Goal: Contribute content: Contribute content

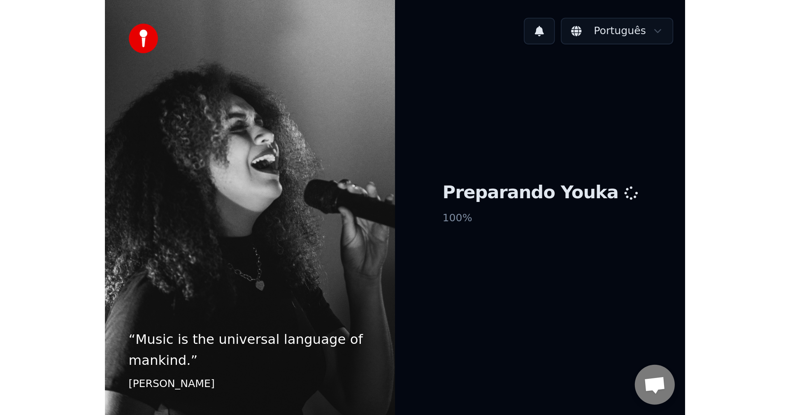
scroll to position [717, 0]
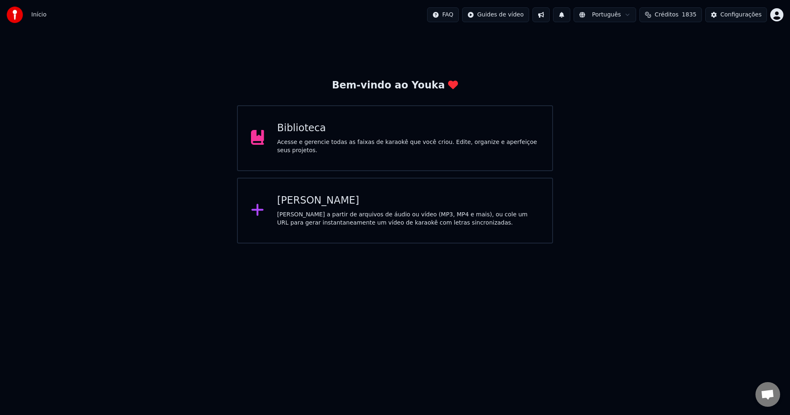
click at [342, 124] on div "Biblioteca Acesse e gerencie todas as faixas de karaokê que você criou. Edite, …" at bounding box center [395, 138] width 316 height 66
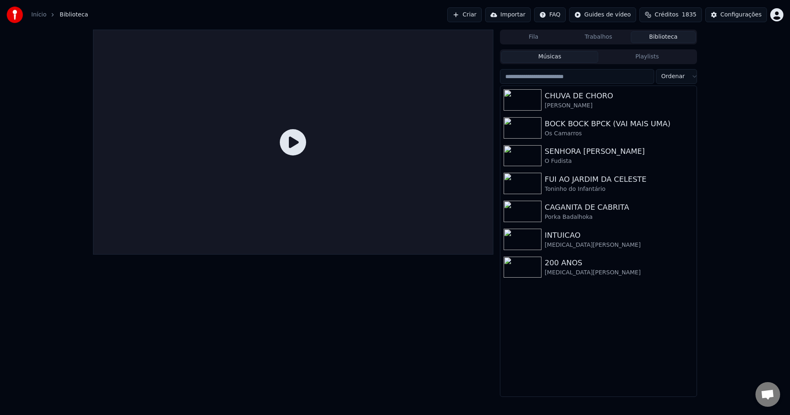
click at [482, 11] on button "Criar" at bounding box center [464, 14] width 35 height 15
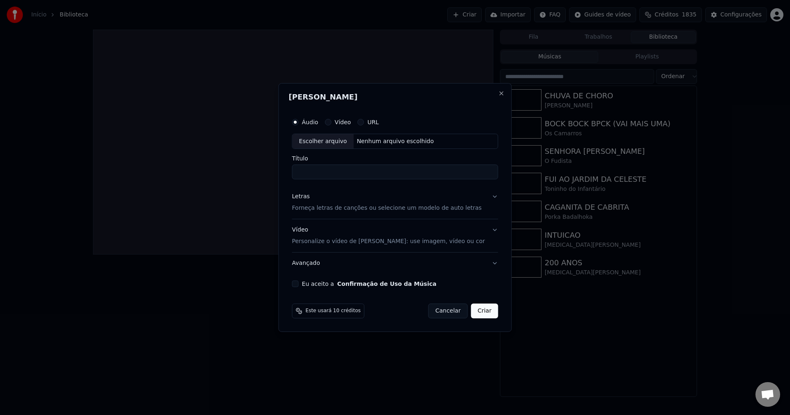
click at [299, 284] on button "Eu aceito a Confirmação de Uso da Música" at bounding box center [295, 284] width 7 height 7
click at [392, 144] on div "Nenhum arquivo escolhido" at bounding box center [394, 141] width 83 height 8
type input "**********"
click at [485, 311] on button "Criar" at bounding box center [484, 311] width 27 height 15
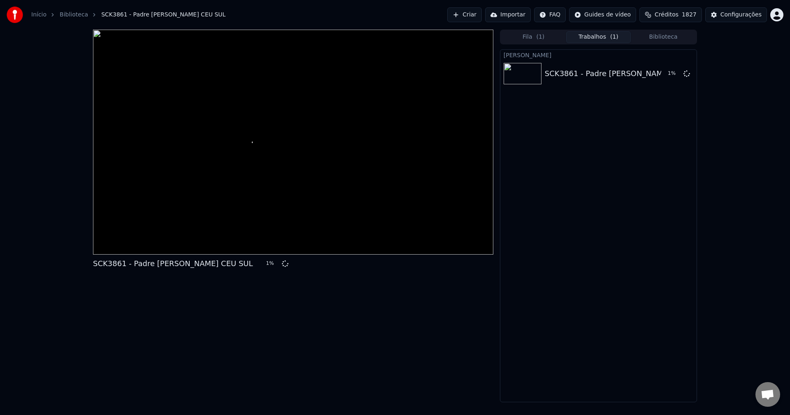
click at [476, 15] on button "Criar" at bounding box center [464, 14] width 35 height 15
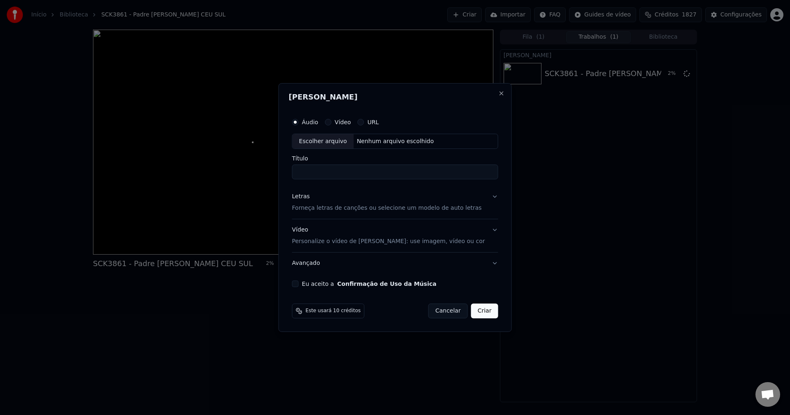
click at [299, 283] on button "Eu aceito a Confirmação de Uso da Música" at bounding box center [295, 284] width 7 height 7
click at [388, 141] on div "Nenhum arquivo escolhido" at bounding box center [394, 141] width 83 height 8
type input "**********"
click at [478, 313] on button "Criar" at bounding box center [484, 311] width 27 height 15
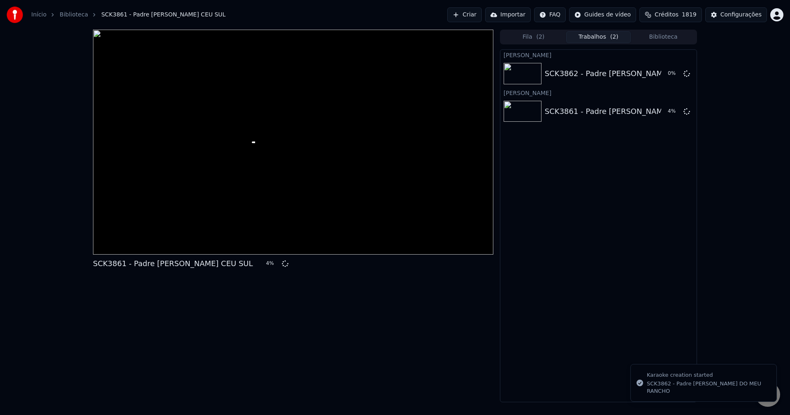
click at [478, 17] on button "Criar" at bounding box center [464, 14] width 35 height 15
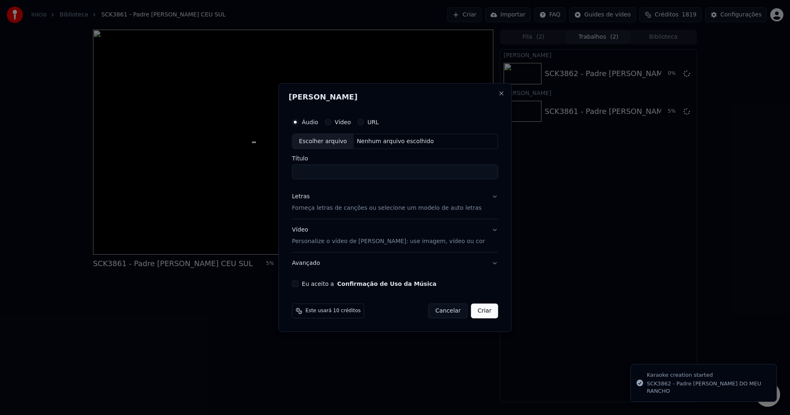
click at [299, 286] on button "Eu aceito a Confirmação de Uso da Música" at bounding box center [295, 284] width 7 height 7
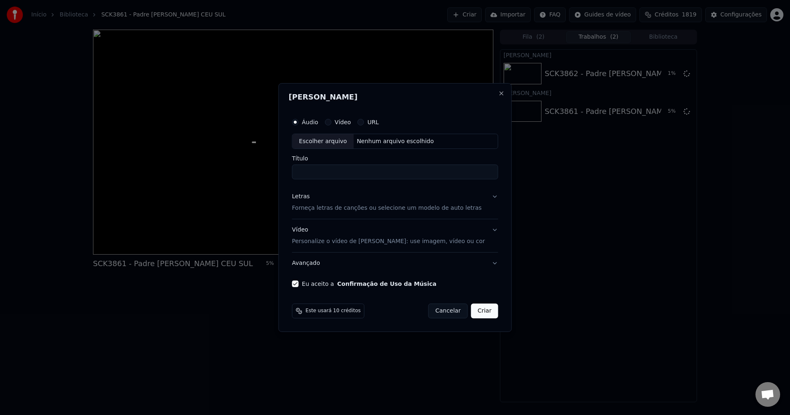
click at [391, 144] on div "Nenhum arquivo escolhido" at bounding box center [394, 141] width 83 height 8
type input "**********"
click at [480, 312] on button "Criar" at bounding box center [484, 311] width 27 height 15
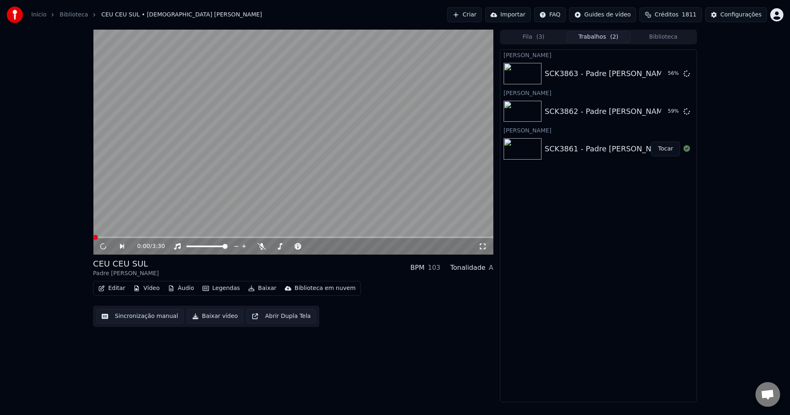
click at [164, 151] on video at bounding box center [293, 142] width 400 height 225
click at [103, 244] on icon at bounding box center [109, 246] width 19 height 7
click at [592, 156] on button "Tocar" at bounding box center [665, 148] width 29 height 15
click at [142, 322] on button "Sincronização manual" at bounding box center [139, 316] width 87 height 15
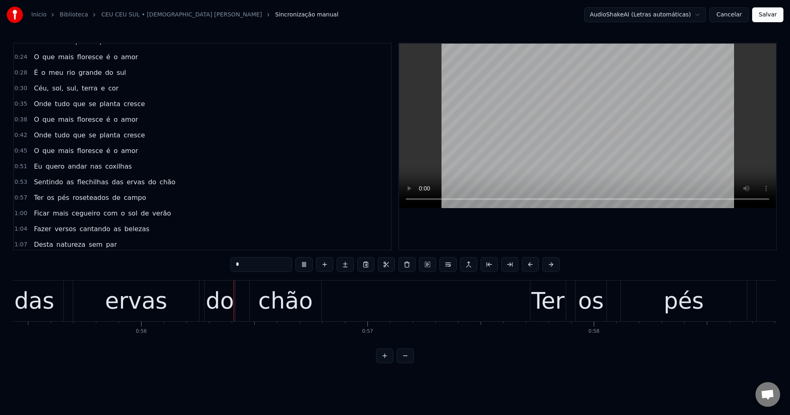
scroll to position [0, 12541]
click at [111, 180] on span "das" at bounding box center [117, 181] width 13 height 9
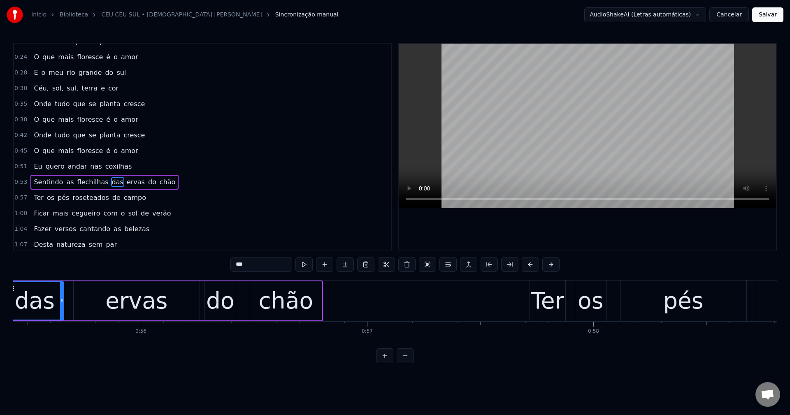
scroll to position [0, 12491]
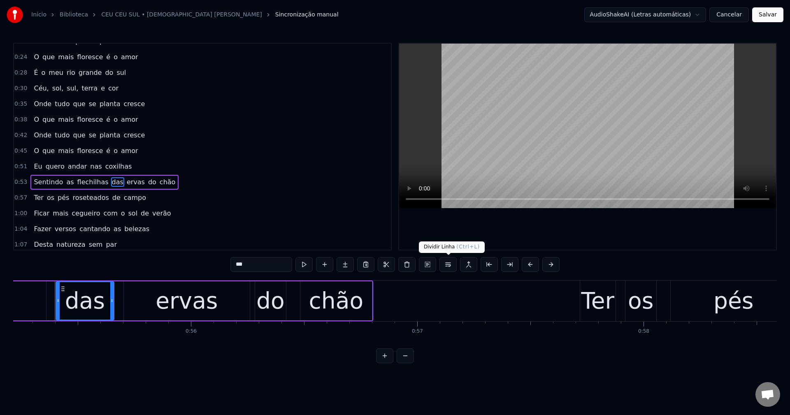
click at [451, 264] on button at bounding box center [447, 264] width 17 height 15
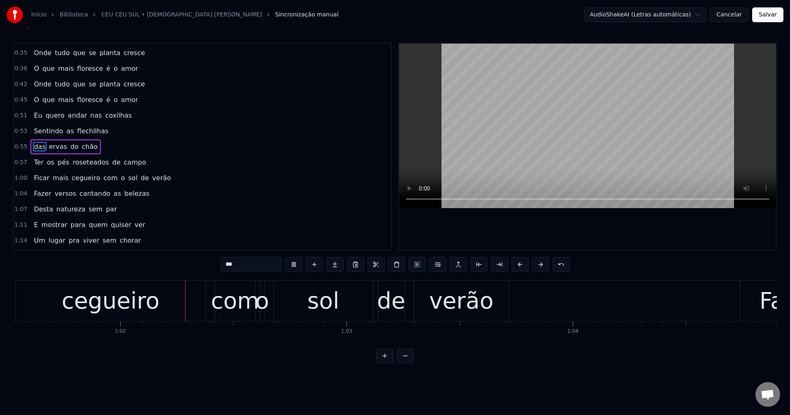
scroll to position [0, 13919]
click at [103, 181] on span "com" at bounding box center [111, 177] width 16 height 9
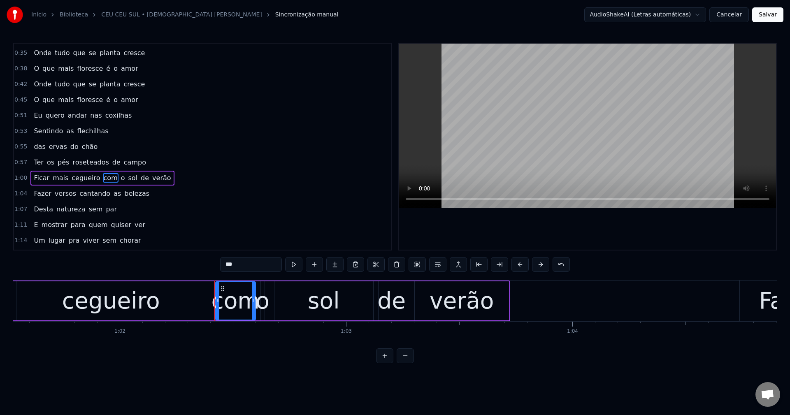
scroll to position [123, 0]
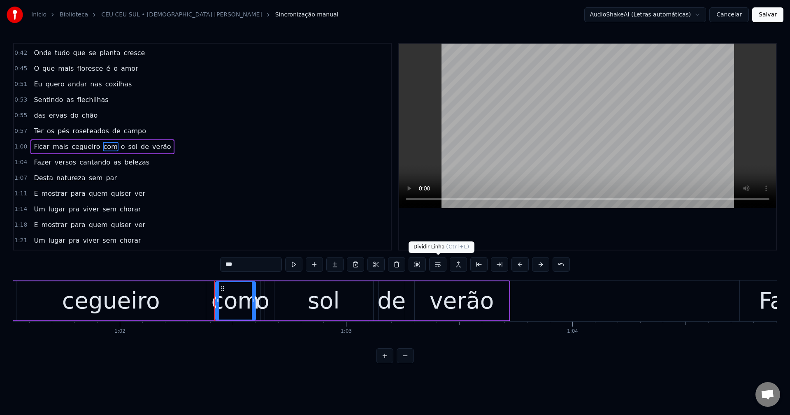
click at [436, 265] on button at bounding box center [437, 264] width 17 height 15
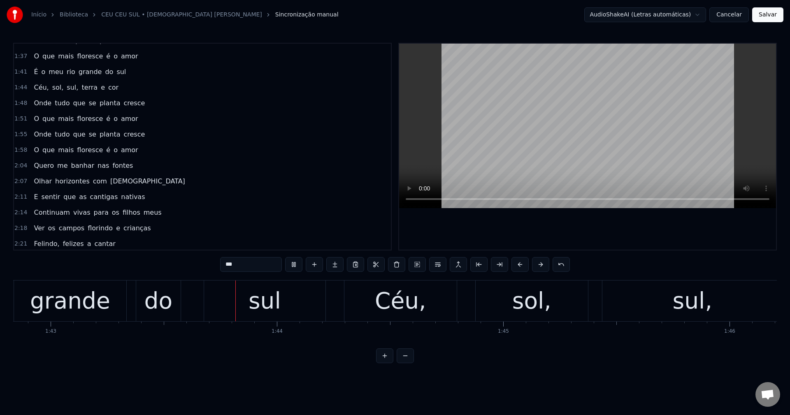
scroll to position [0, 23266]
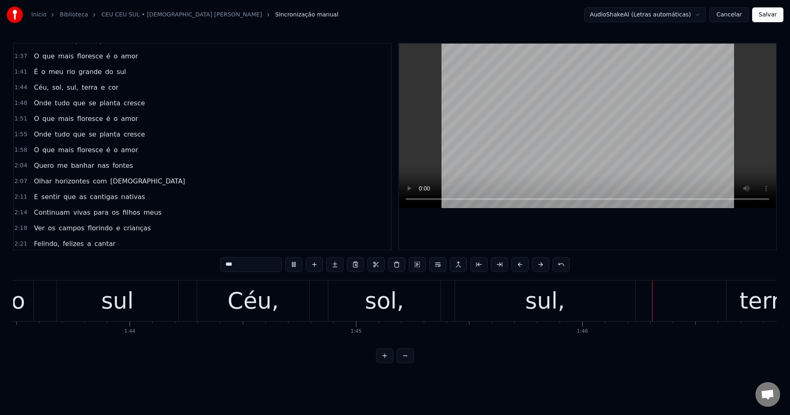
click at [45, 166] on span "Quero" at bounding box center [44, 165] width 22 height 9
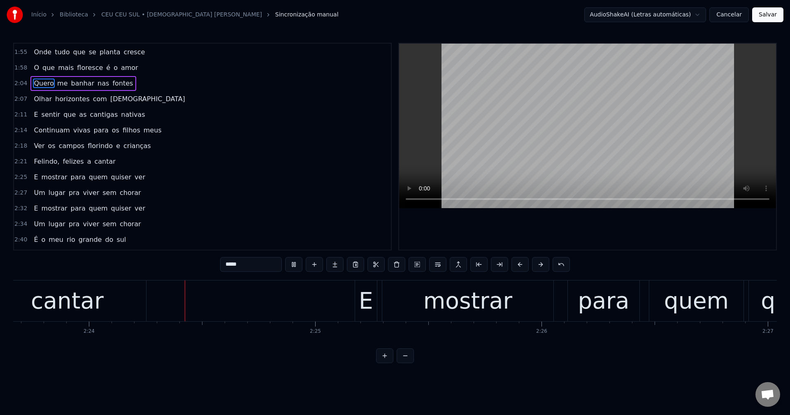
scroll to position [0, 32500]
click at [35, 161] on span "Felindo," at bounding box center [46, 161] width 27 height 9
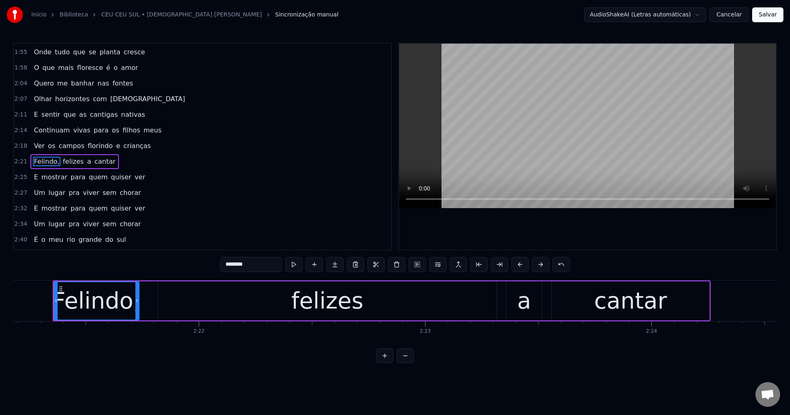
scroll to position [0, 31936]
click at [125, 145] on span "crianças" at bounding box center [137, 145] width 29 height 9
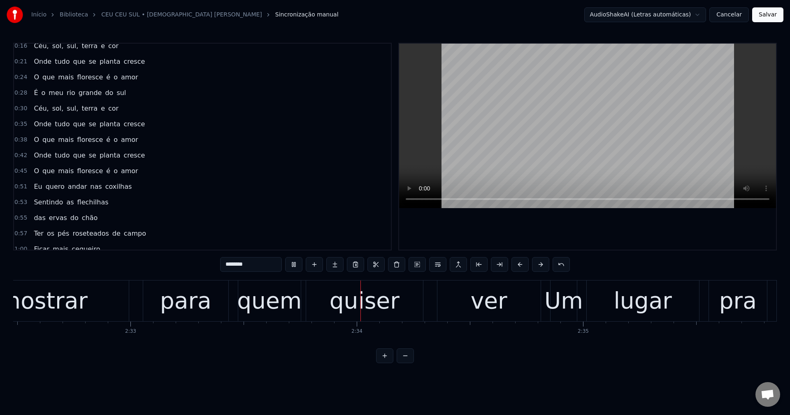
scroll to position [0, 0]
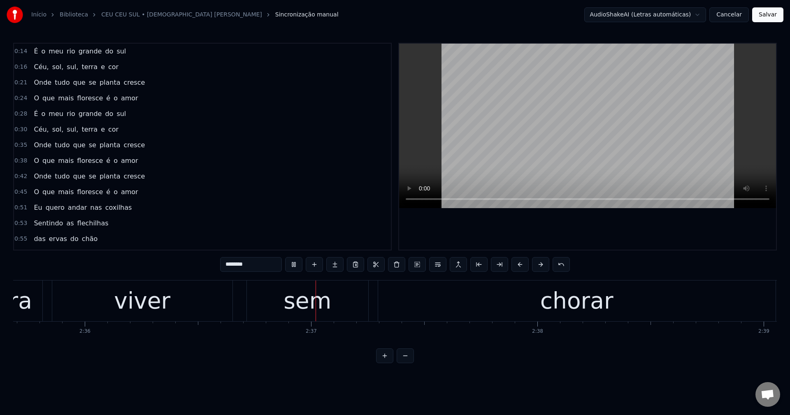
click at [67, 50] on span "rio" at bounding box center [71, 50] width 10 height 9
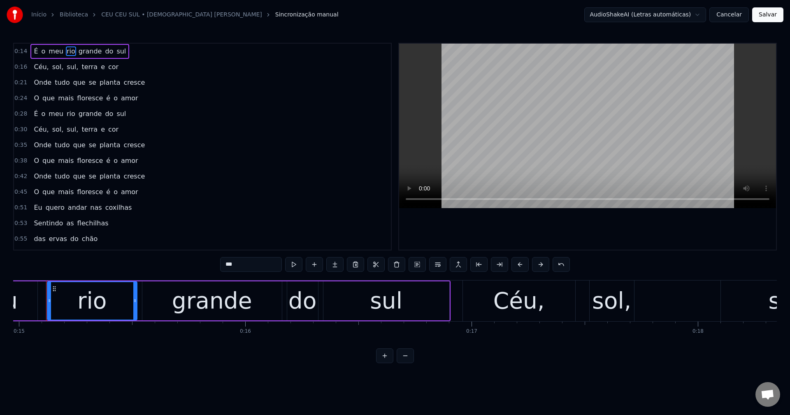
scroll to position [0, 3379]
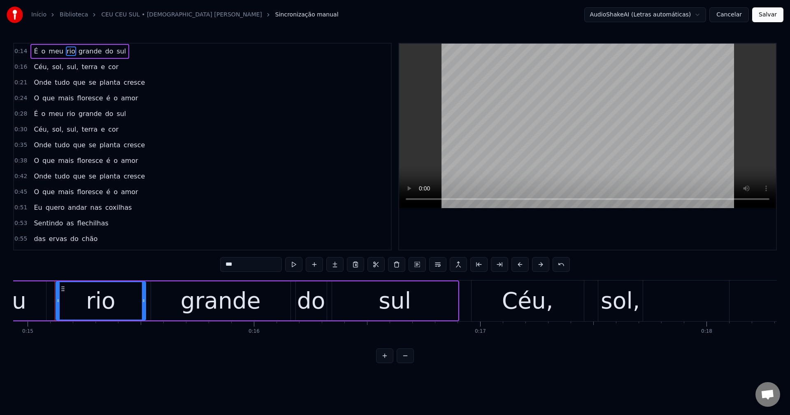
click at [241, 270] on input "***" at bounding box center [251, 264] width 62 height 15
click at [81, 48] on span "grande" at bounding box center [91, 50] width 25 height 9
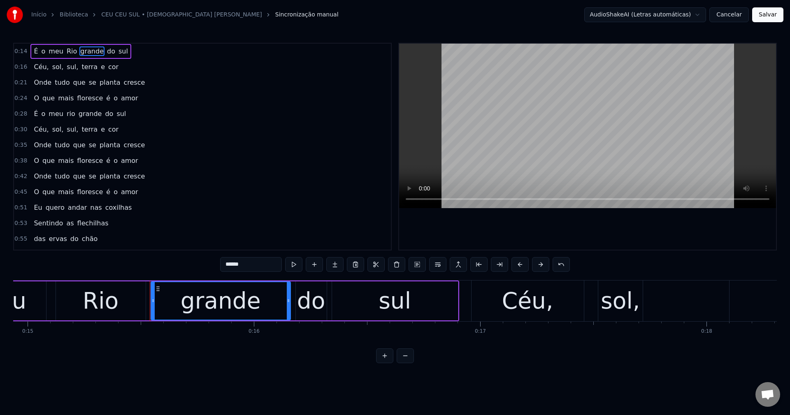
click at [225, 266] on input "******" at bounding box center [251, 264] width 62 height 15
click at [118, 51] on span "sul" at bounding box center [123, 50] width 11 height 9
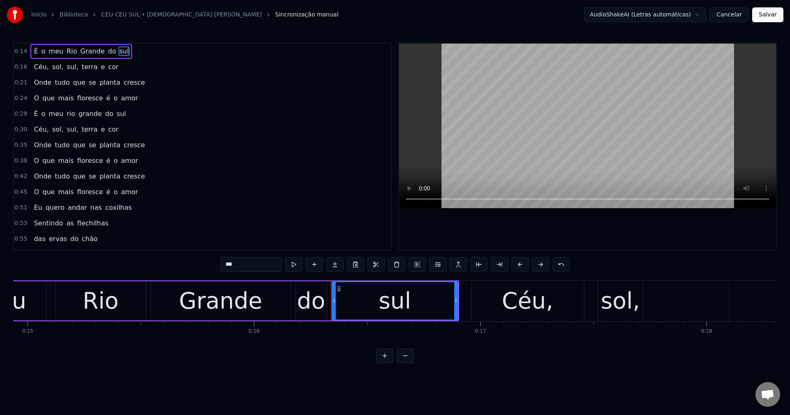
click at [223, 262] on input "***" at bounding box center [251, 264] width 62 height 15
click at [66, 115] on span "rio" at bounding box center [71, 113] width 10 height 9
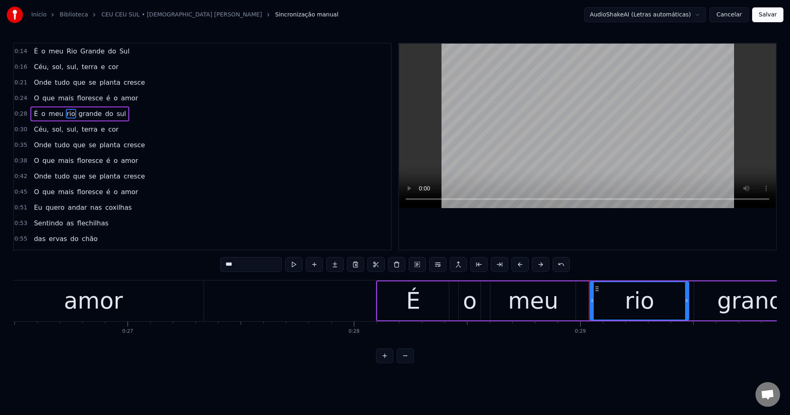
click at [226, 265] on input "***" at bounding box center [251, 264] width 62 height 15
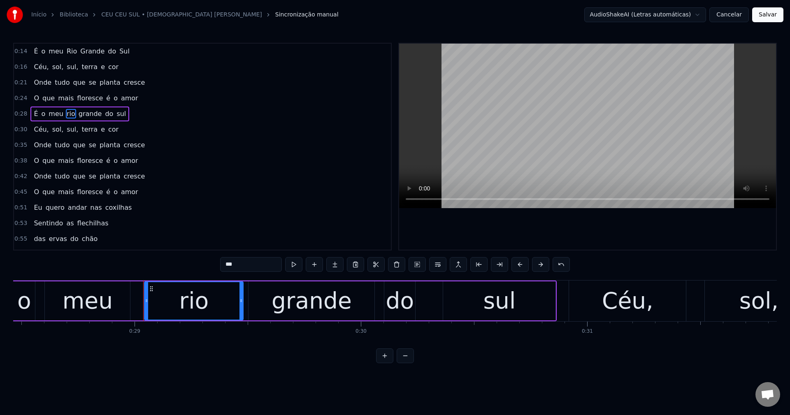
scroll to position [0, 6528]
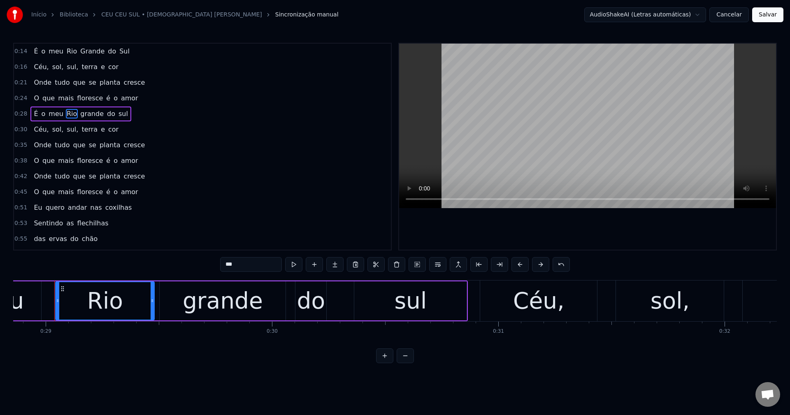
click at [85, 116] on span "grande" at bounding box center [91, 113] width 25 height 9
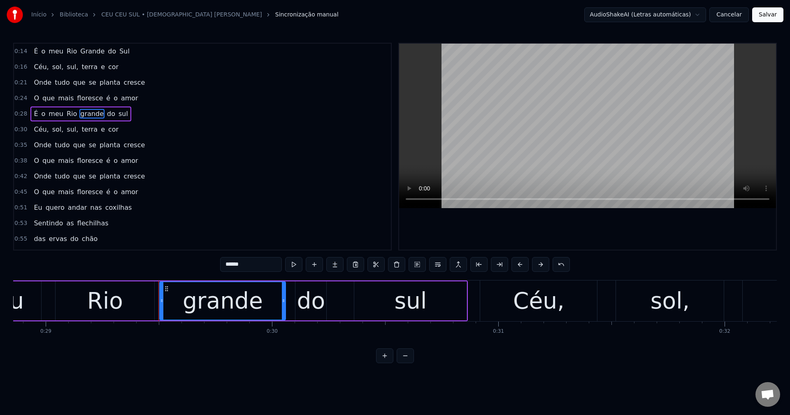
click at [226, 263] on input "******" at bounding box center [251, 264] width 62 height 15
click at [118, 112] on span "sul" at bounding box center [123, 113] width 11 height 9
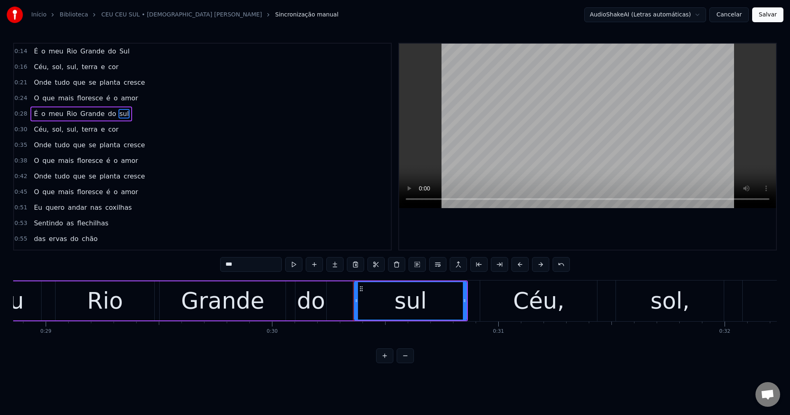
click at [225, 268] on input "***" at bounding box center [251, 264] width 62 height 15
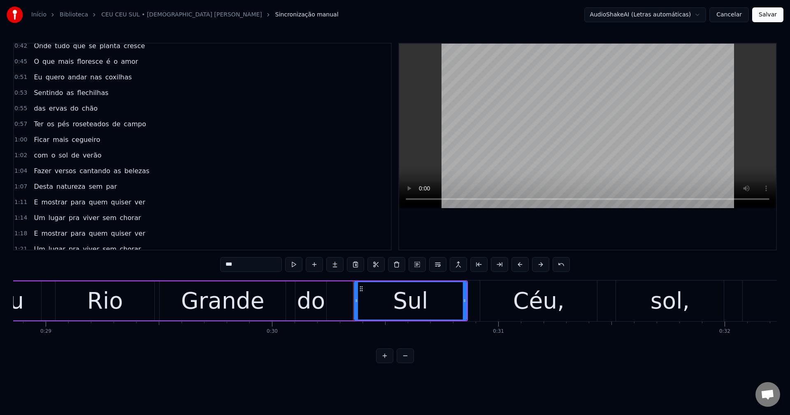
scroll to position [165, 0]
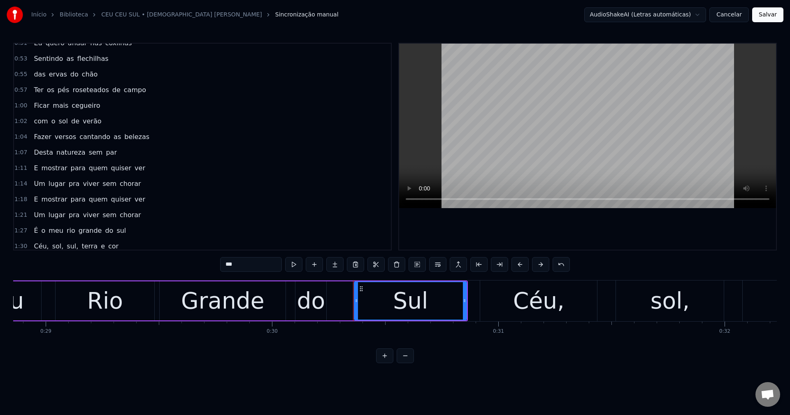
click at [67, 227] on span "rio" at bounding box center [71, 230] width 10 height 9
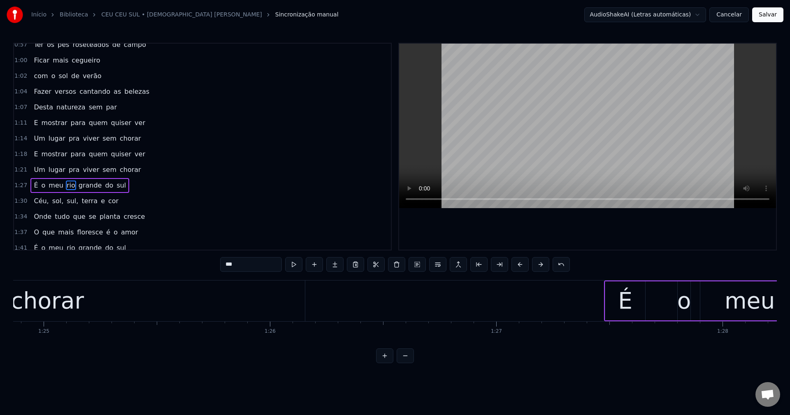
scroll to position [0, 19951]
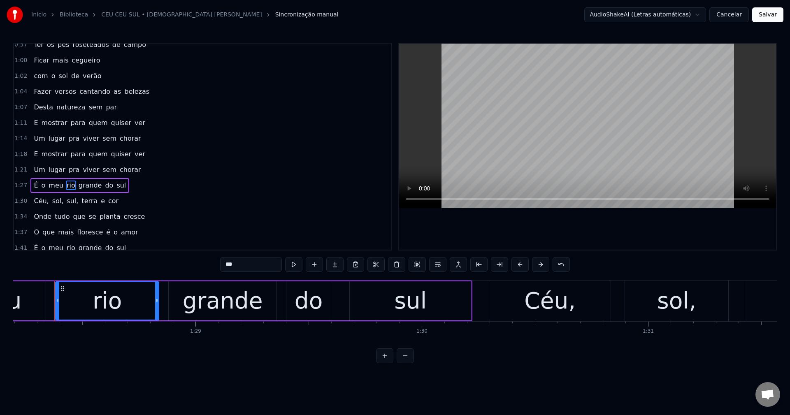
click at [224, 267] on input "***" at bounding box center [251, 264] width 62 height 15
click at [80, 186] on span "grande" at bounding box center [91, 185] width 25 height 9
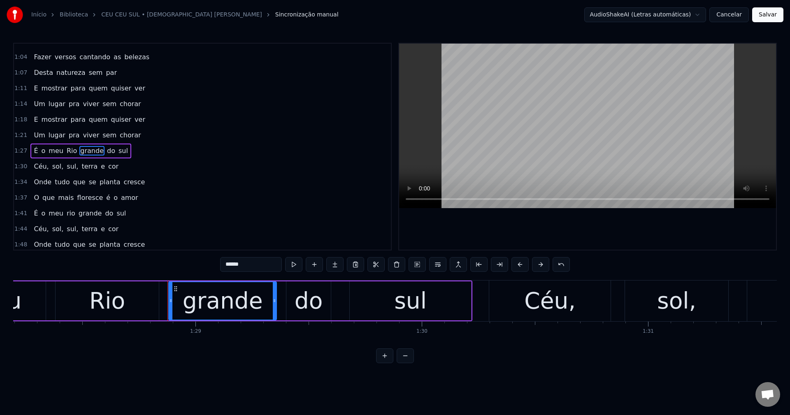
scroll to position [248, 0]
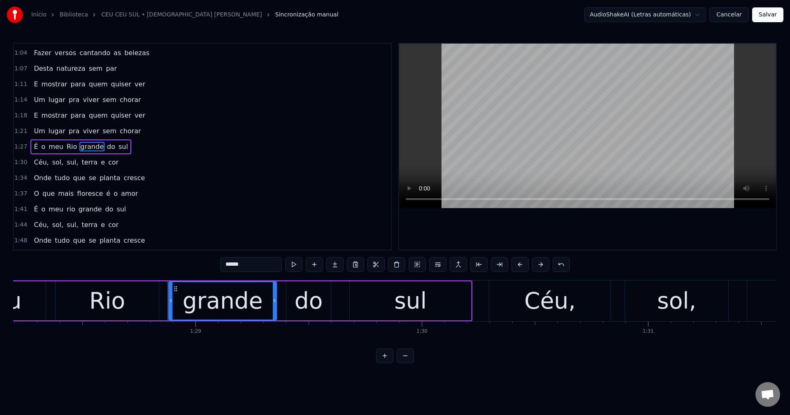
click at [225, 262] on input "******" at bounding box center [251, 264] width 62 height 15
click at [118, 146] on span "sul" at bounding box center [123, 146] width 11 height 9
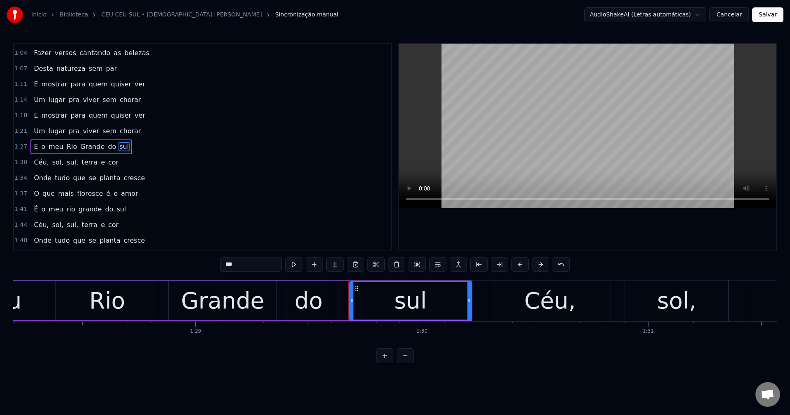
click at [225, 265] on input "***" at bounding box center [251, 264] width 62 height 15
click at [66, 213] on span "rio" at bounding box center [71, 208] width 10 height 9
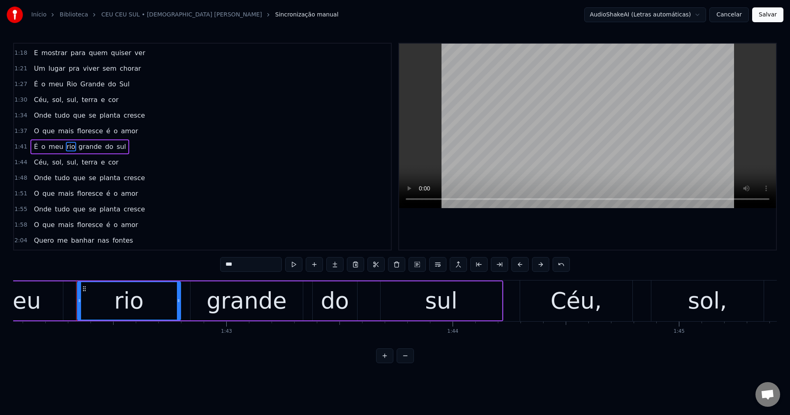
scroll to position [0, 23109]
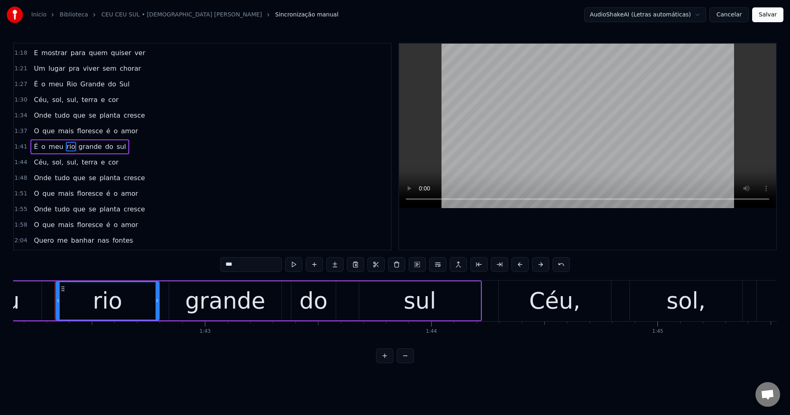
click at [223, 266] on input "***" at bounding box center [251, 264] width 62 height 15
click at [83, 150] on span "grande" at bounding box center [91, 146] width 25 height 9
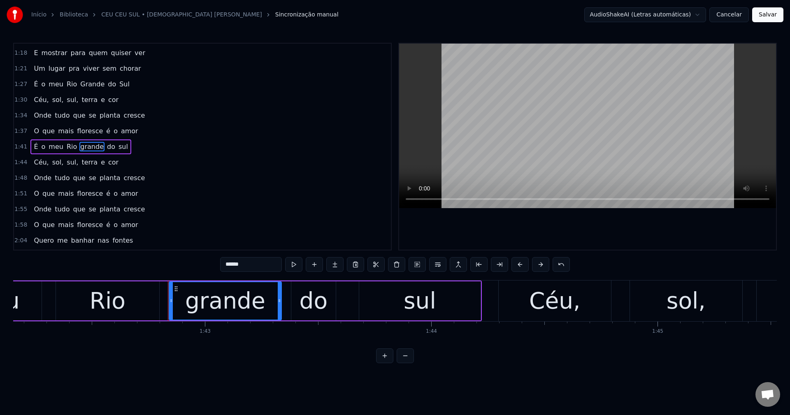
click at [226, 263] on input "******" at bounding box center [251, 264] width 62 height 15
click at [118, 146] on span "sul" at bounding box center [123, 146] width 11 height 9
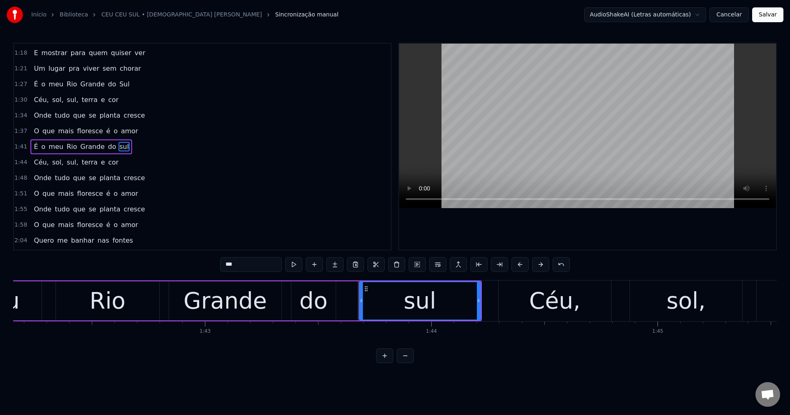
click at [225, 265] on input "***" at bounding box center [251, 264] width 62 height 15
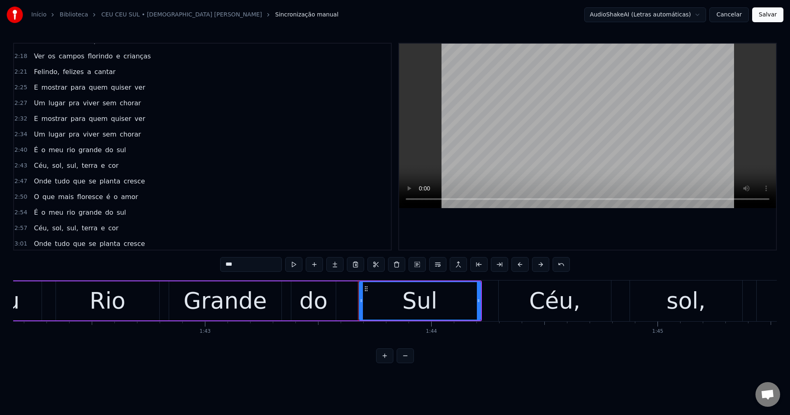
scroll to position [599, 0]
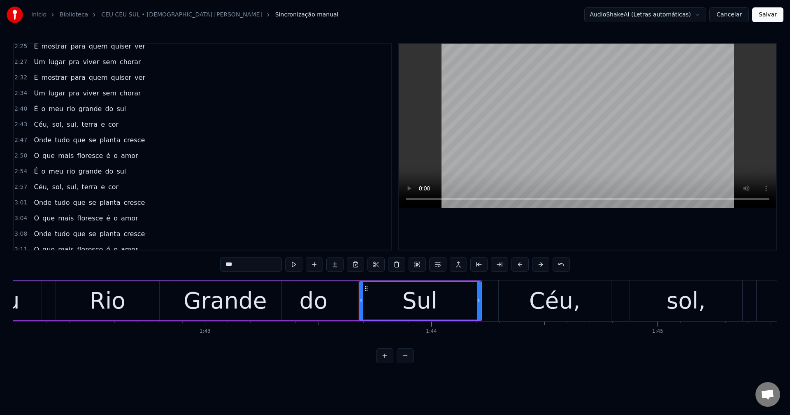
click at [67, 169] on span "rio" at bounding box center [71, 171] width 10 height 9
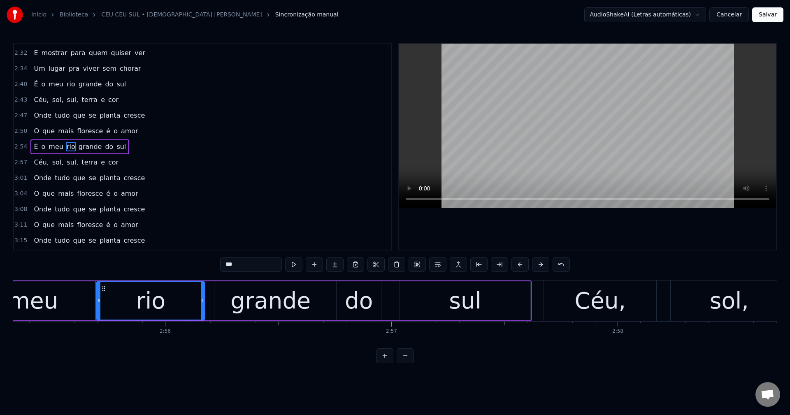
scroll to position [0, 39704]
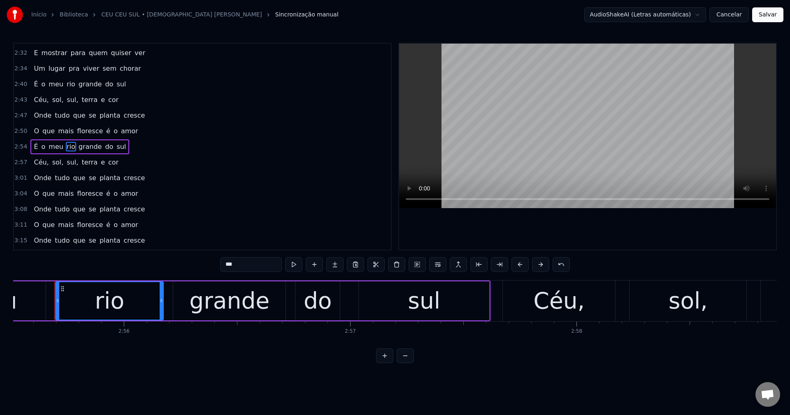
click at [224, 264] on input "***" at bounding box center [251, 264] width 62 height 15
click at [82, 145] on span "grande" at bounding box center [91, 146] width 25 height 9
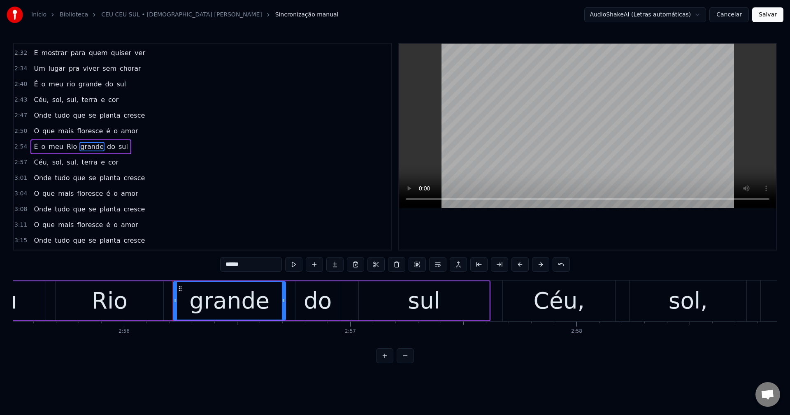
click at [226, 267] on input "******" at bounding box center [251, 264] width 62 height 15
click at [118, 144] on span "sul" at bounding box center [123, 146] width 11 height 9
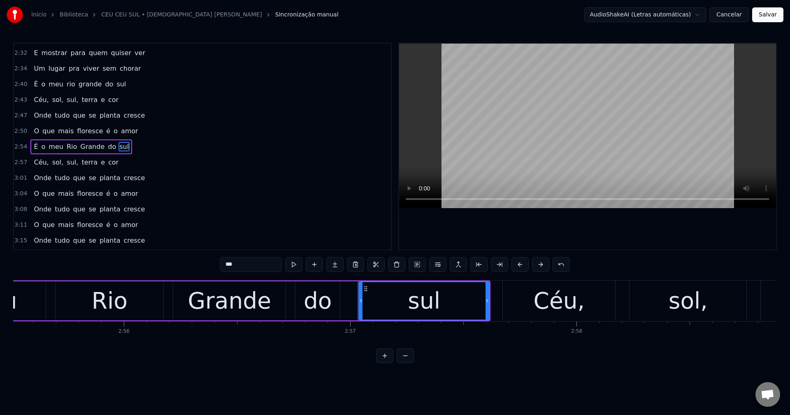
click at [226, 267] on input "***" at bounding box center [251, 264] width 62 height 15
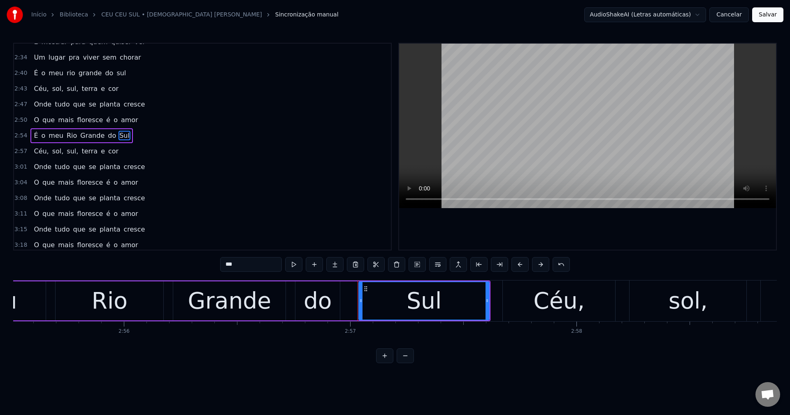
scroll to position [638, 0]
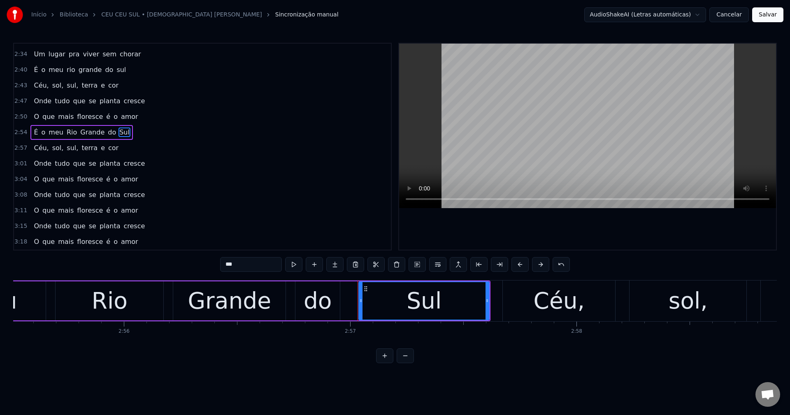
click at [66, 69] on span "rio" at bounding box center [71, 69] width 10 height 9
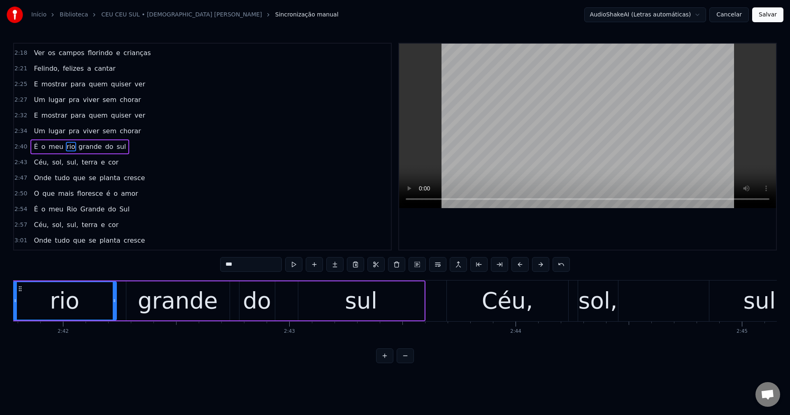
scroll to position [0, 36555]
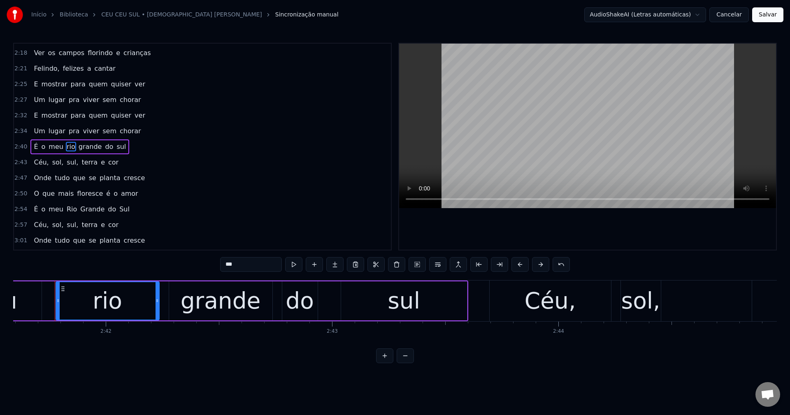
click at [225, 265] on input "***" at bounding box center [251, 264] width 62 height 15
click at [84, 144] on span "grande" at bounding box center [91, 146] width 25 height 9
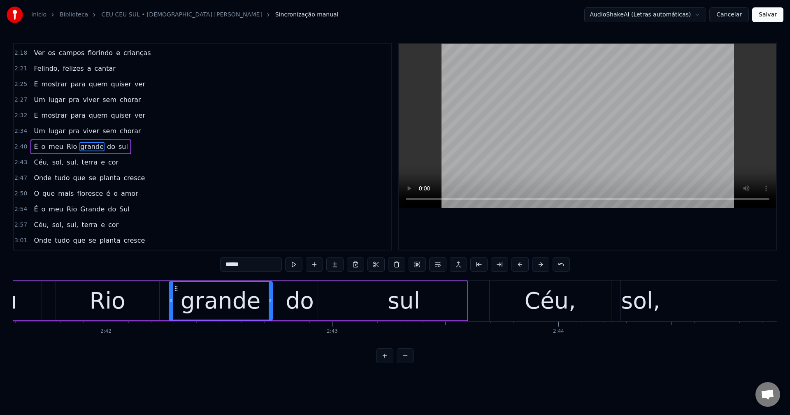
click at [229, 266] on input "******" at bounding box center [251, 264] width 62 height 15
click at [118, 146] on span "sul" at bounding box center [123, 146] width 11 height 9
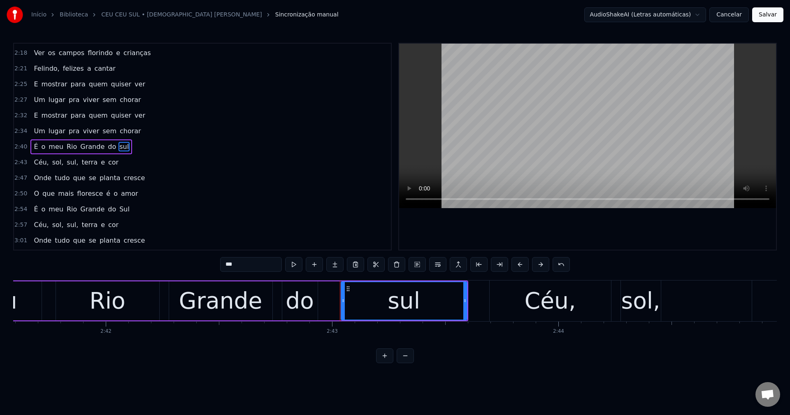
click at [224, 266] on input "***" at bounding box center [251, 264] width 62 height 15
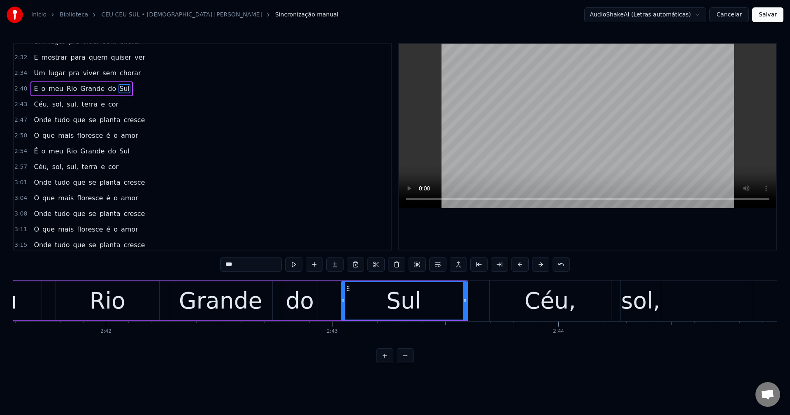
scroll to position [638, 0]
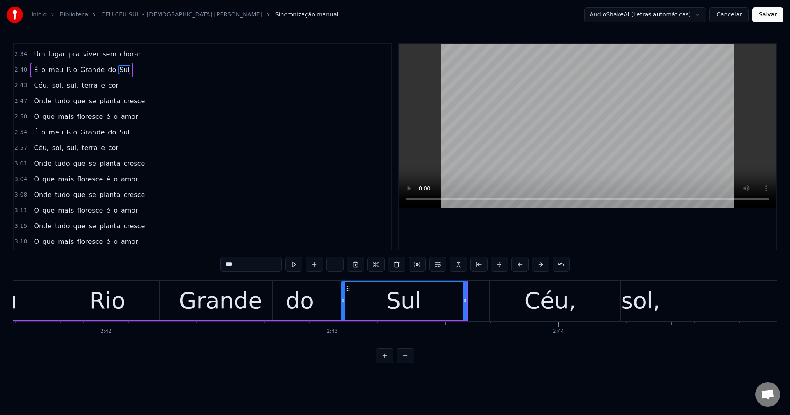
type input "***"
click at [592, 13] on button "Salvar" at bounding box center [767, 14] width 31 height 15
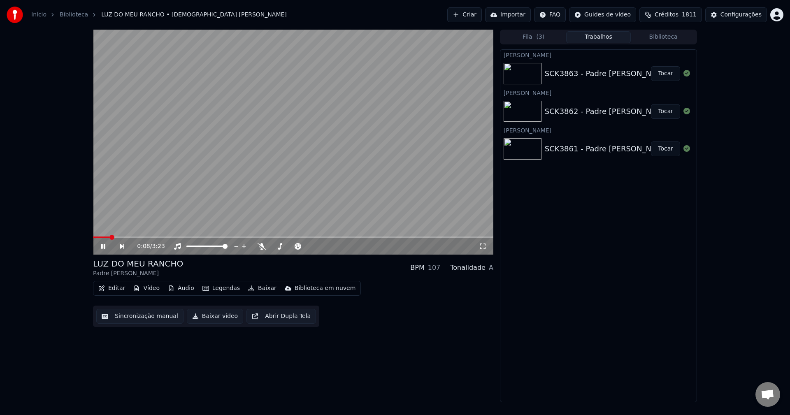
click at [123, 316] on button "Sincronização manual" at bounding box center [139, 316] width 87 height 15
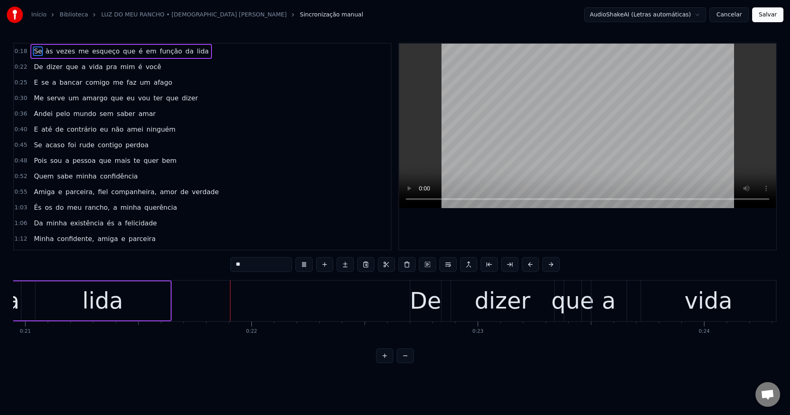
scroll to position [0, 4773]
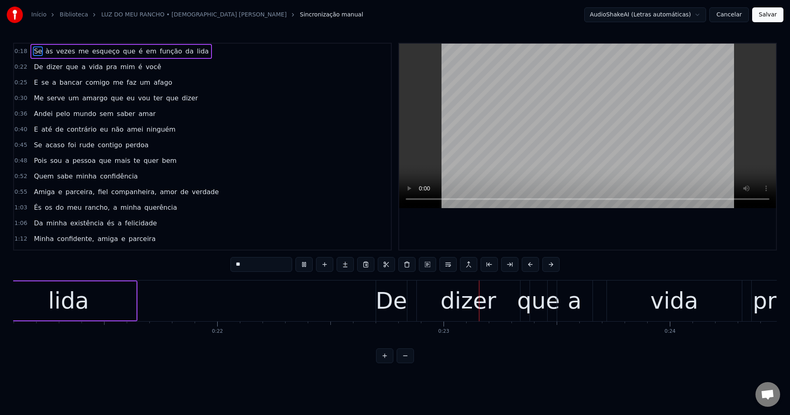
click at [122, 50] on span "que" at bounding box center [129, 50] width 14 height 9
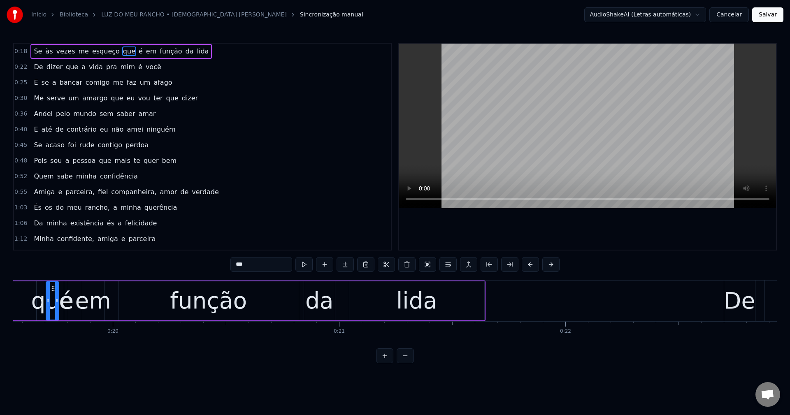
scroll to position [0, 4415]
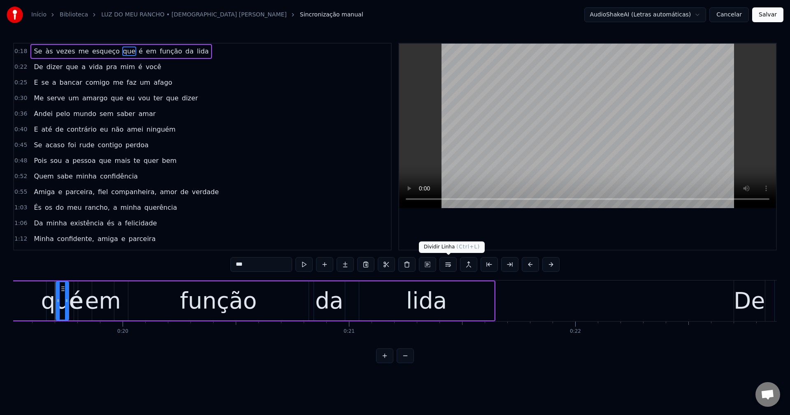
drag, startPoint x: 449, startPoint y: 263, endPoint x: 363, endPoint y: 216, distance: 98.0
click at [449, 264] on button at bounding box center [447, 264] width 17 height 15
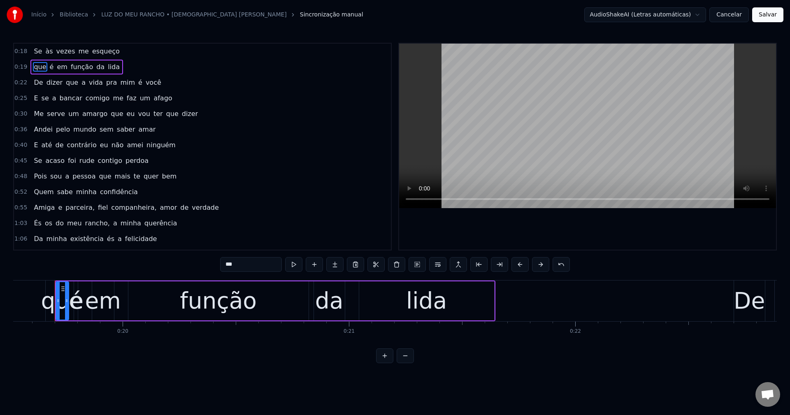
click at [105, 81] on span "pra" at bounding box center [111, 82] width 13 height 9
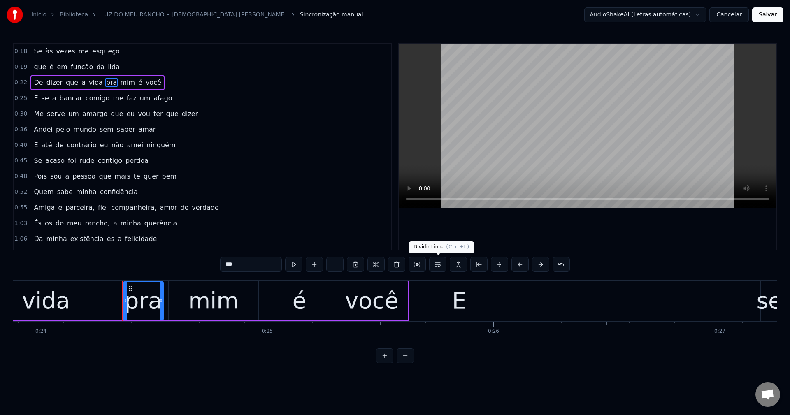
click at [442, 266] on button at bounding box center [437, 264] width 17 height 15
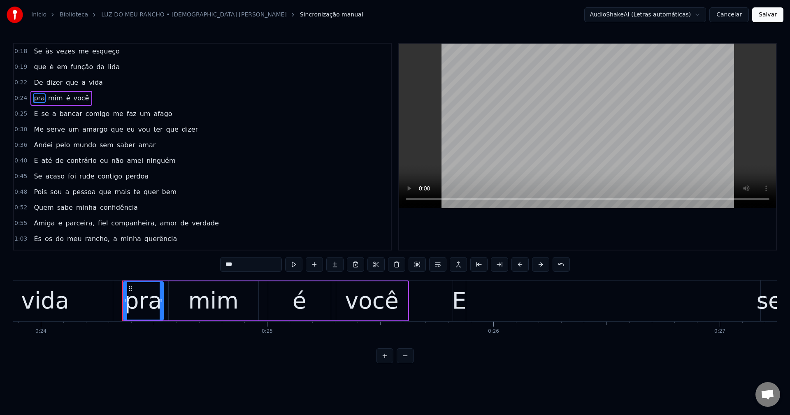
scroll to position [0, 5469]
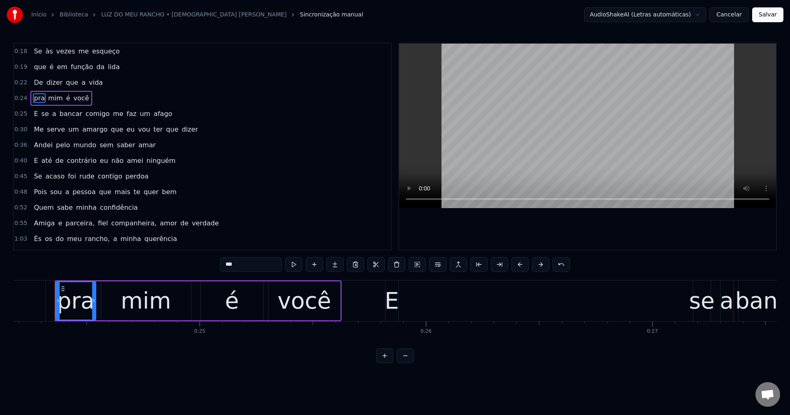
click at [112, 111] on span "me" at bounding box center [118, 113] width 12 height 9
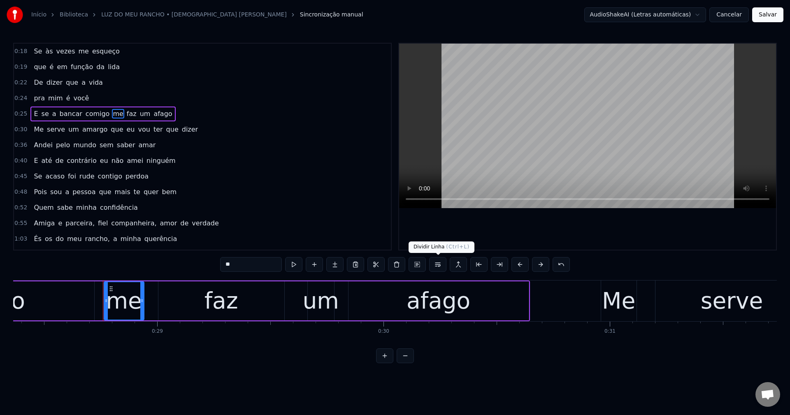
scroll to position [0, 6465]
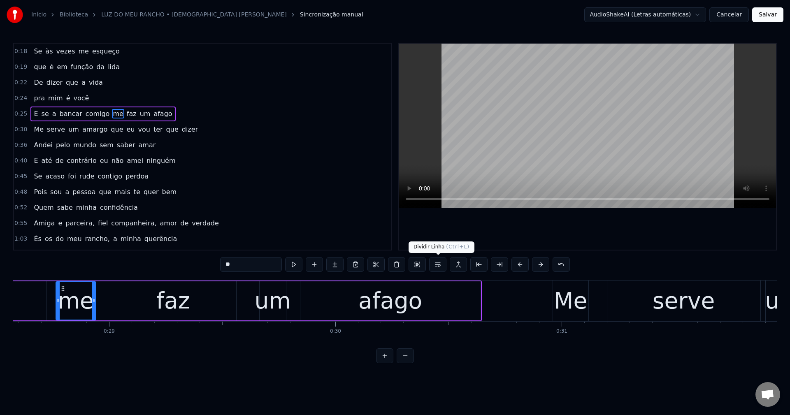
click at [439, 264] on button at bounding box center [437, 264] width 17 height 15
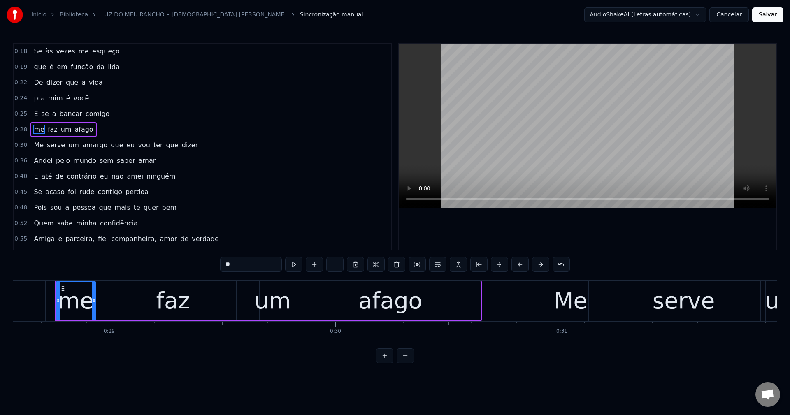
click at [110, 144] on span "que" at bounding box center [117, 144] width 14 height 9
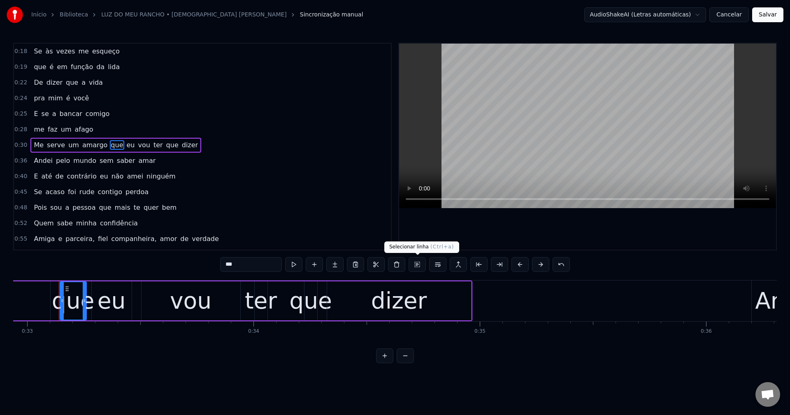
scroll to position [0, 7455]
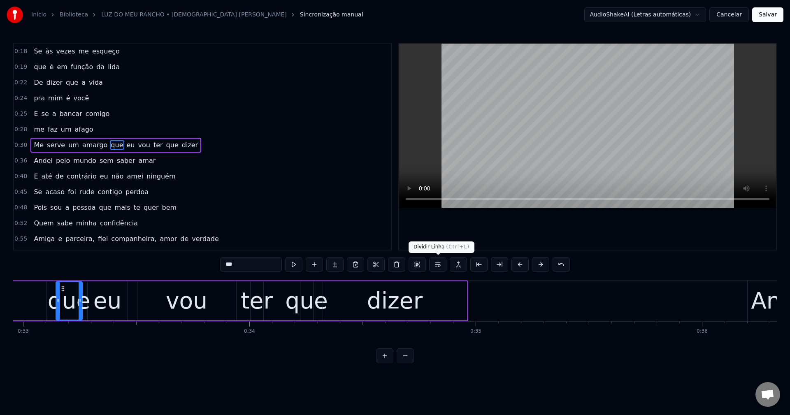
click at [438, 266] on button at bounding box center [437, 264] width 17 height 15
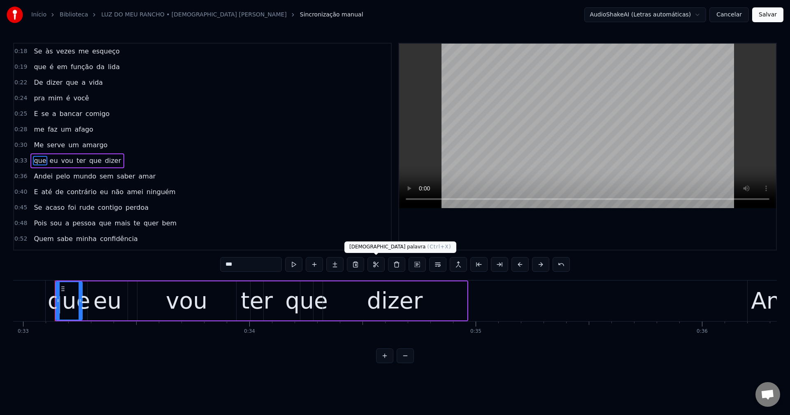
scroll to position [14, 0]
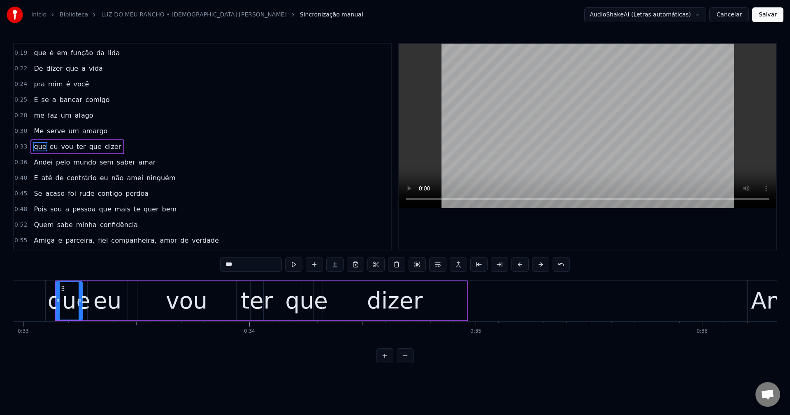
click at [99, 163] on span "sem" at bounding box center [107, 162] width 16 height 9
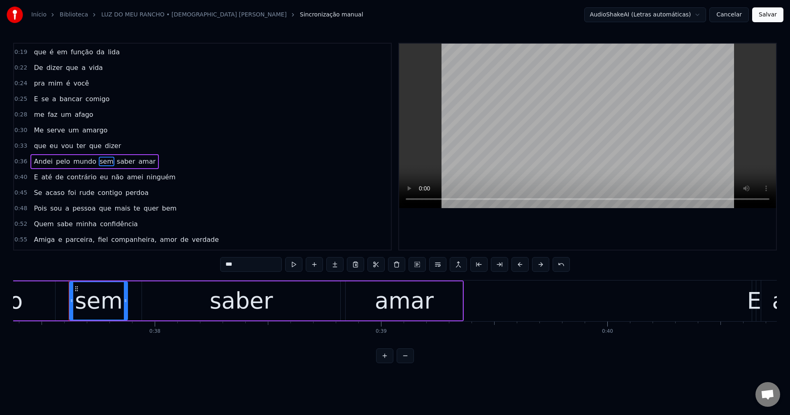
scroll to position [0, 8469]
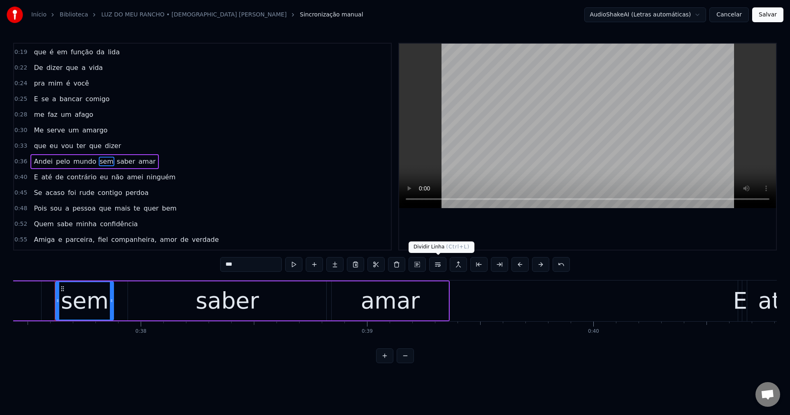
click at [436, 263] on button at bounding box center [437, 264] width 17 height 15
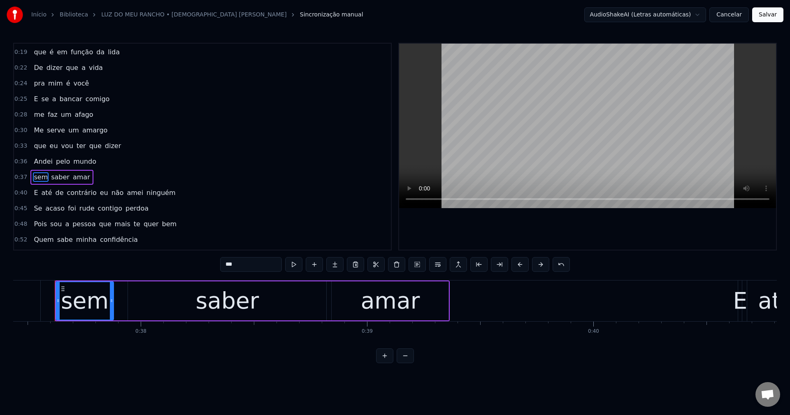
scroll to position [45, 0]
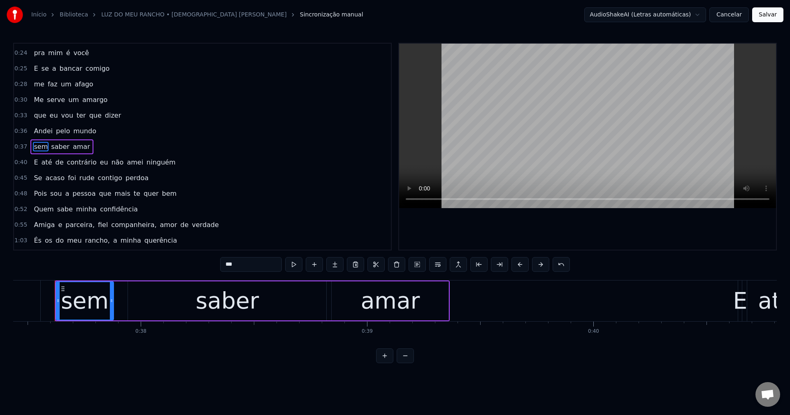
click at [99, 162] on span "eu" at bounding box center [104, 162] width 10 height 9
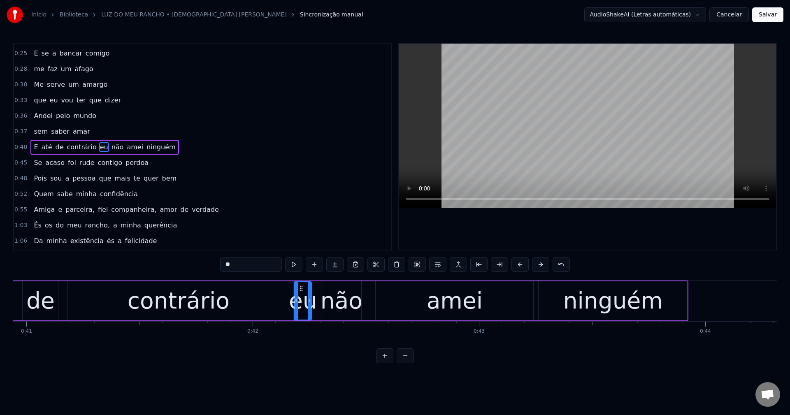
scroll to position [0, 9500]
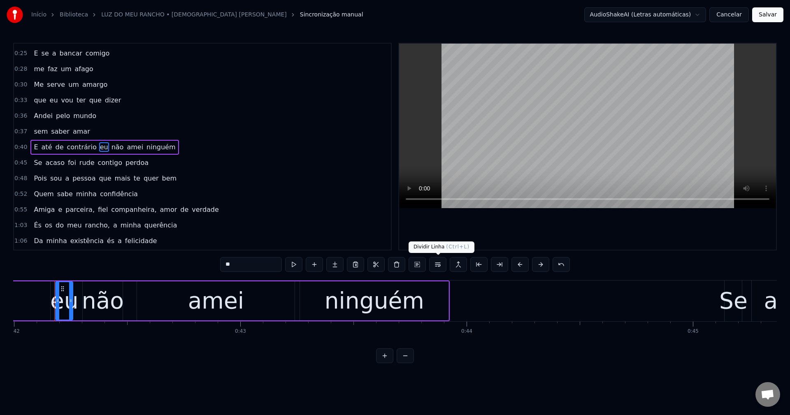
drag, startPoint x: 436, startPoint y: 264, endPoint x: 429, endPoint y: 263, distance: 6.7
click at [435, 265] on button at bounding box center [437, 264] width 17 height 15
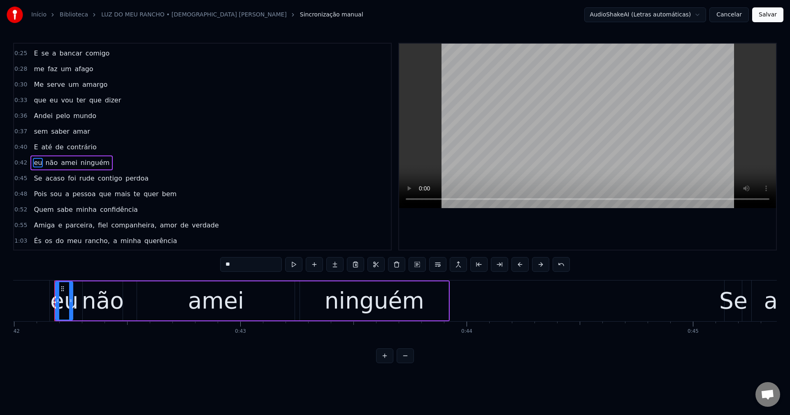
scroll to position [77, 0]
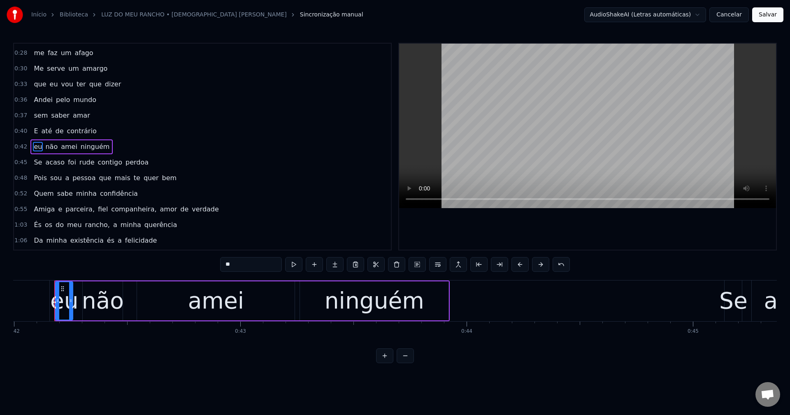
click at [125, 164] on span "perdoa" at bounding box center [137, 162] width 25 height 9
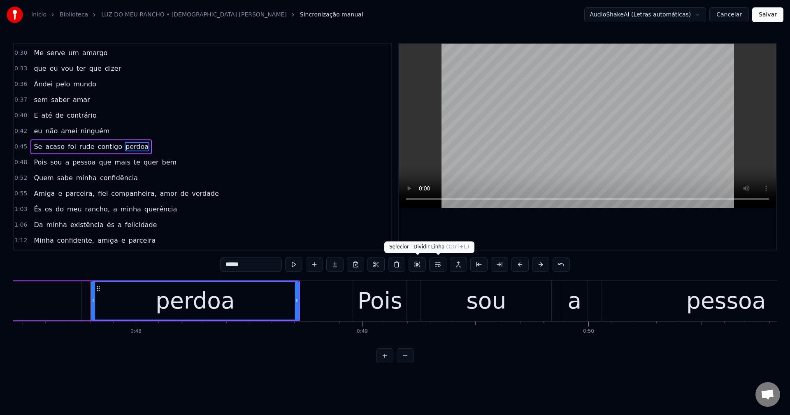
scroll to position [0, 10772]
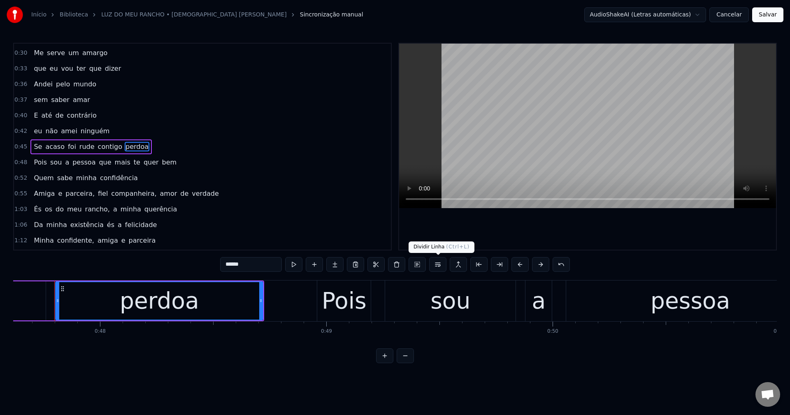
click at [439, 264] on button at bounding box center [437, 264] width 17 height 15
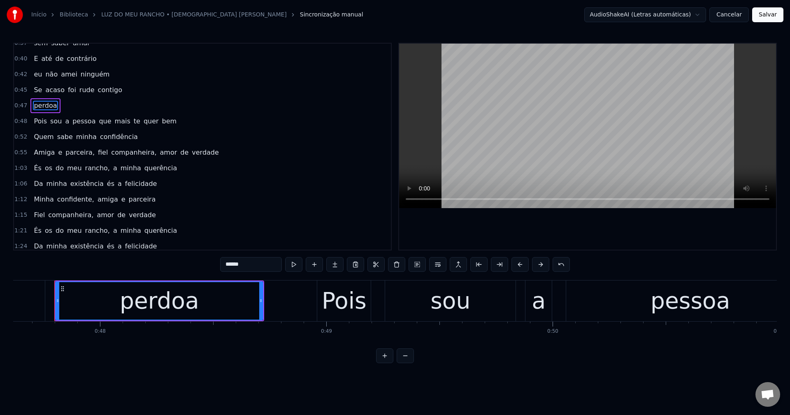
scroll to position [190, 0]
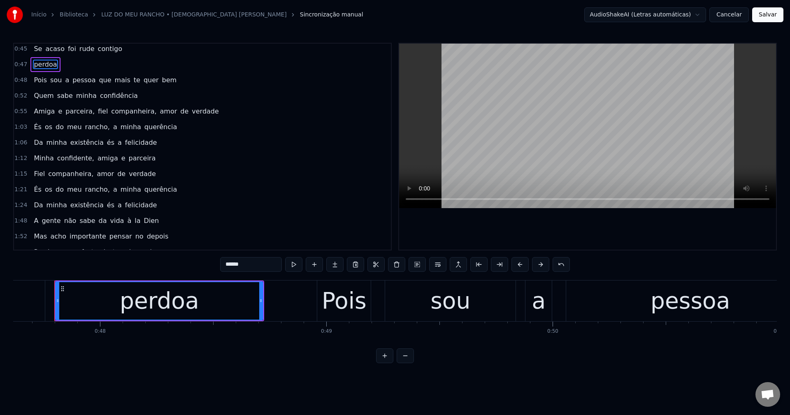
click at [98, 79] on span "que" at bounding box center [105, 79] width 14 height 9
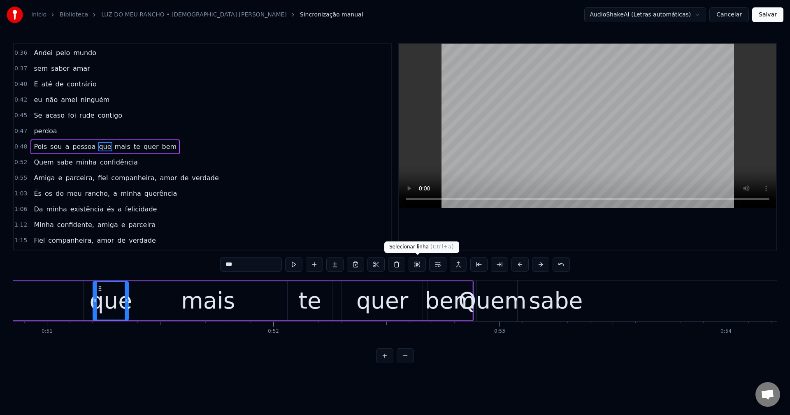
scroll to position [0, 11541]
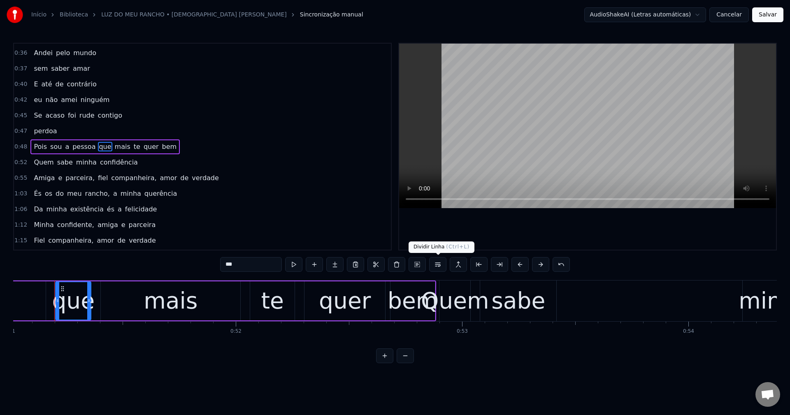
click at [438, 267] on button at bounding box center [437, 264] width 17 height 15
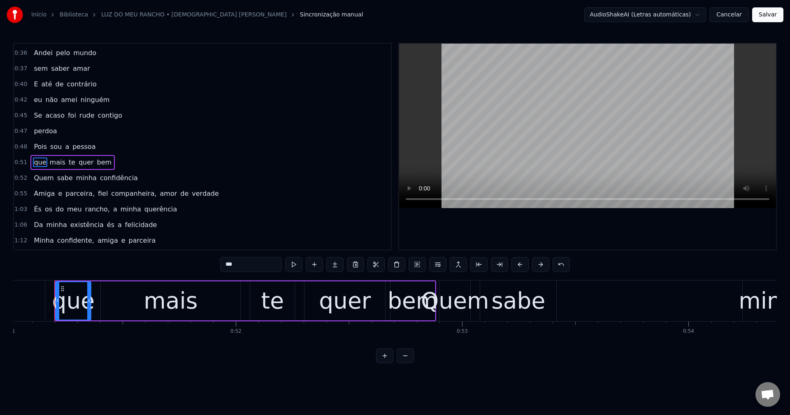
scroll to position [139, 0]
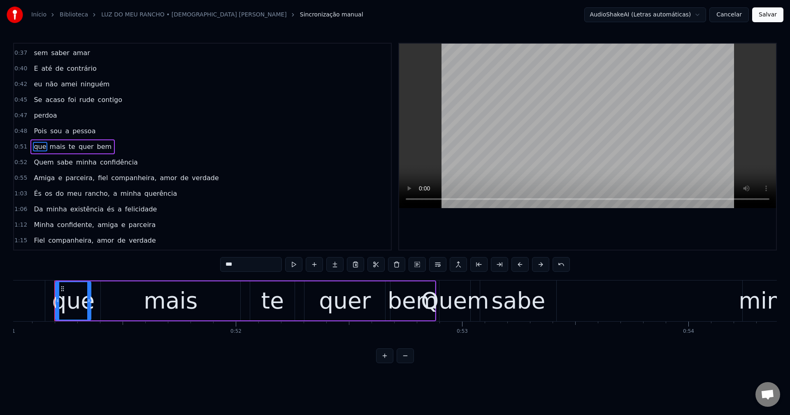
click at [75, 174] on span "parceira," at bounding box center [80, 177] width 31 height 9
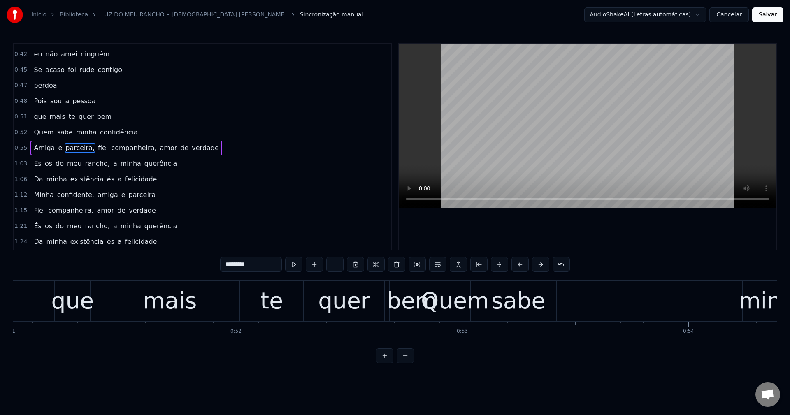
scroll to position [170, 0]
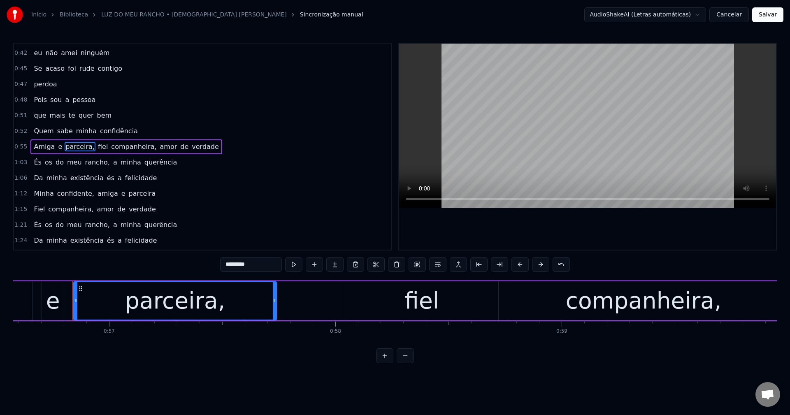
click at [250, 257] on input "*********" at bounding box center [251, 264] width 62 height 15
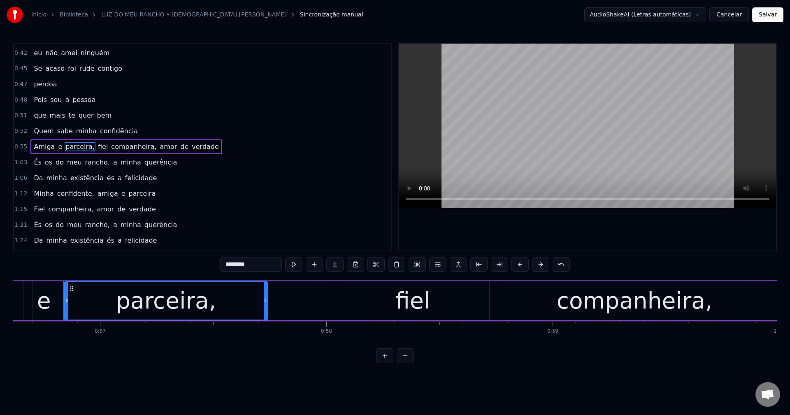
scroll to position [0, 12817]
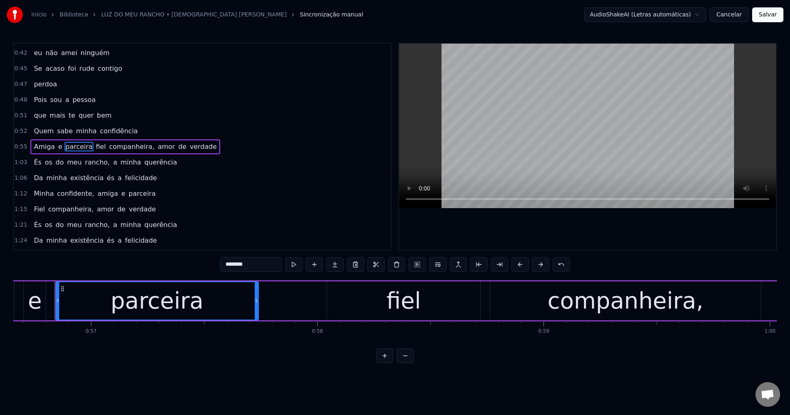
click at [95, 149] on span "fiel" at bounding box center [101, 146] width 12 height 9
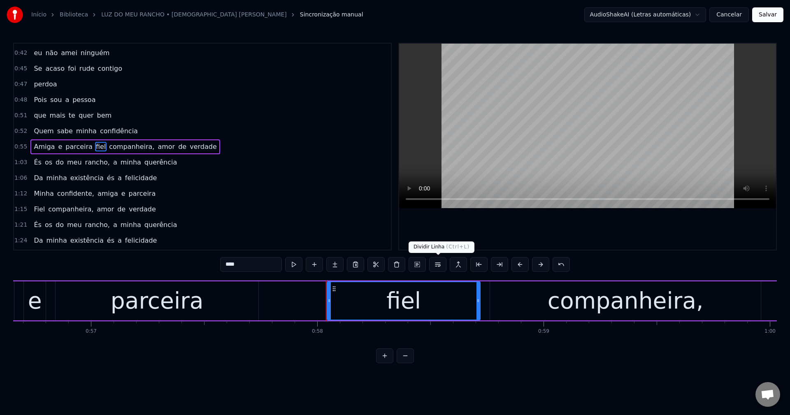
drag, startPoint x: 438, startPoint y: 266, endPoint x: 399, endPoint y: 267, distance: 38.7
click at [437, 266] on button at bounding box center [437, 264] width 17 height 15
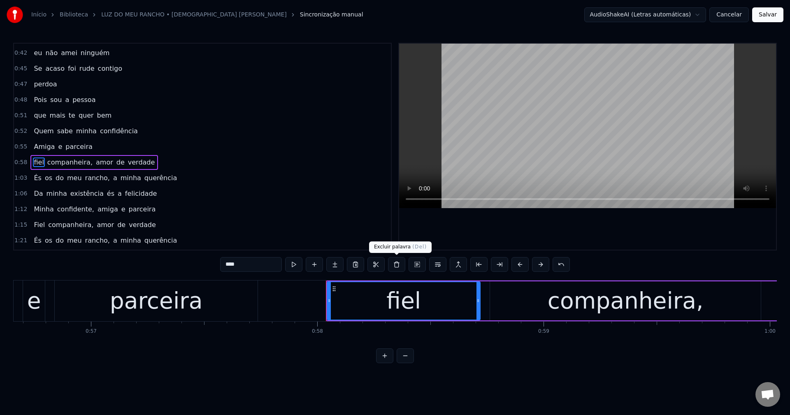
scroll to position [186, 0]
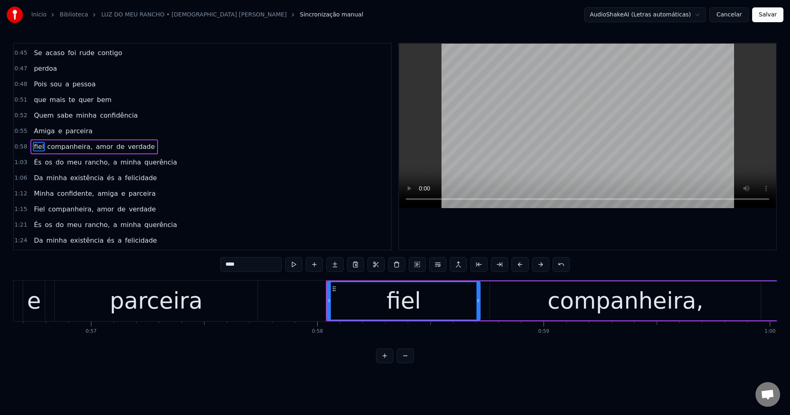
click at [69, 145] on span "companheira," at bounding box center [69, 146] width 47 height 9
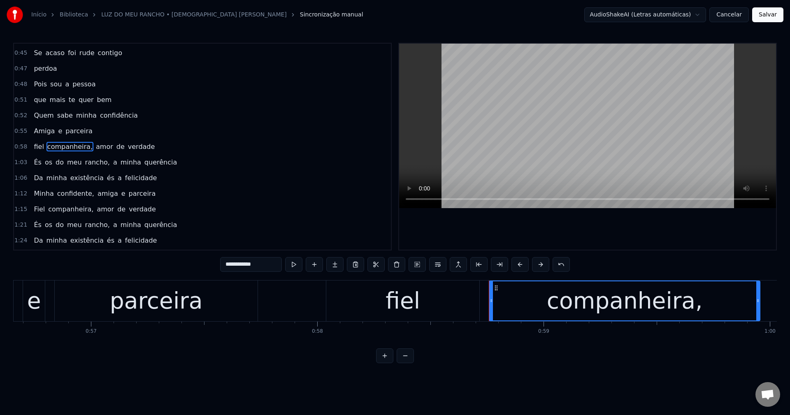
click at [273, 260] on input "**********" at bounding box center [251, 264] width 62 height 15
drag, startPoint x: 96, startPoint y: 146, endPoint x: 93, endPoint y: 150, distance: 5.5
click at [94, 147] on span "amor" at bounding box center [102, 146] width 19 height 9
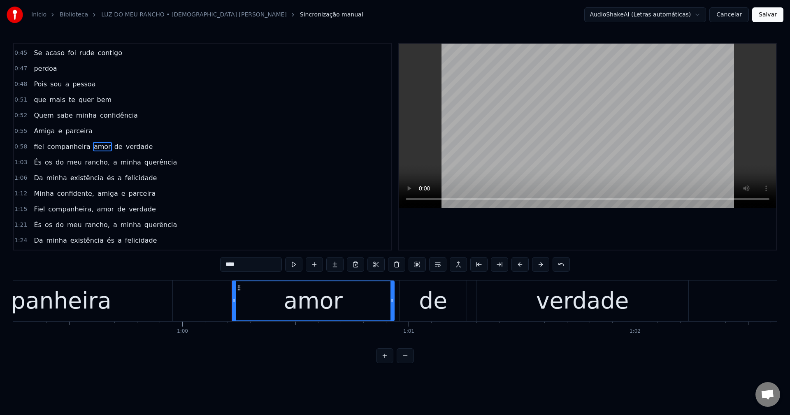
scroll to position [0, 13581]
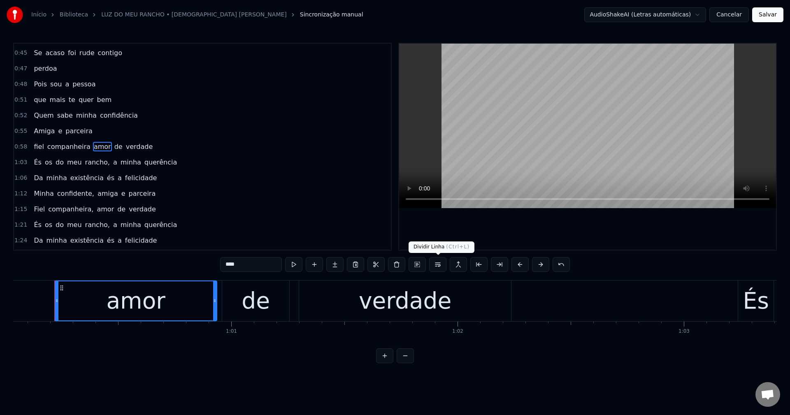
click at [437, 267] on button at bounding box center [437, 264] width 17 height 15
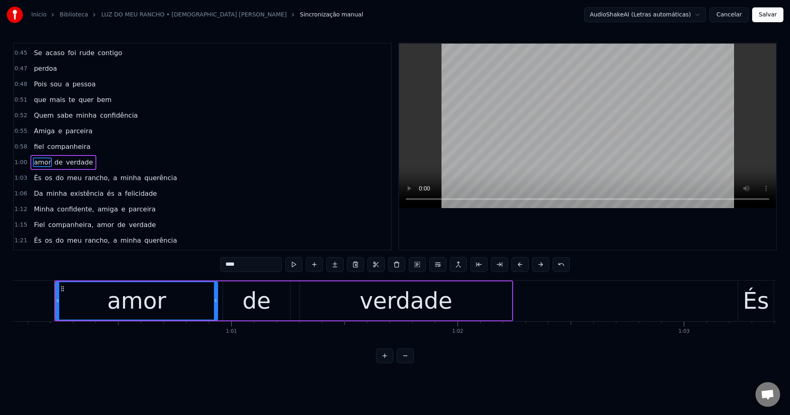
scroll to position [202, 0]
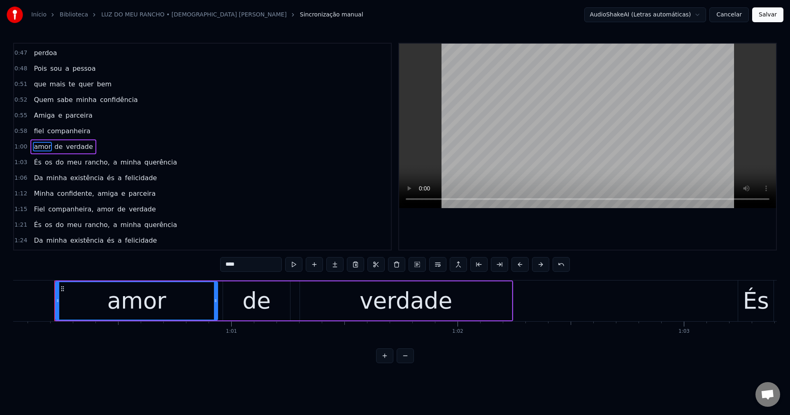
click at [44, 165] on span "os" at bounding box center [48, 162] width 9 height 9
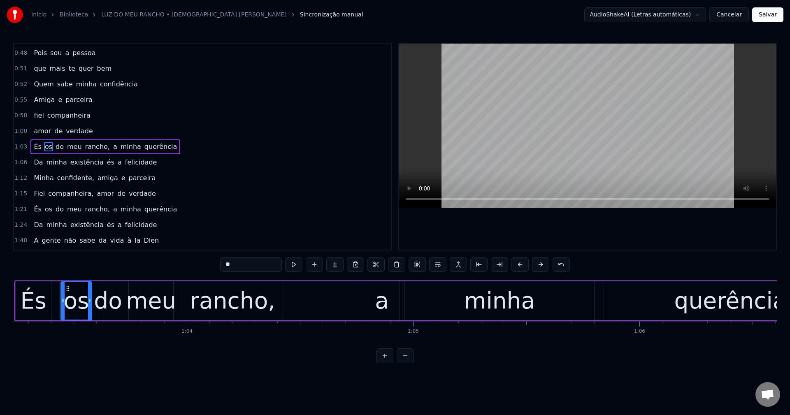
scroll to position [0, 14310]
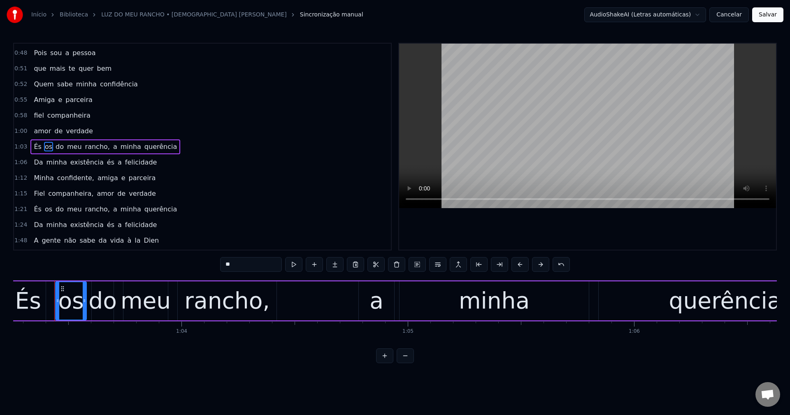
drag, startPoint x: 240, startPoint y: 266, endPoint x: 186, endPoint y: 249, distance: 56.5
click at [186, 249] on div "0:18 Se às vezes me esqueço 0:19 que é em função da lida 0:22 De dizer que a vi…" at bounding box center [394, 203] width 763 height 320
click at [93, 150] on span "rancho," at bounding box center [99, 146] width 26 height 9
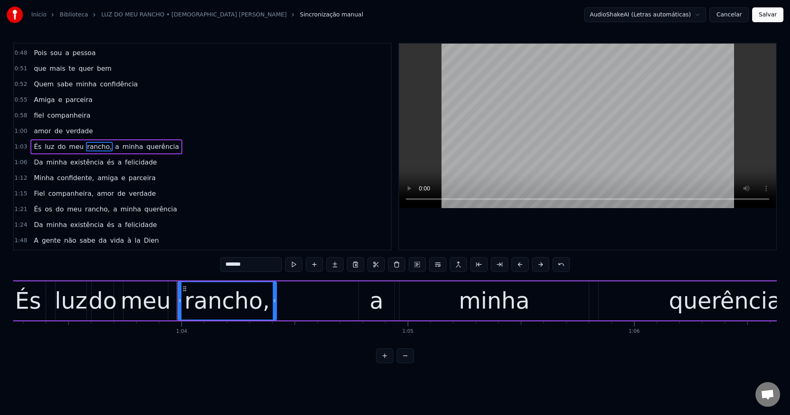
click at [256, 261] on input "*******" at bounding box center [251, 264] width 62 height 15
click at [112, 147] on span "a" at bounding box center [115, 146] width 6 height 9
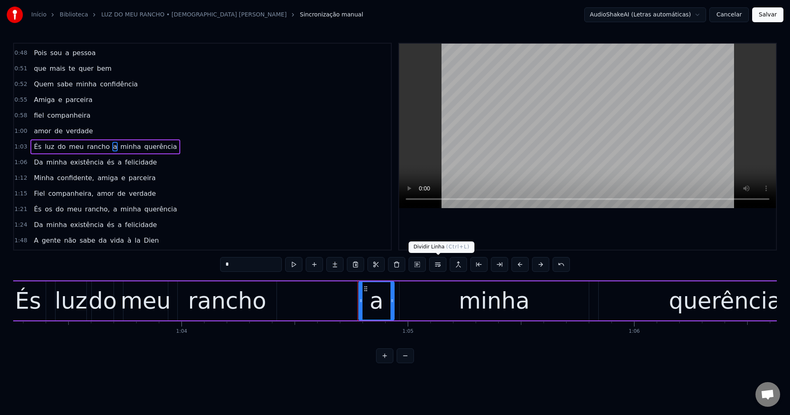
click at [437, 267] on button at bounding box center [437, 264] width 17 height 15
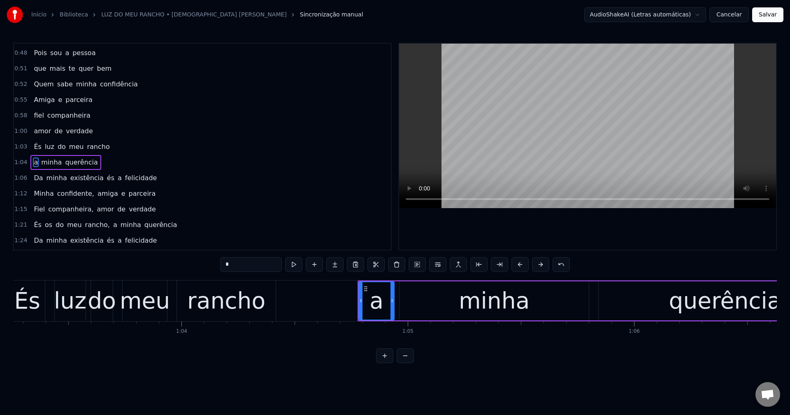
scroll to position [233, 0]
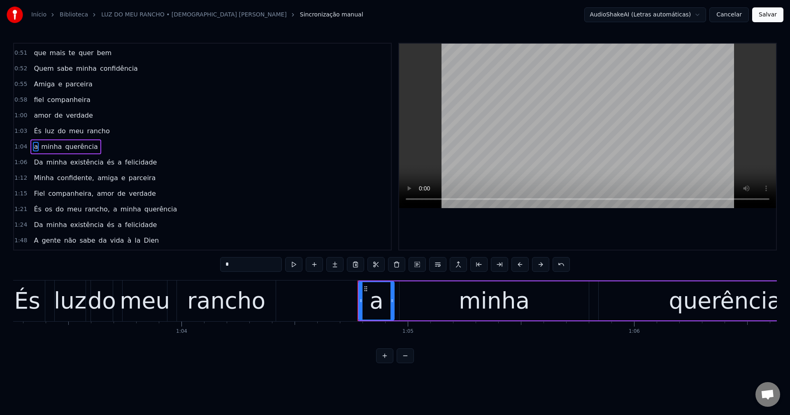
click at [106, 158] on span "és" at bounding box center [110, 162] width 9 height 9
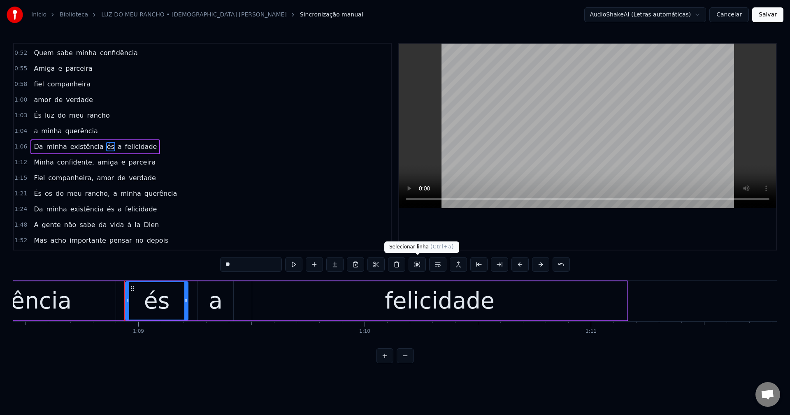
scroll to position [0, 15554]
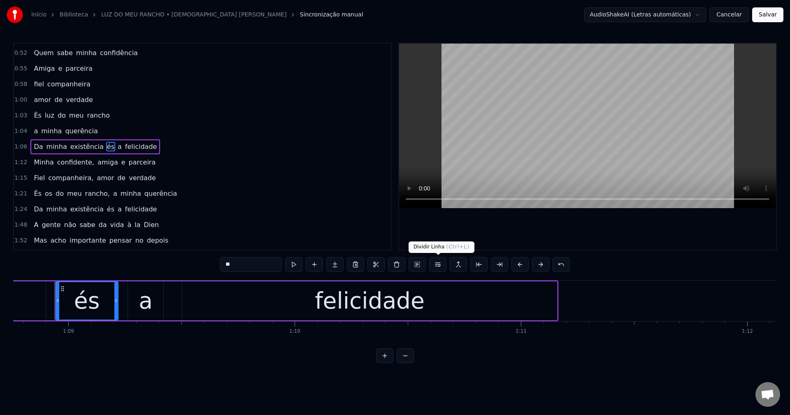
click at [439, 265] on button at bounding box center [437, 264] width 17 height 15
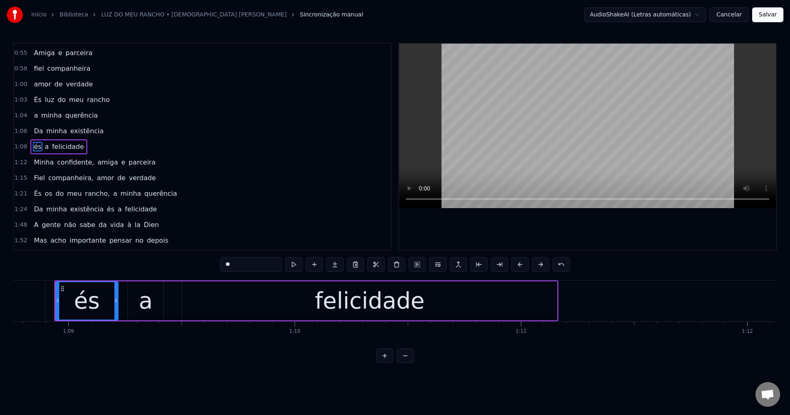
click at [58, 160] on span "confidente," at bounding box center [75, 162] width 39 height 9
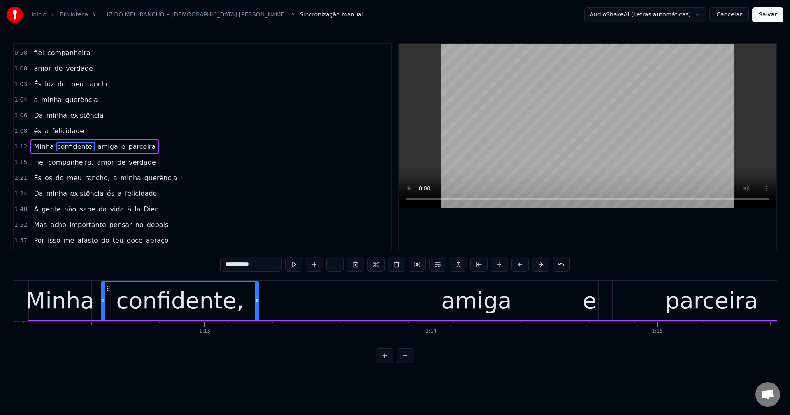
scroll to position [0, 16368]
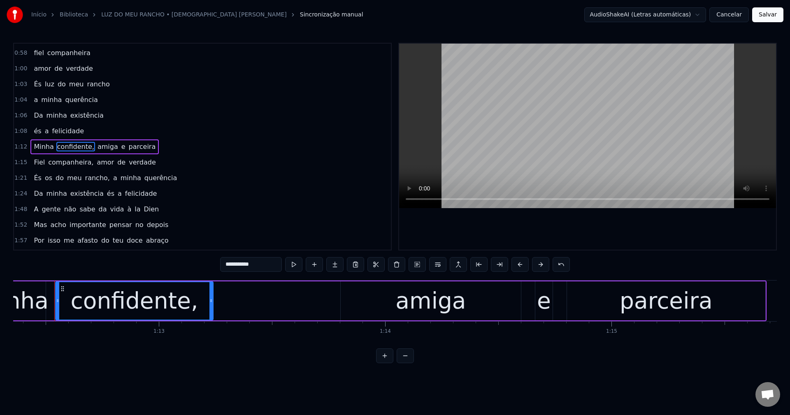
click at [263, 266] on input "**********" at bounding box center [251, 264] width 62 height 15
click at [95, 145] on span "amiga" at bounding box center [106, 146] width 22 height 9
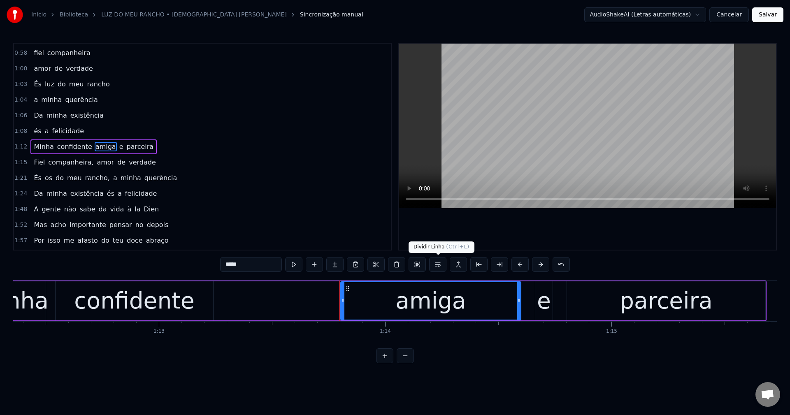
click at [439, 265] on button at bounding box center [437, 264] width 17 height 15
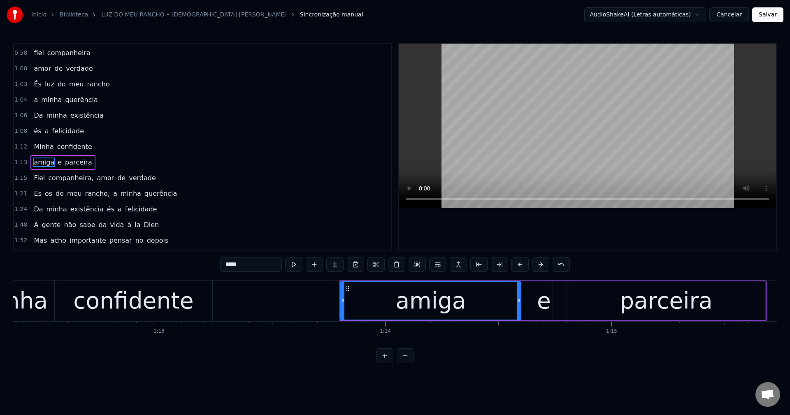
scroll to position [295, 0]
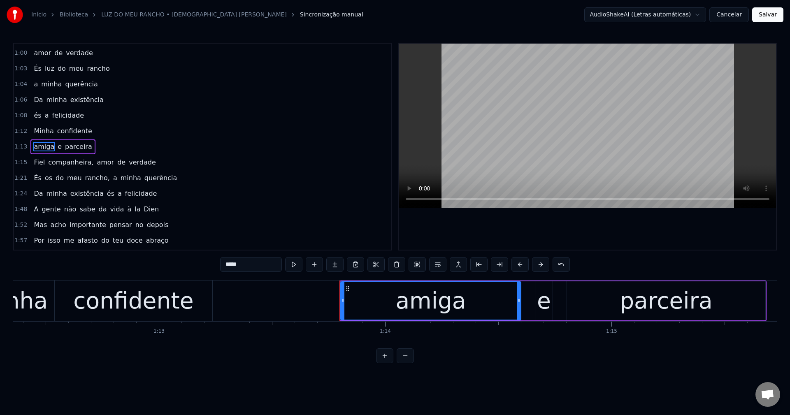
drag, startPoint x: 70, startPoint y: 161, endPoint x: 69, endPoint y: 167, distance: 5.8
click at [67, 161] on span "companheira," at bounding box center [70, 162] width 47 height 9
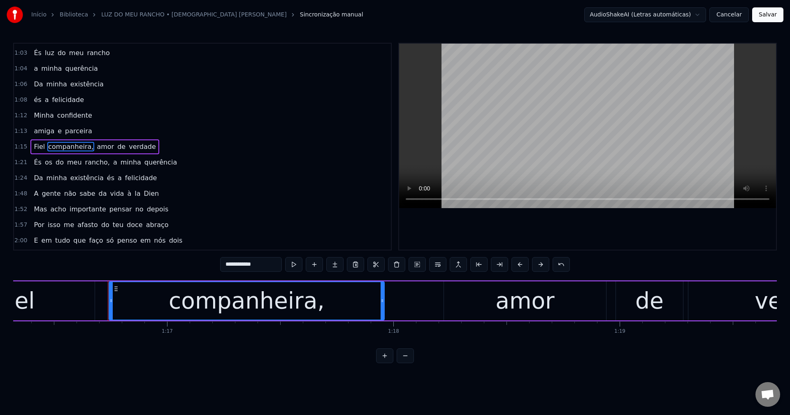
scroll to position [0, 17318]
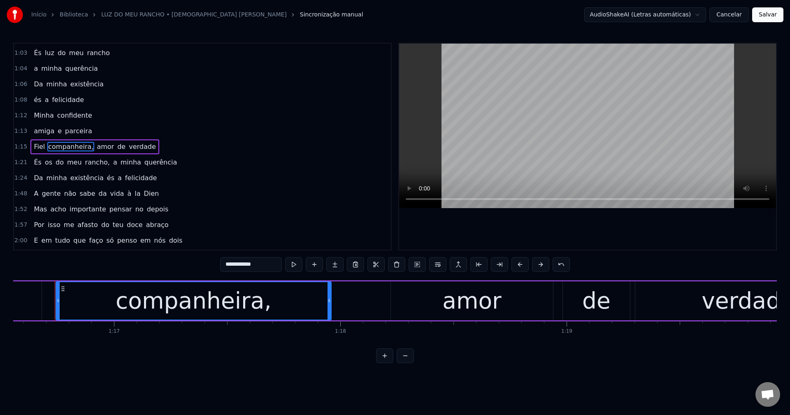
click at [268, 260] on input "**********" at bounding box center [251, 264] width 62 height 15
type input "**********"
drag, startPoint x: 96, startPoint y: 141, endPoint x: 95, endPoint y: 146, distance: 4.3
click at [95, 144] on div "Fiel companheira amor de verdade" at bounding box center [93, 146] width 126 height 15
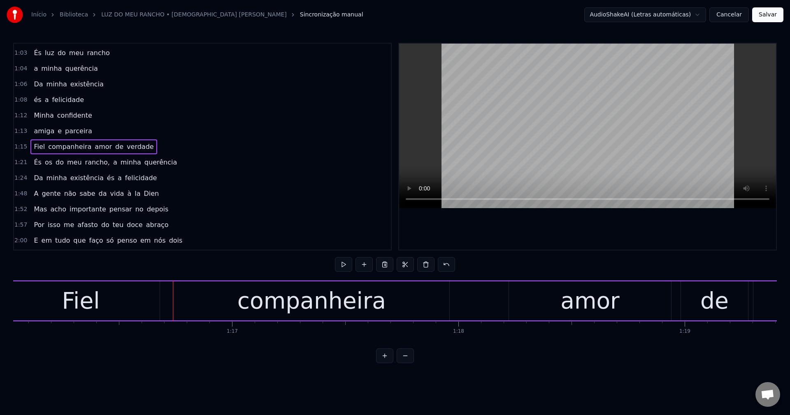
click at [95, 146] on span "amor" at bounding box center [103, 146] width 19 height 9
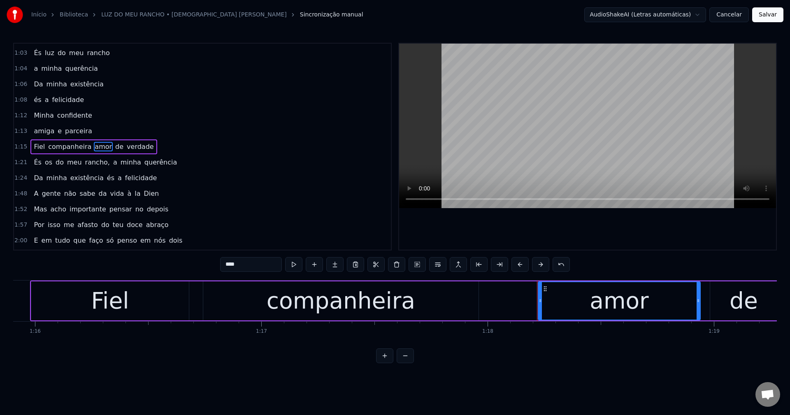
scroll to position [0, 17146]
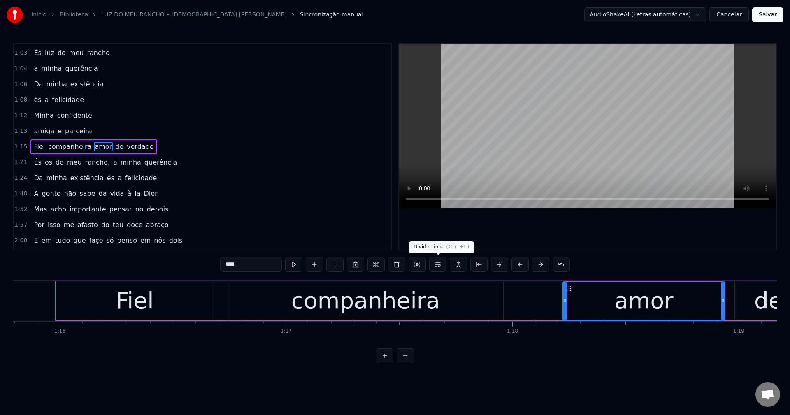
click at [432, 264] on button at bounding box center [437, 264] width 17 height 15
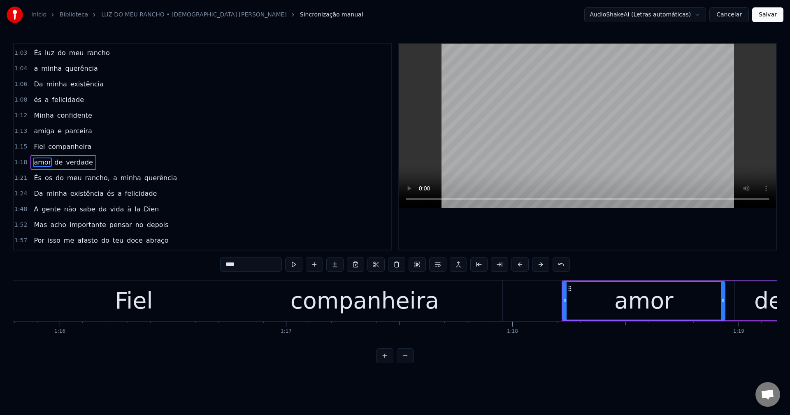
scroll to position [327, 0]
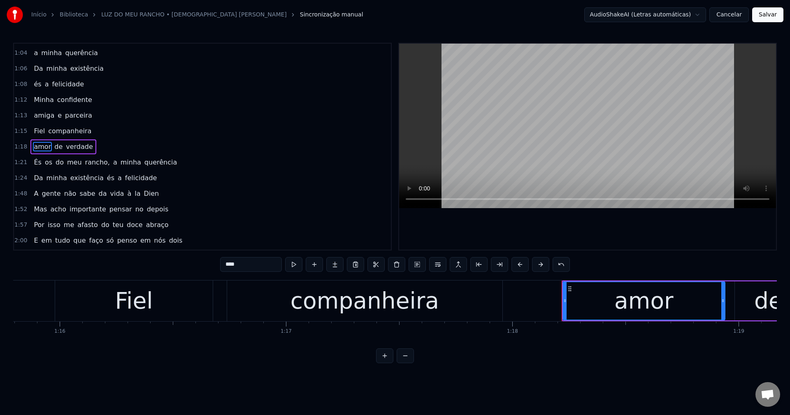
click at [44, 161] on span "os" at bounding box center [48, 162] width 9 height 9
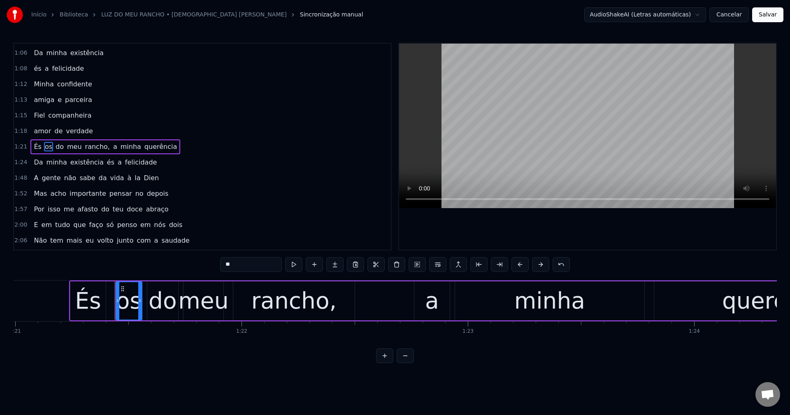
scroll to position [0, 18381]
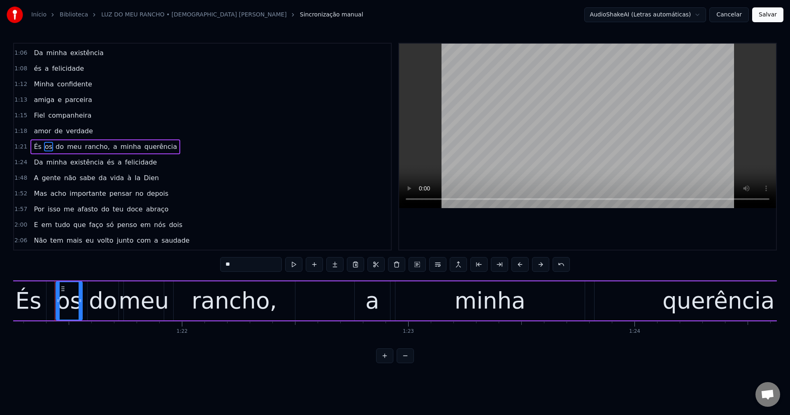
drag, startPoint x: 243, startPoint y: 262, endPoint x: 197, endPoint y: 255, distance: 47.4
click at [197, 255] on div "0:18 Se às vezes me esqueço 0:19 que é em função da lida 0:22 De dizer que a vi…" at bounding box center [394, 203] width 763 height 320
click at [92, 149] on span "rancho," at bounding box center [99, 146] width 26 height 9
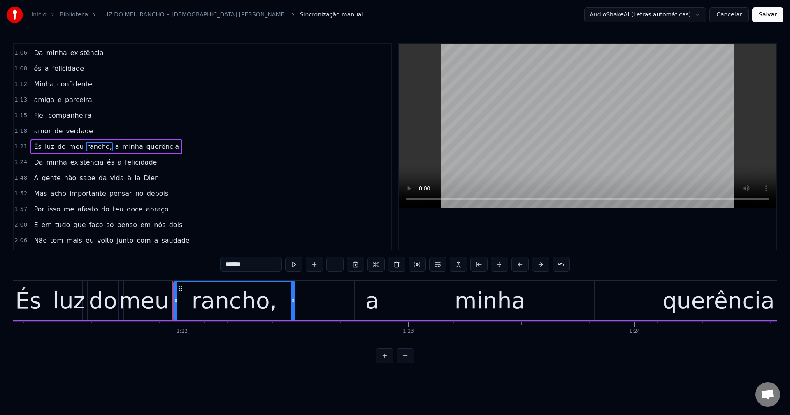
click at [253, 270] on input "*******" at bounding box center [251, 264] width 62 height 15
click at [112, 147] on span "a" at bounding box center [115, 146] width 6 height 9
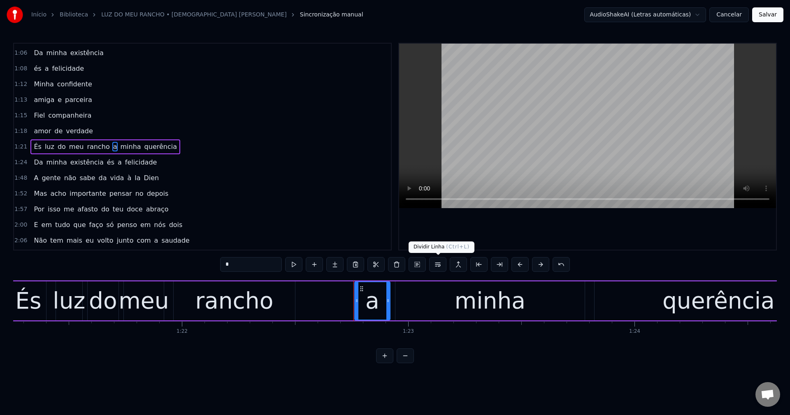
click at [442, 268] on button at bounding box center [437, 264] width 17 height 15
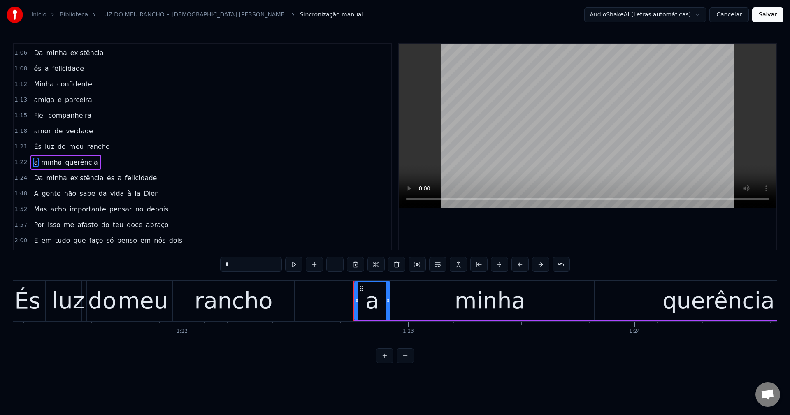
scroll to position [358, 0]
click at [37, 162] on span "Da" at bounding box center [38, 162] width 11 height 9
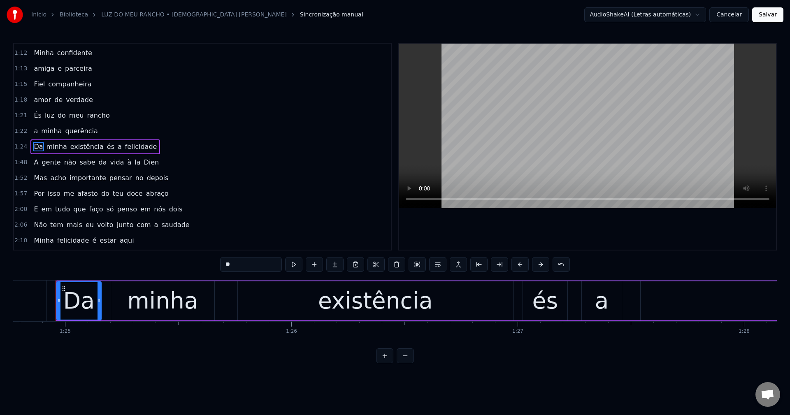
scroll to position [0, 19178]
click at [106, 142] on span "és" at bounding box center [110, 146] width 9 height 9
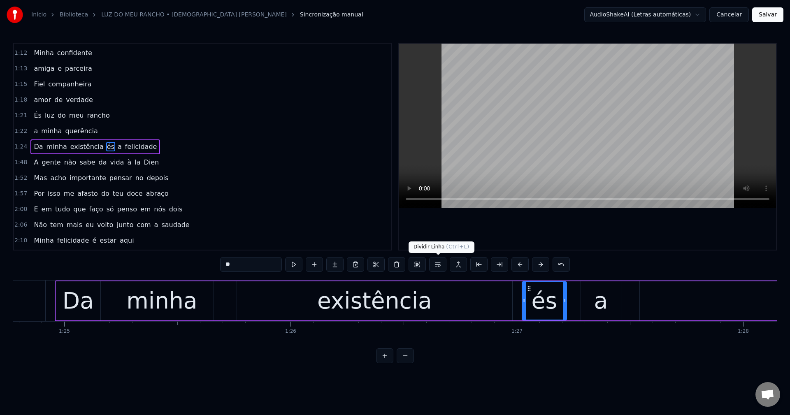
click at [438, 265] on button at bounding box center [437, 264] width 17 height 15
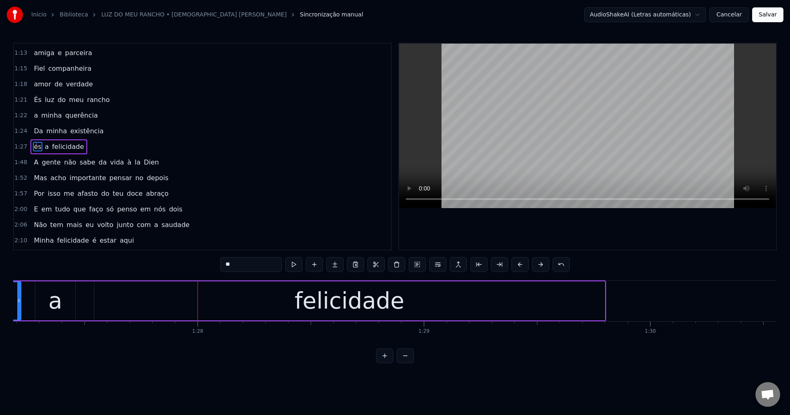
scroll to position [0, 19866]
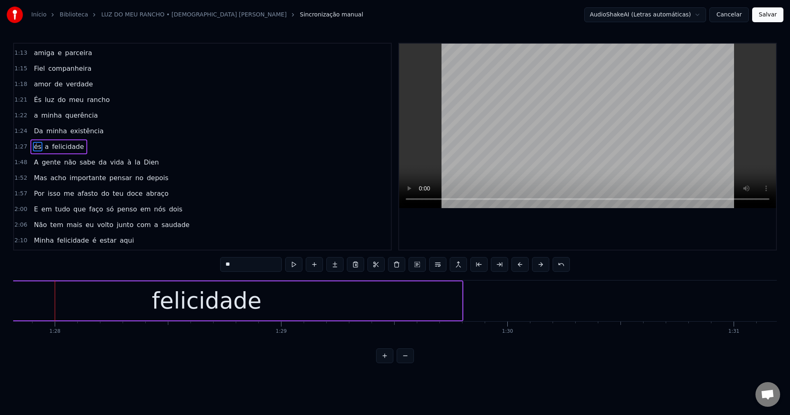
click at [79, 160] on span "sabe" at bounding box center [87, 162] width 17 height 9
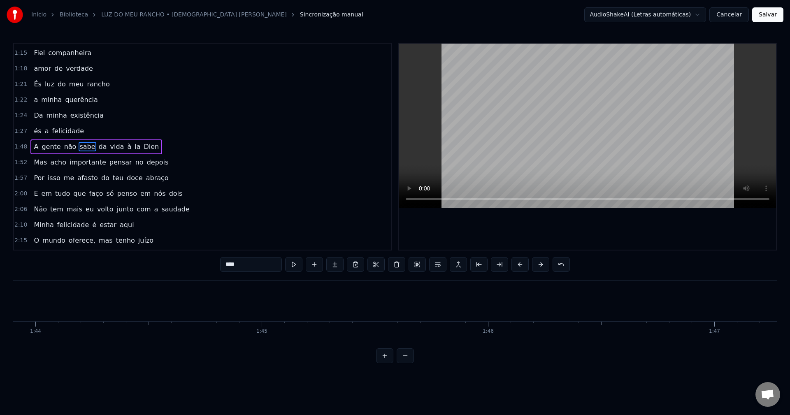
scroll to position [0, 24602]
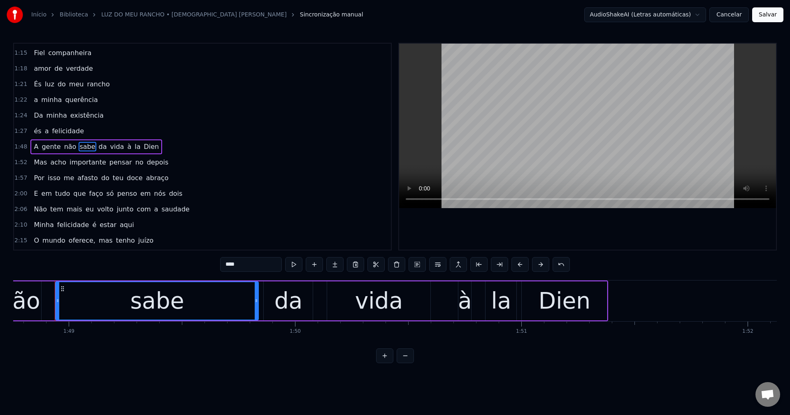
click at [98, 144] on span "da" at bounding box center [103, 146] width 10 height 9
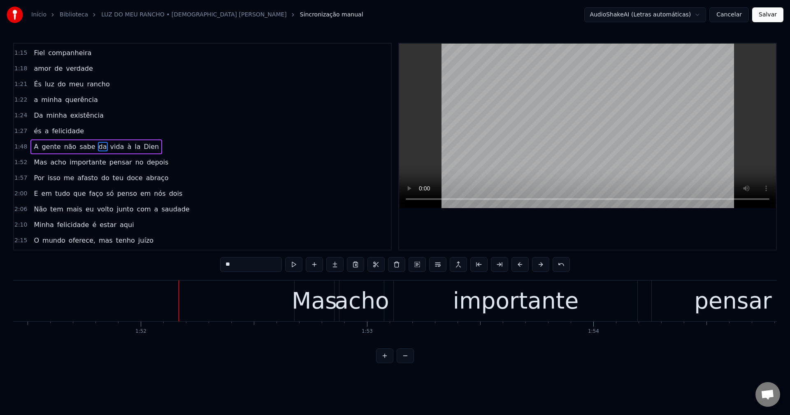
scroll to position [0, 25333]
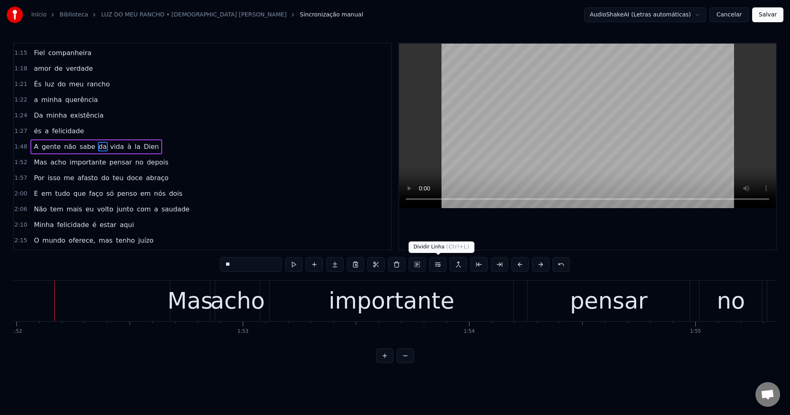
click at [436, 262] on button at bounding box center [437, 264] width 17 height 15
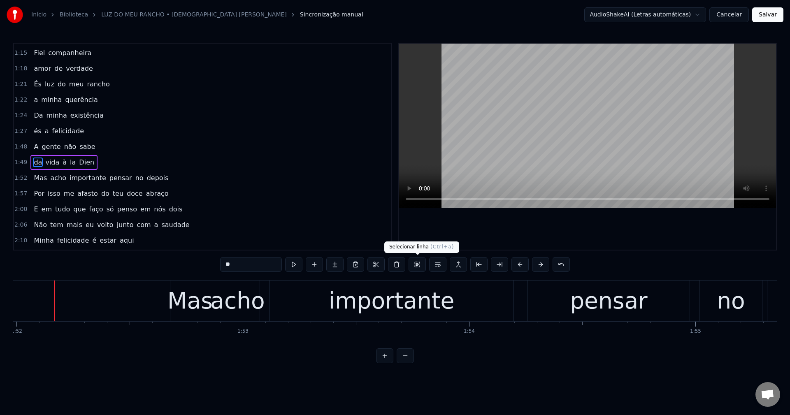
scroll to position [420, 0]
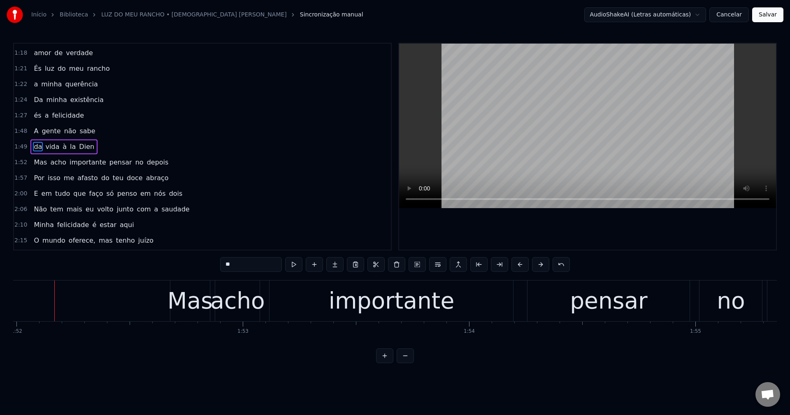
click at [78, 146] on span "Dien" at bounding box center [86, 146] width 17 height 9
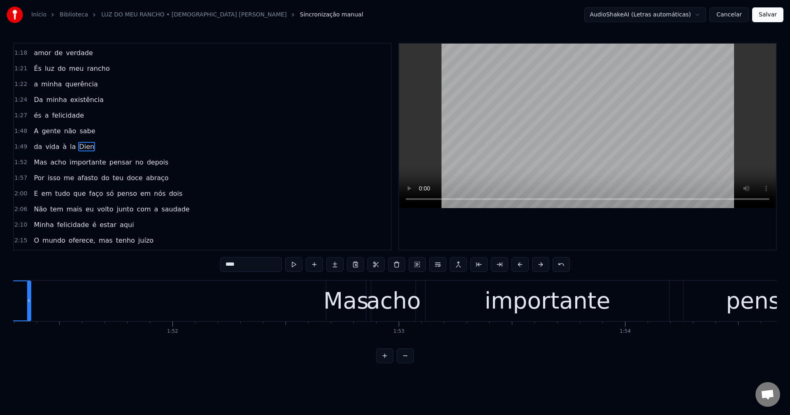
scroll to position [0, 25068]
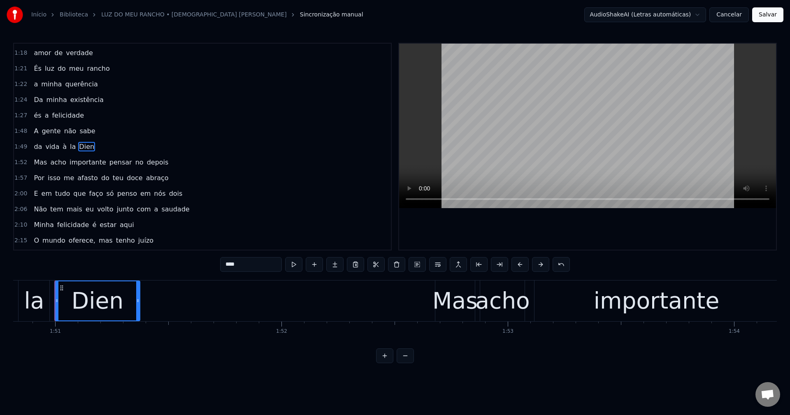
click at [252, 260] on input "****" at bounding box center [251, 264] width 62 height 15
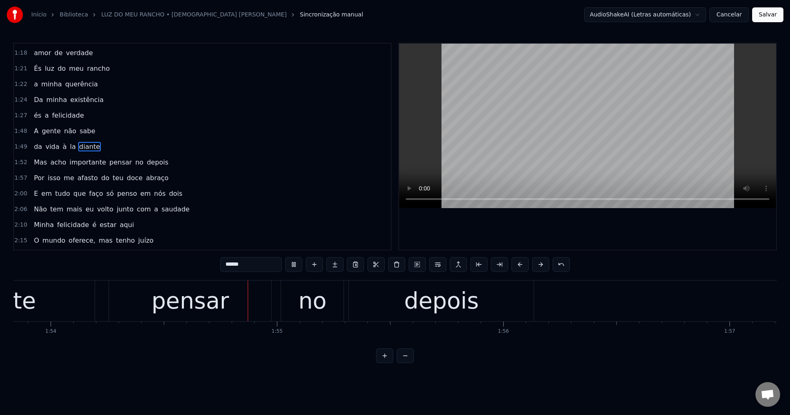
scroll to position [0, 25783]
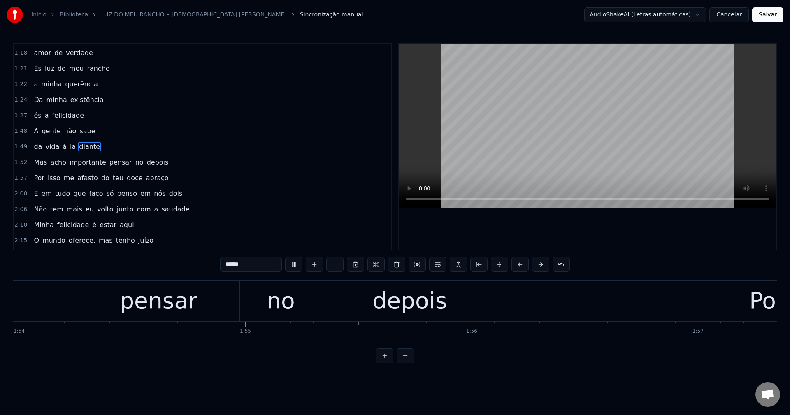
click at [109, 163] on span "pensar" at bounding box center [121, 162] width 24 height 9
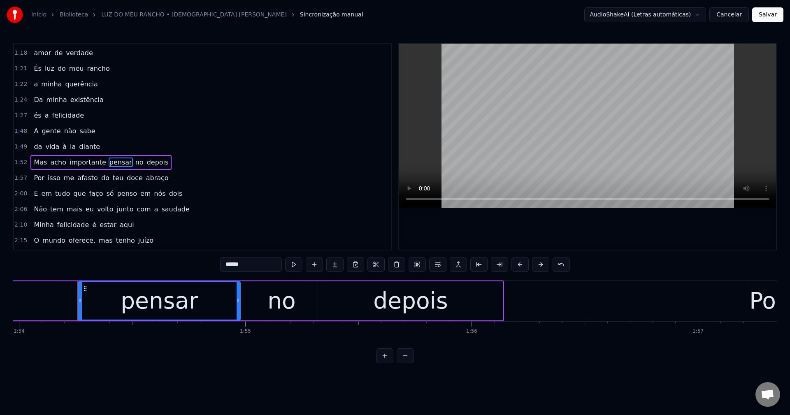
scroll to position [436, 0]
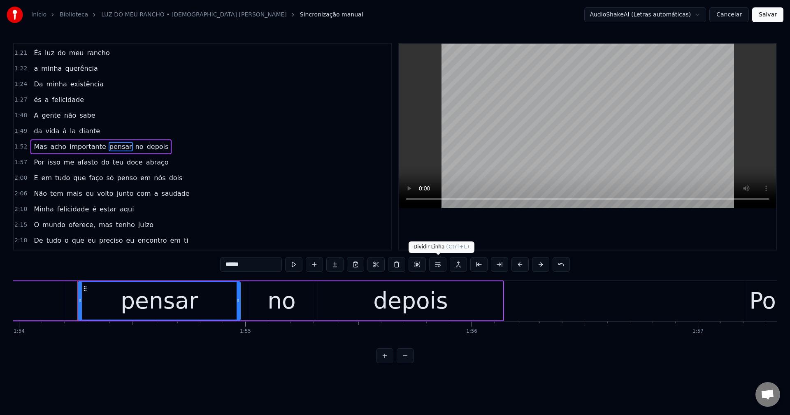
click at [440, 271] on button at bounding box center [437, 264] width 17 height 15
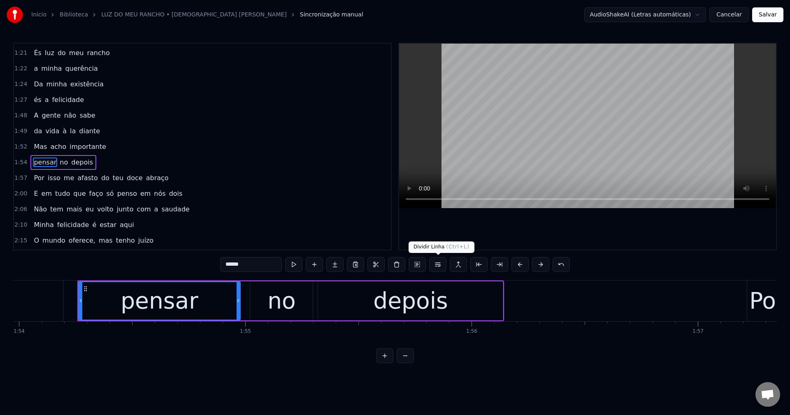
scroll to position [452, 0]
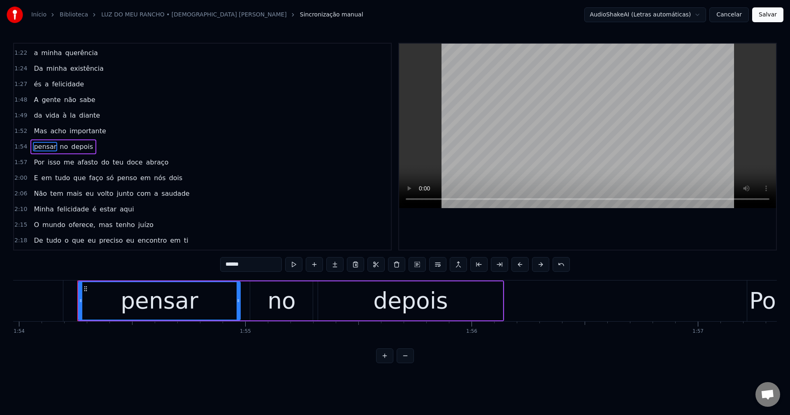
click at [100, 163] on span "do" at bounding box center [105, 162] width 10 height 9
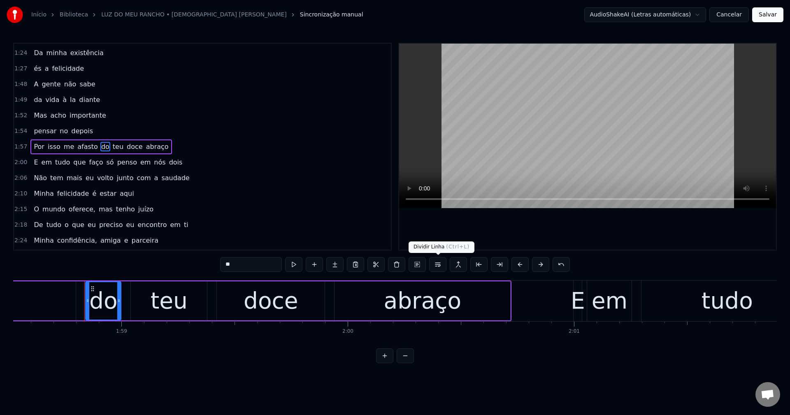
scroll to position [0, 26842]
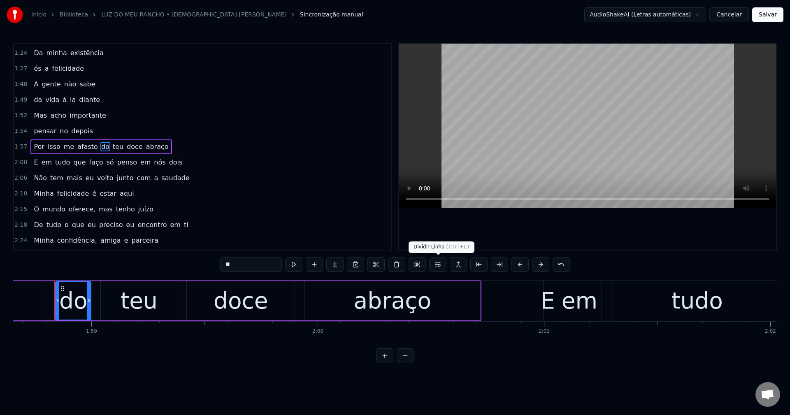
click at [436, 262] on button at bounding box center [437, 264] width 17 height 15
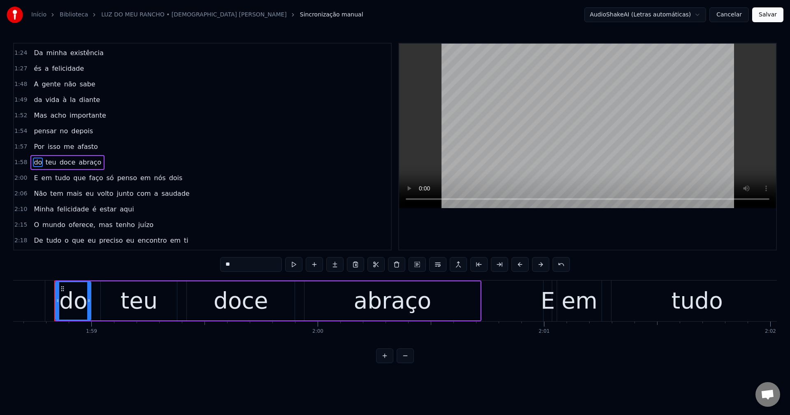
scroll to position [483, 0]
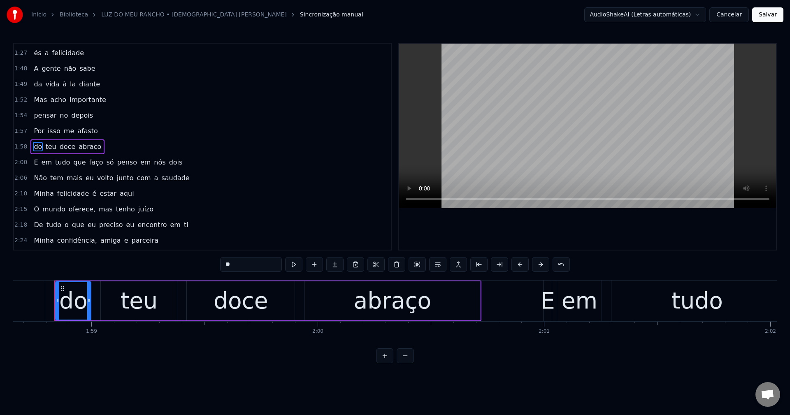
click at [106, 165] on span "só" at bounding box center [110, 162] width 9 height 9
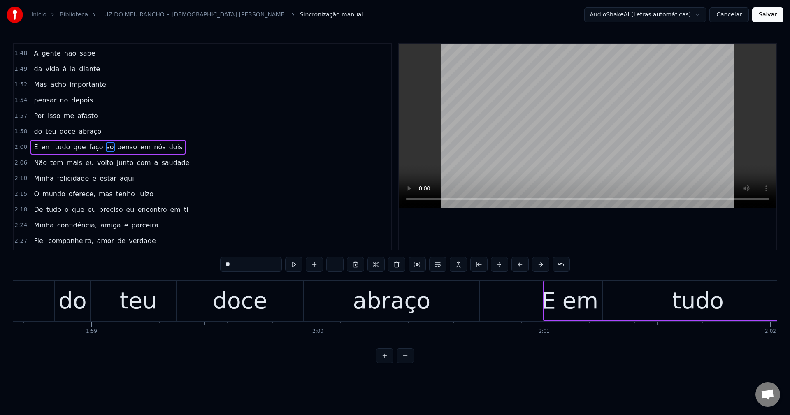
scroll to position [499, 0]
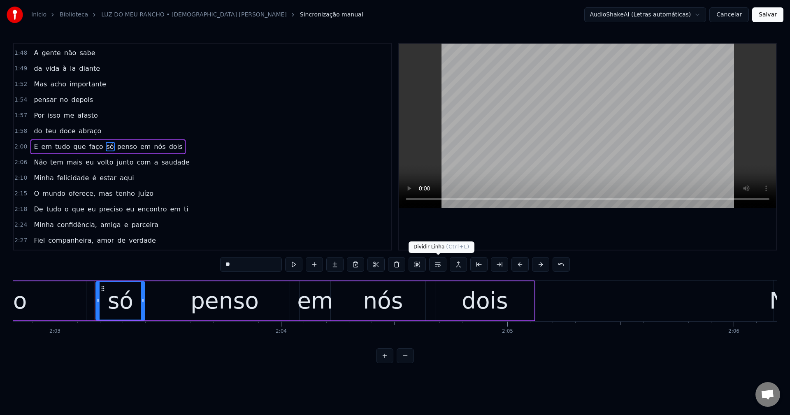
drag, startPoint x: 439, startPoint y: 266, endPoint x: 393, endPoint y: 257, distance: 46.8
click at [439, 266] on button at bounding box center [437, 264] width 17 height 15
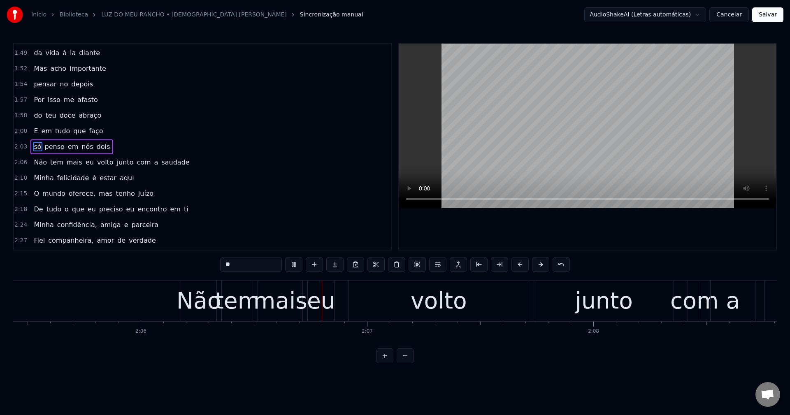
scroll to position [0, 28533]
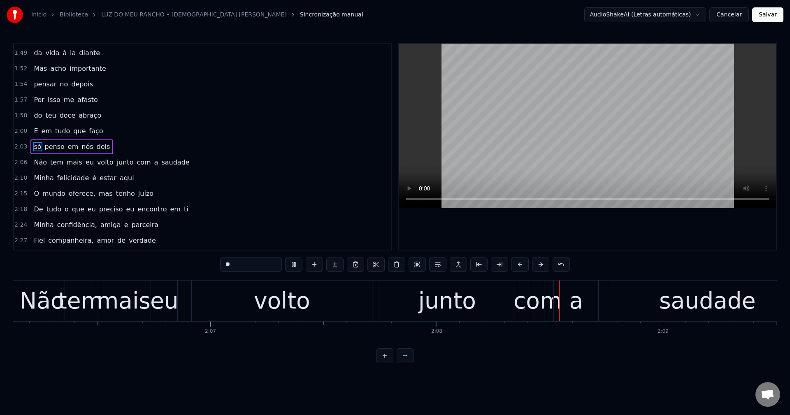
click at [116, 162] on span "junto" at bounding box center [125, 162] width 19 height 9
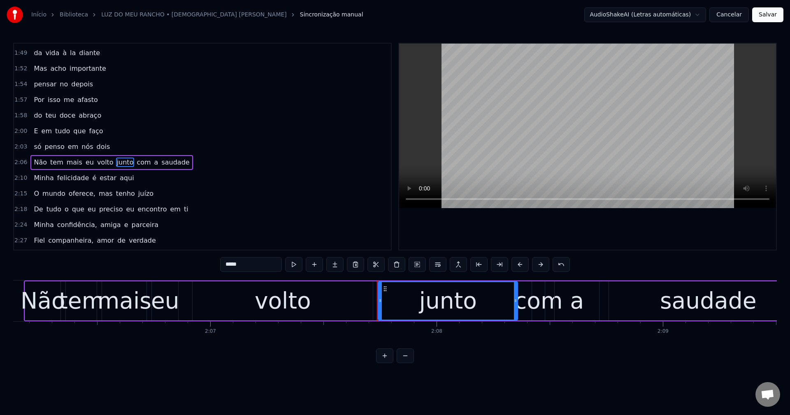
scroll to position [530, 0]
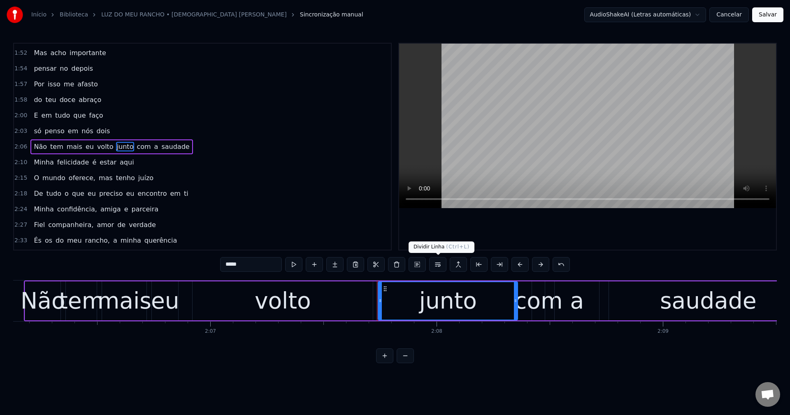
click at [436, 269] on button at bounding box center [437, 264] width 17 height 15
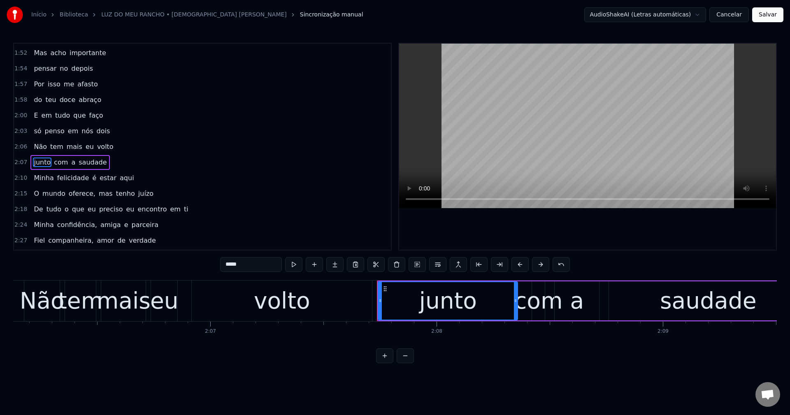
scroll to position [545, 0]
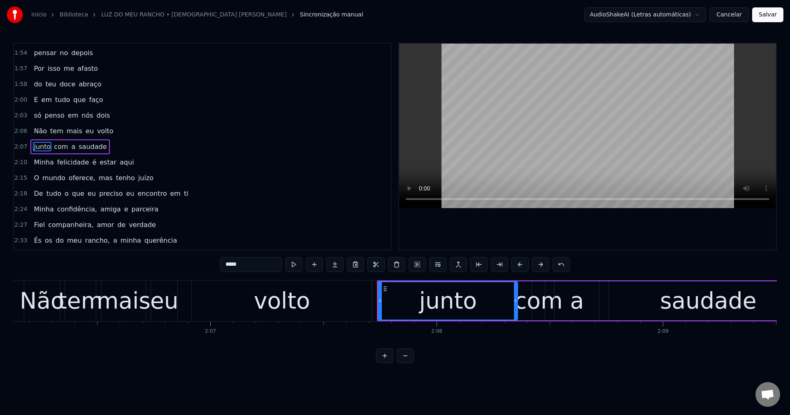
click at [39, 163] on span "Minha" at bounding box center [43, 162] width 21 height 9
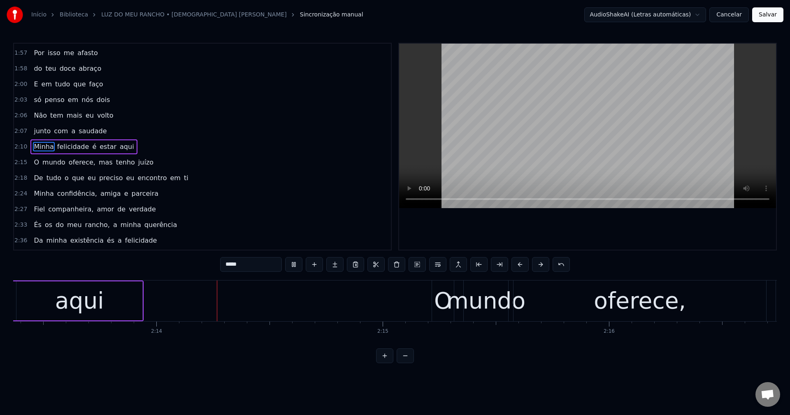
scroll to position [0, 30205]
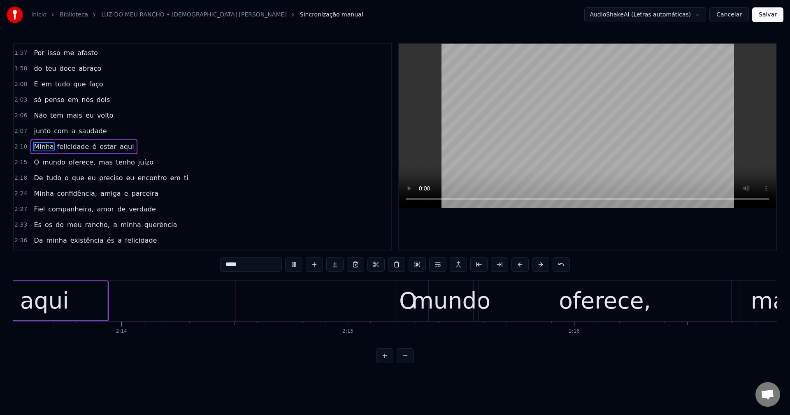
click at [70, 159] on span "oferece," at bounding box center [82, 162] width 28 height 9
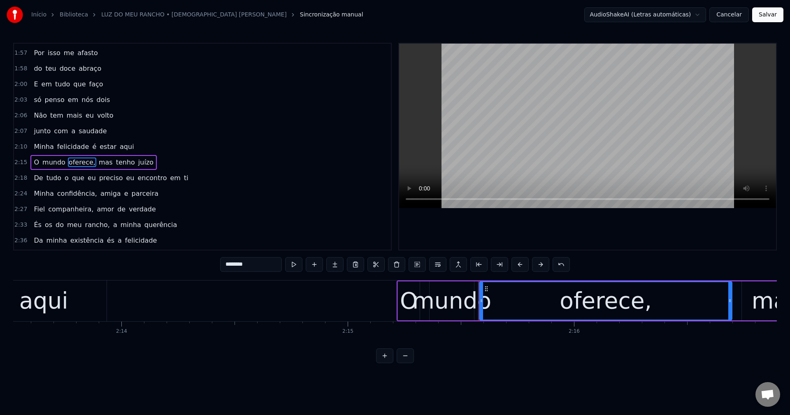
scroll to position [577, 0]
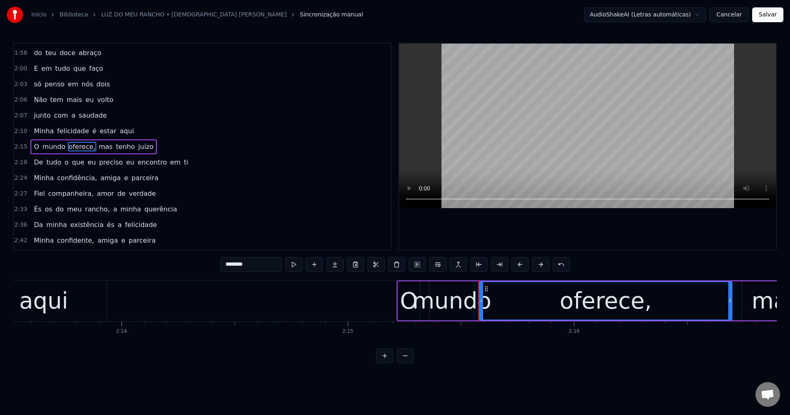
click at [261, 265] on input "********" at bounding box center [251, 264] width 62 height 15
click at [96, 143] on span "mas" at bounding box center [104, 146] width 16 height 9
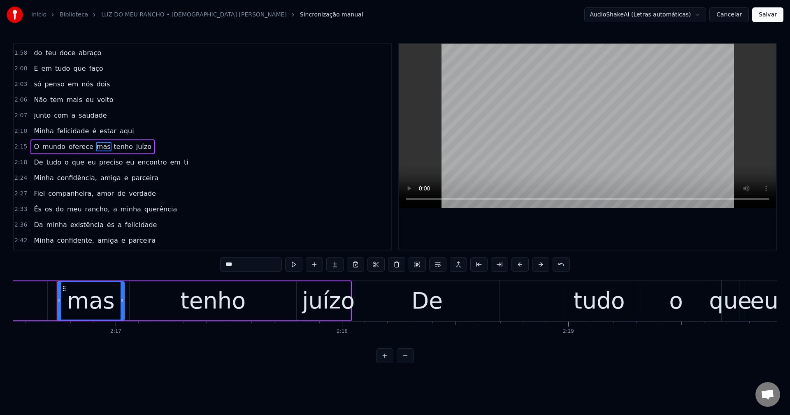
scroll to position [0, 30891]
click at [437, 264] on button at bounding box center [437, 264] width 17 height 15
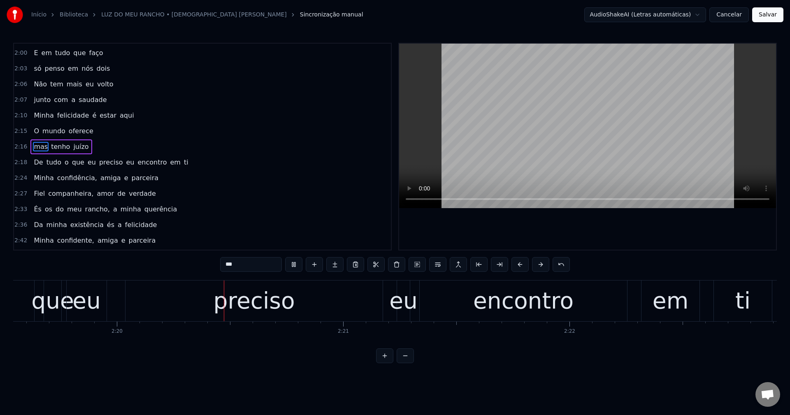
scroll to position [0, 31596]
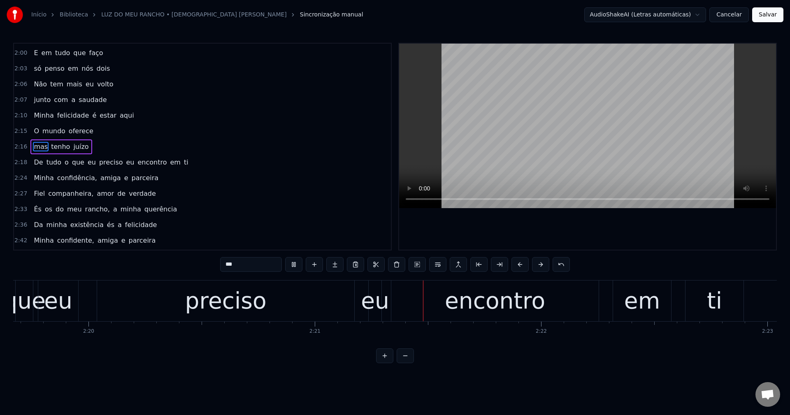
click at [35, 158] on span "De" at bounding box center [38, 162] width 11 height 9
type input "**"
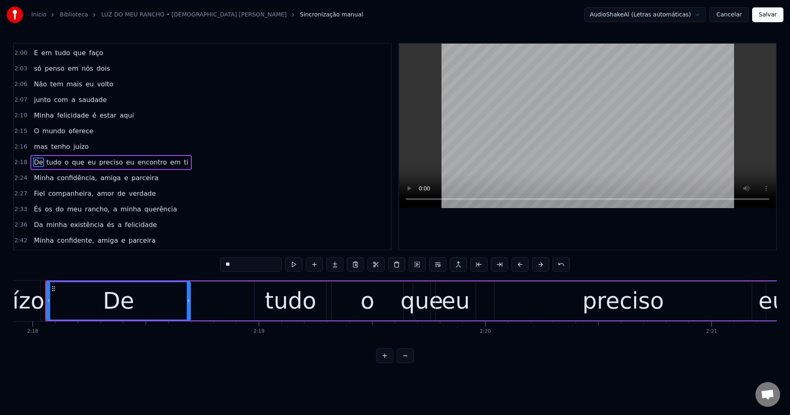
scroll to position [0, 31190]
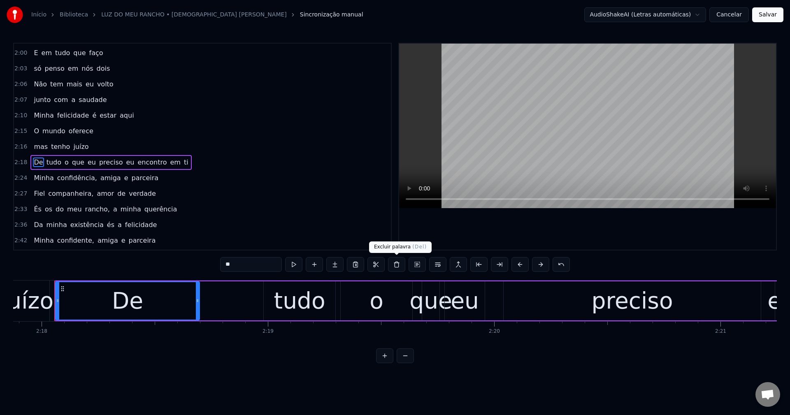
click at [393, 264] on button at bounding box center [396, 264] width 17 height 15
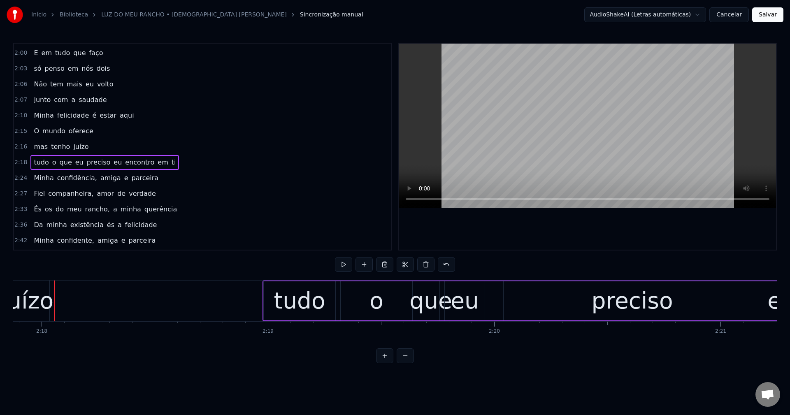
click at [37, 162] on span "tudo" at bounding box center [41, 162] width 16 height 9
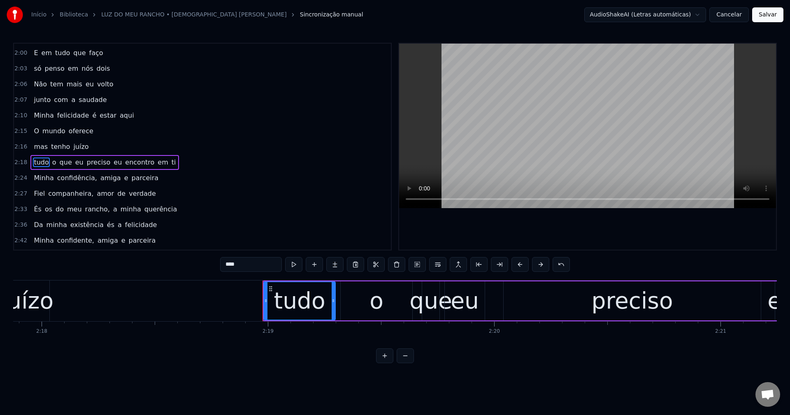
scroll to position [608, 0]
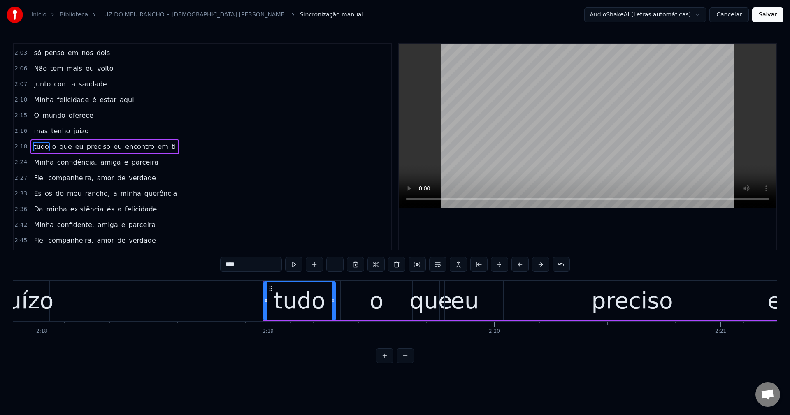
click at [31, 299] on div "juízo" at bounding box center [27, 301] width 53 height 34
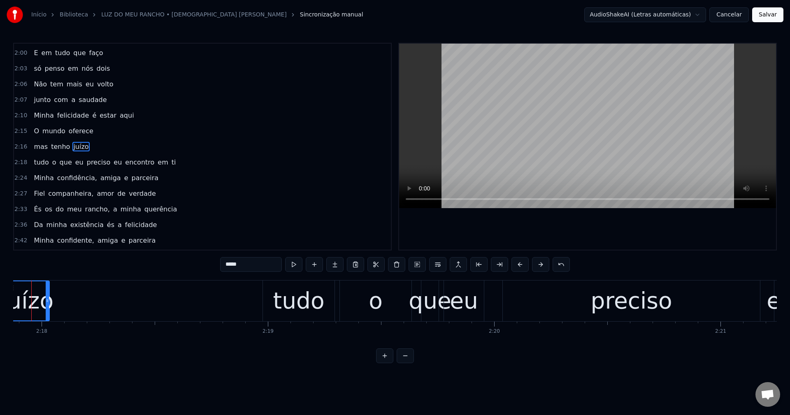
scroll to position [0, 31167]
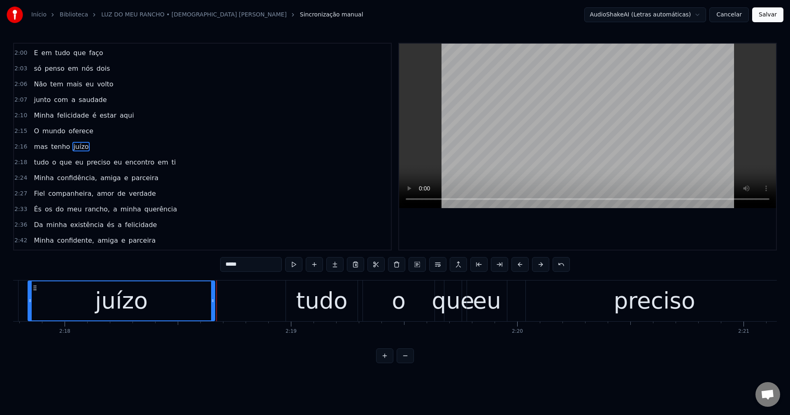
drag, startPoint x: 70, startPoint y: 299, endPoint x: 212, endPoint y: 293, distance: 142.4
click at [212, 293] on div at bounding box center [212, 300] width 3 height 39
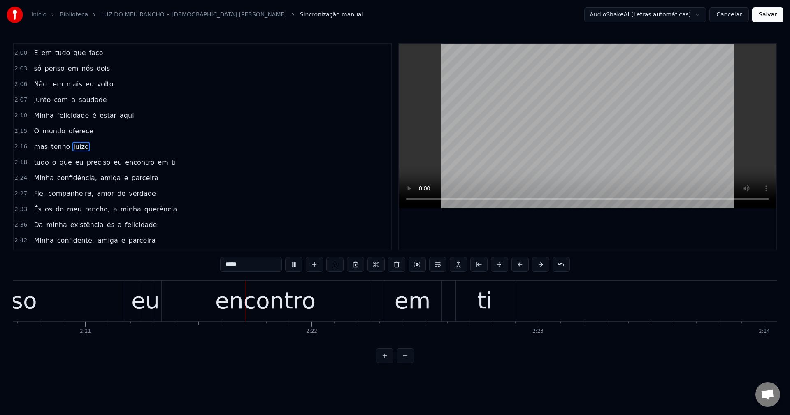
scroll to position [0, 31853]
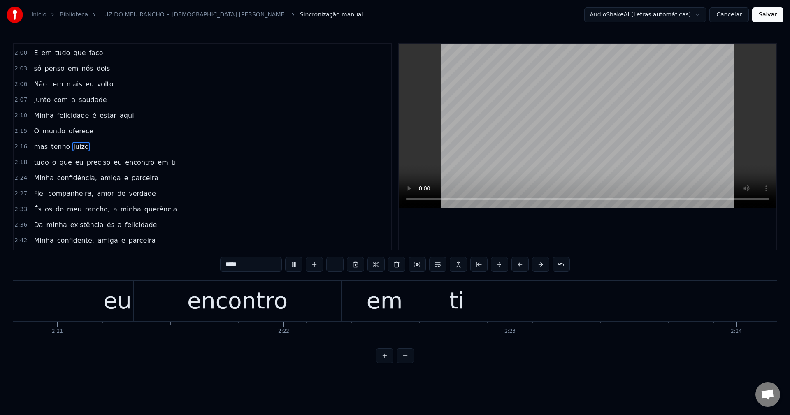
click at [113, 162] on span "eu" at bounding box center [118, 162] width 10 height 9
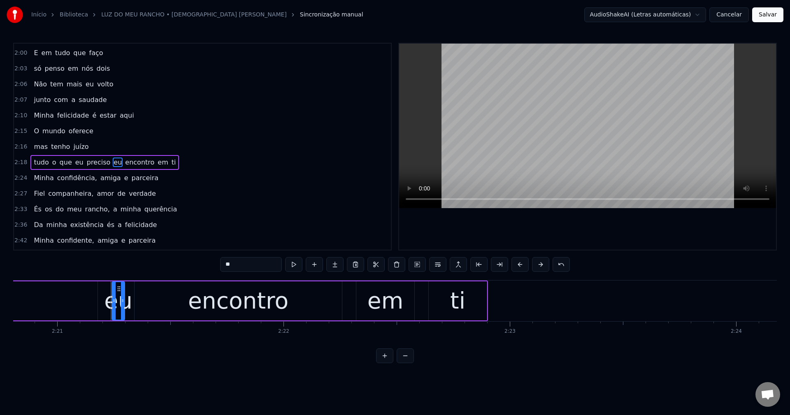
scroll to position [608, 0]
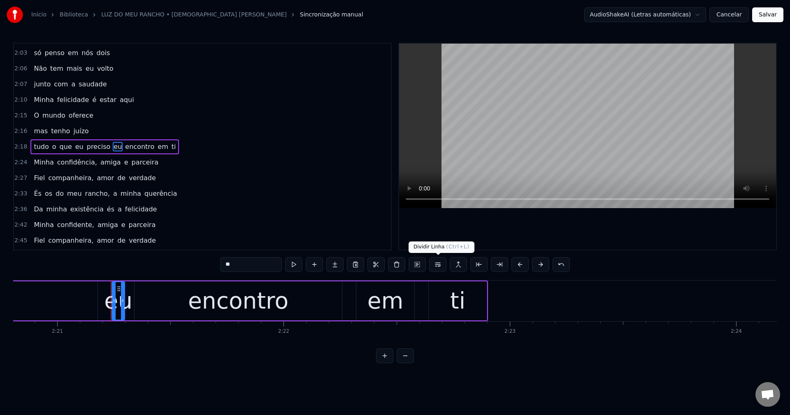
click at [437, 265] on button at bounding box center [437, 264] width 17 height 15
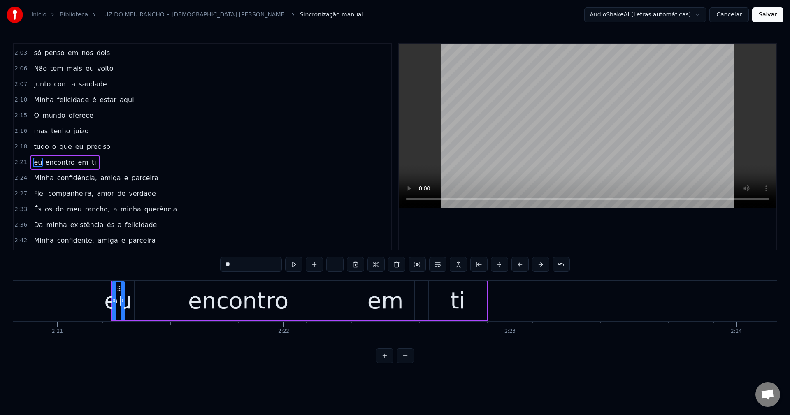
scroll to position [624, 0]
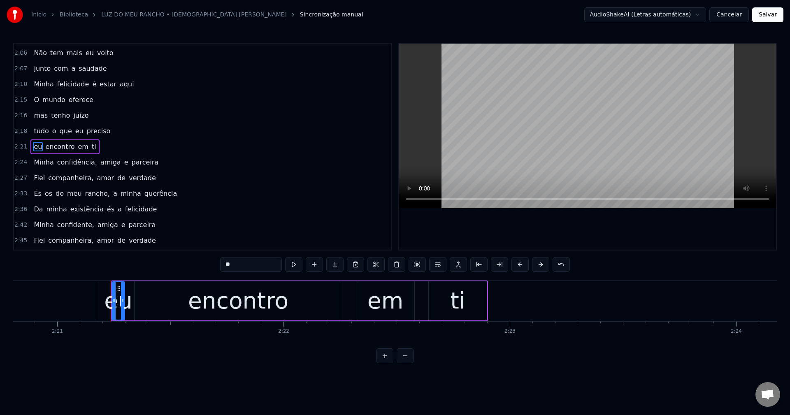
click at [66, 163] on span "confidência," at bounding box center [77, 162] width 42 height 9
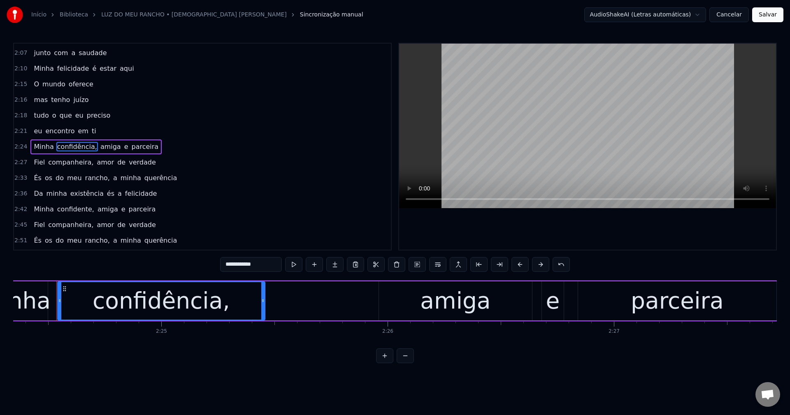
scroll to position [0, 32656]
click at [262, 265] on input "**********" at bounding box center [251, 264] width 62 height 15
click at [97, 145] on span "amiga" at bounding box center [108, 146] width 22 height 9
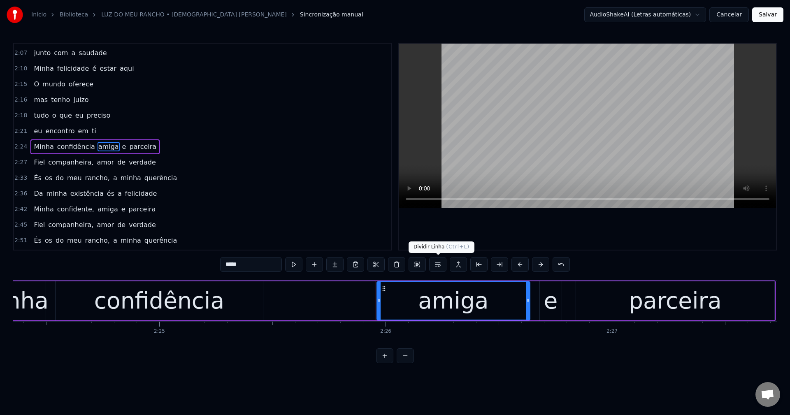
click at [436, 265] on button at bounding box center [437, 264] width 17 height 15
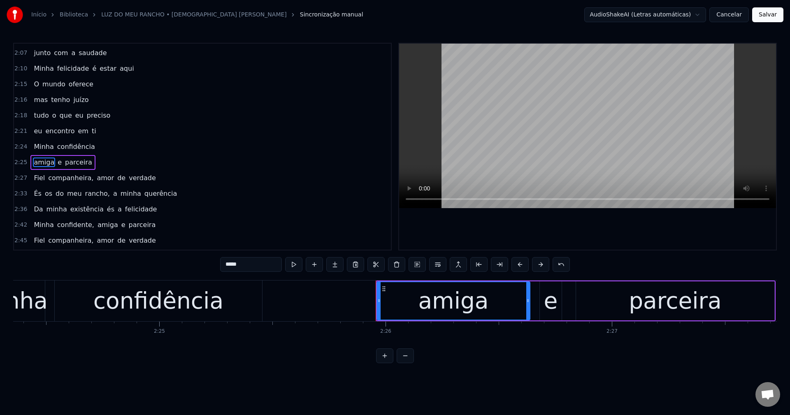
scroll to position [655, 0]
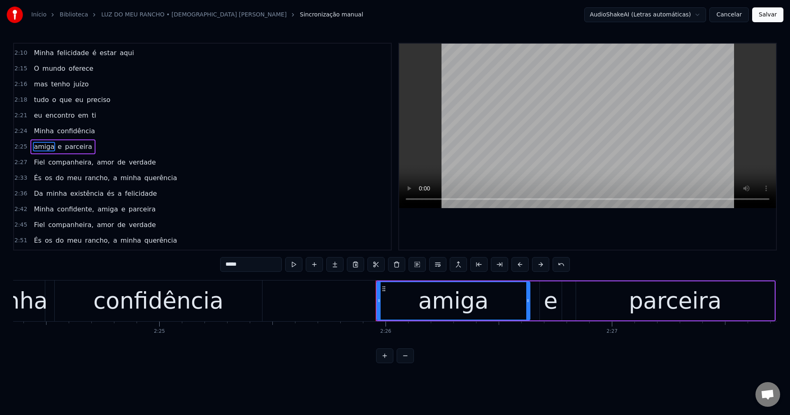
click at [67, 161] on span "companheira," at bounding box center [70, 162] width 47 height 9
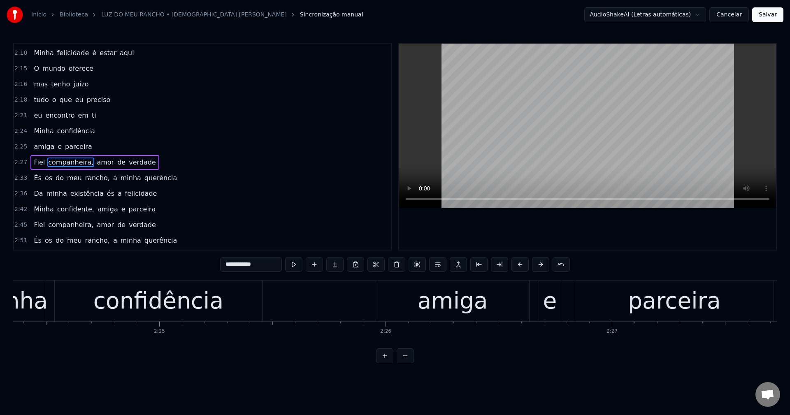
scroll to position [669, 0]
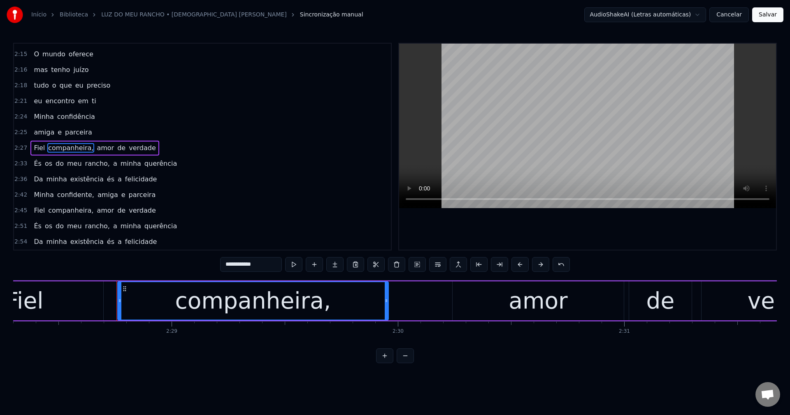
click at [267, 263] on input "**********" at bounding box center [251, 264] width 62 height 15
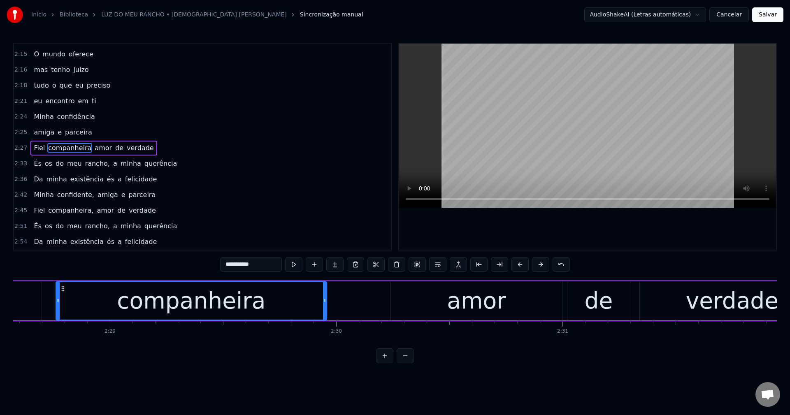
drag, startPoint x: 90, startPoint y: 148, endPoint x: 86, endPoint y: 146, distance: 4.4
click at [94, 146] on span "amor" at bounding box center [103, 147] width 19 height 9
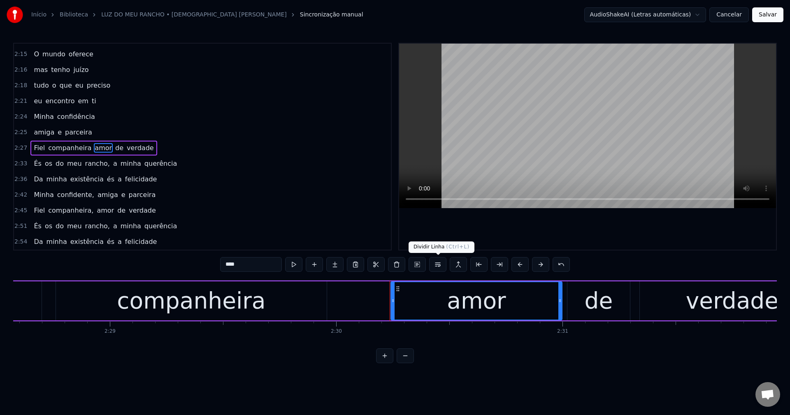
click at [440, 263] on button at bounding box center [437, 264] width 17 height 15
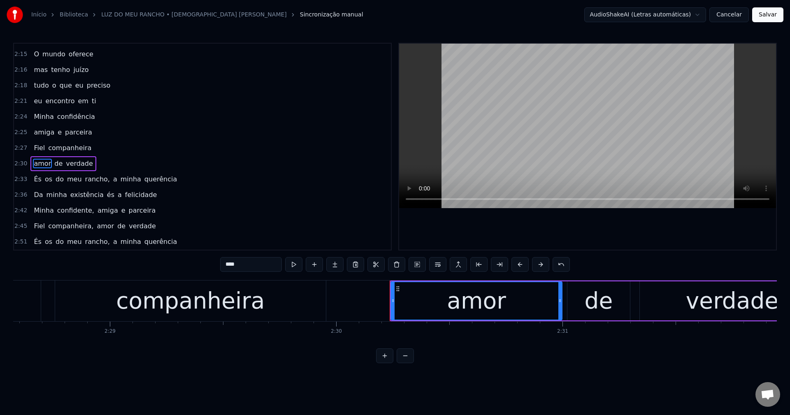
scroll to position [685, 0]
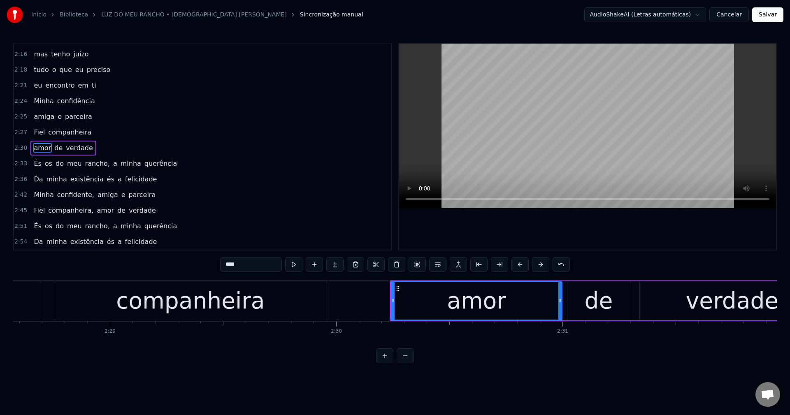
click at [88, 163] on span "rancho," at bounding box center [97, 163] width 26 height 9
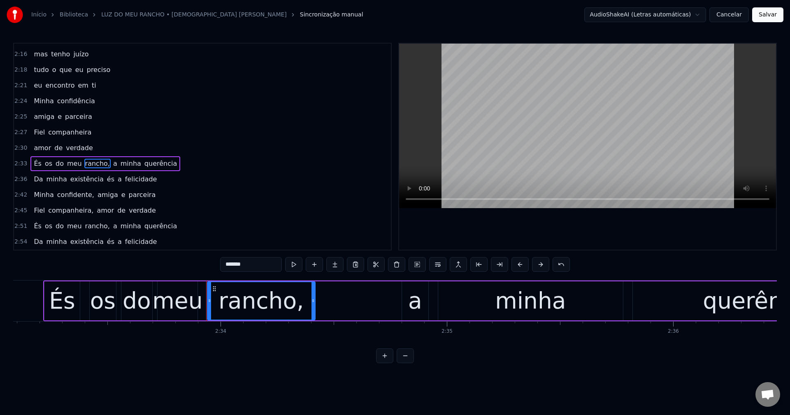
click at [256, 263] on input "*******" at bounding box center [251, 264] width 62 height 15
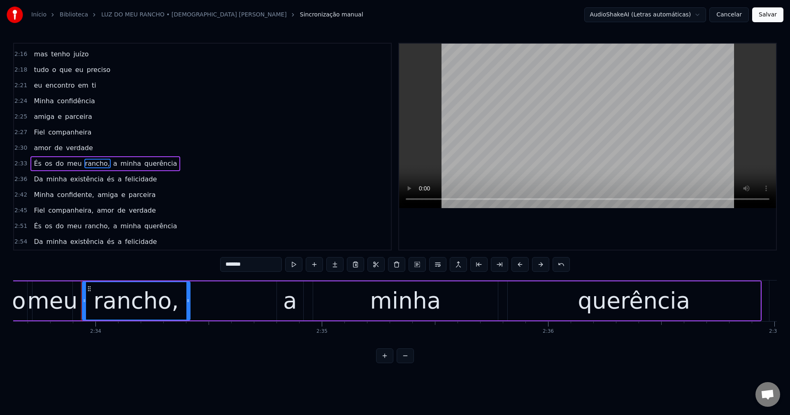
scroll to position [0, 34782]
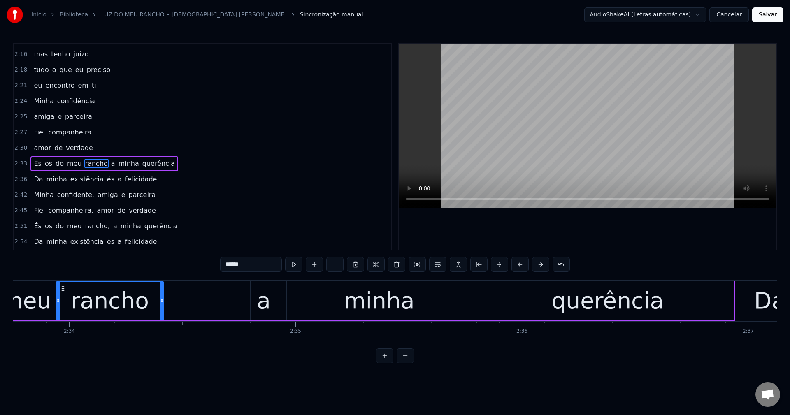
click at [110, 165] on span "a" at bounding box center [113, 163] width 6 height 9
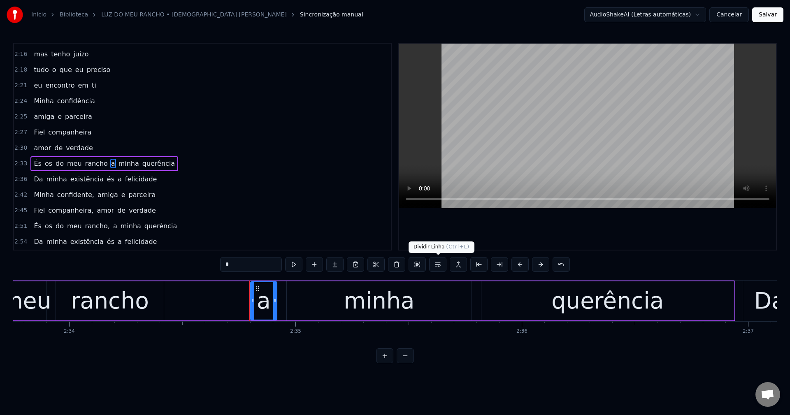
click at [434, 267] on button at bounding box center [437, 264] width 17 height 15
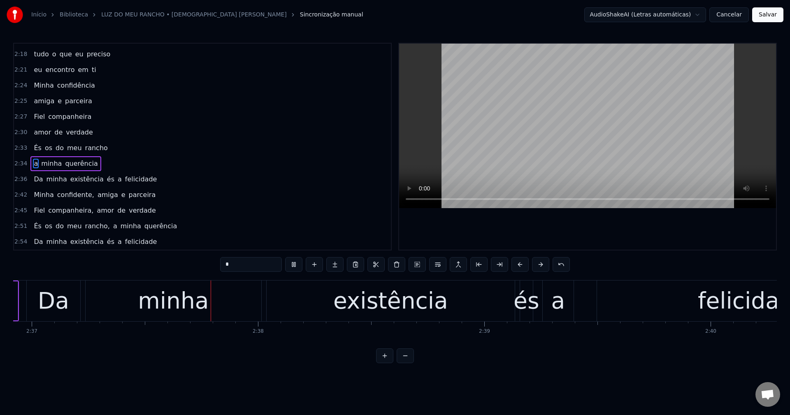
scroll to position [0, 35505]
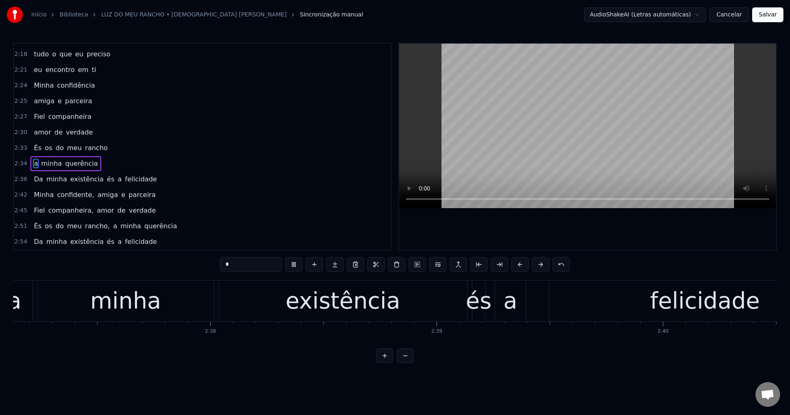
click at [68, 197] on span "confidente," at bounding box center [75, 194] width 39 height 9
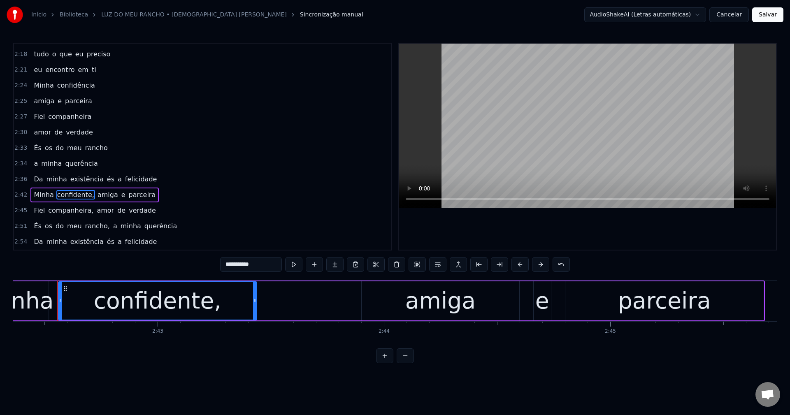
scroll to position [0, 36732]
click at [264, 263] on input "**********" at bounding box center [251, 264] width 62 height 15
click at [100, 195] on span "amiga" at bounding box center [106, 194] width 22 height 9
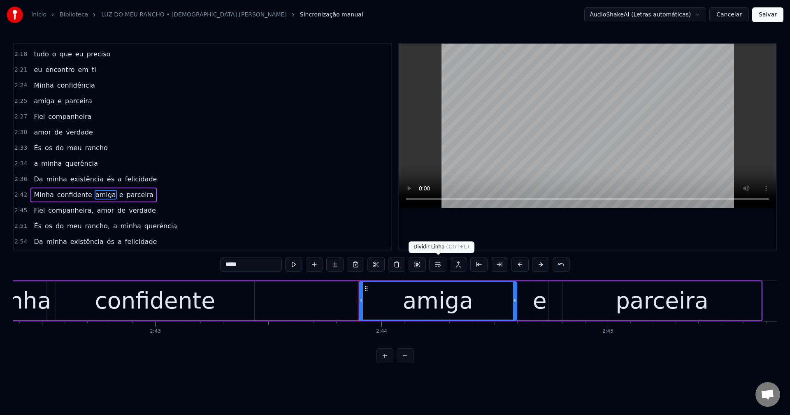
click at [437, 267] on button at bounding box center [437, 264] width 17 height 15
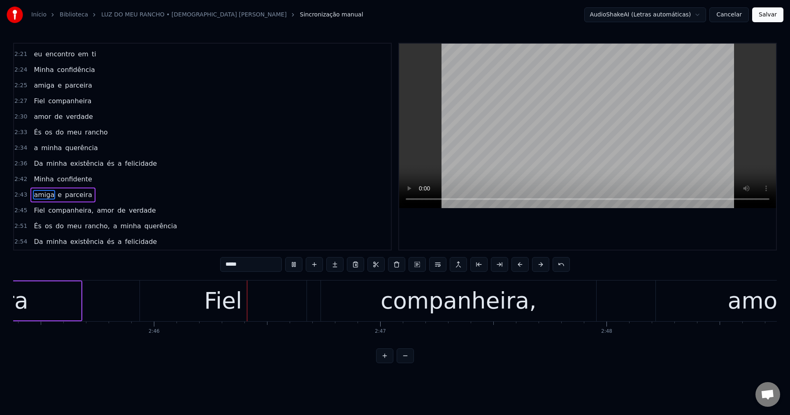
scroll to position [0, 37442]
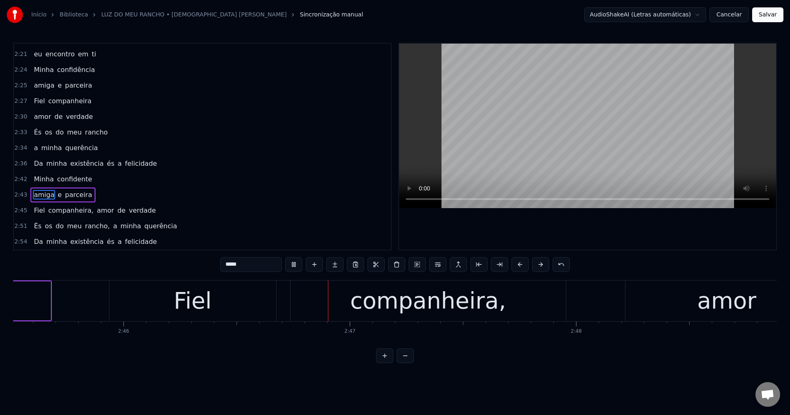
click at [63, 212] on span "companheira," at bounding box center [70, 210] width 47 height 9
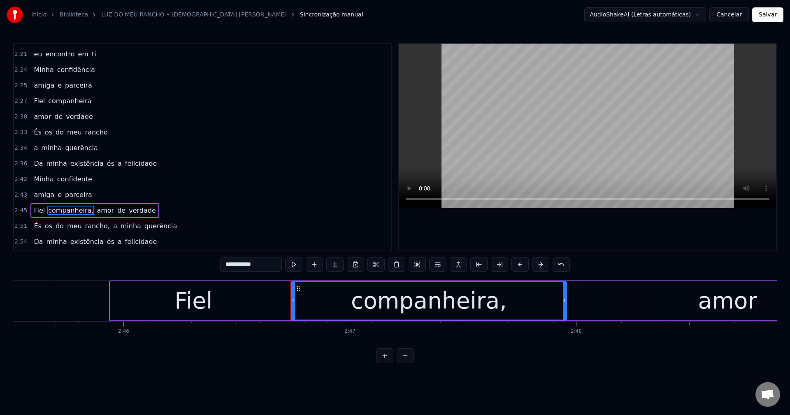
click at [269, 268] on input "**********" at bounding box center [251, 264] width 62 height 15
click at [98, 206] on span "amor" at bounding box center [103, 210] width 19 height 9
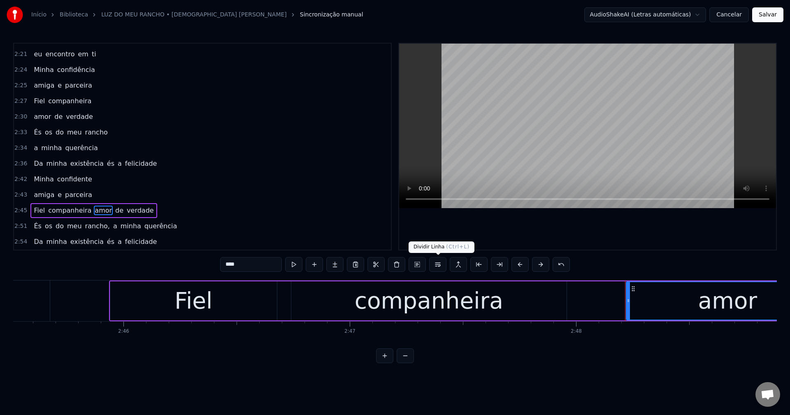
click at [439, 267] on button at bounding box center [437, 264] width 17 height 15
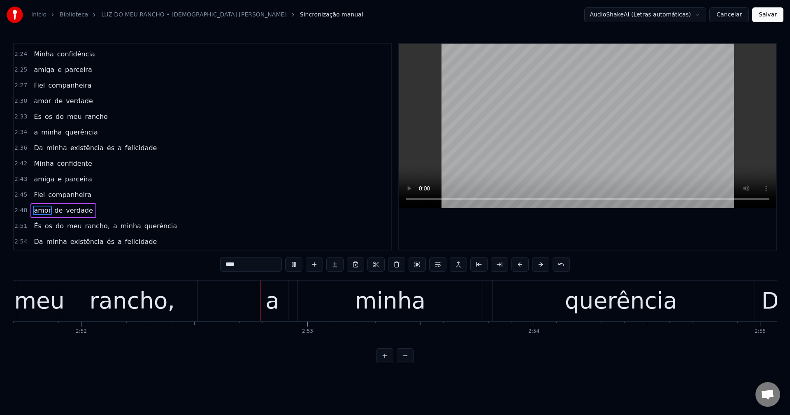
scroll to position [0, 38900]
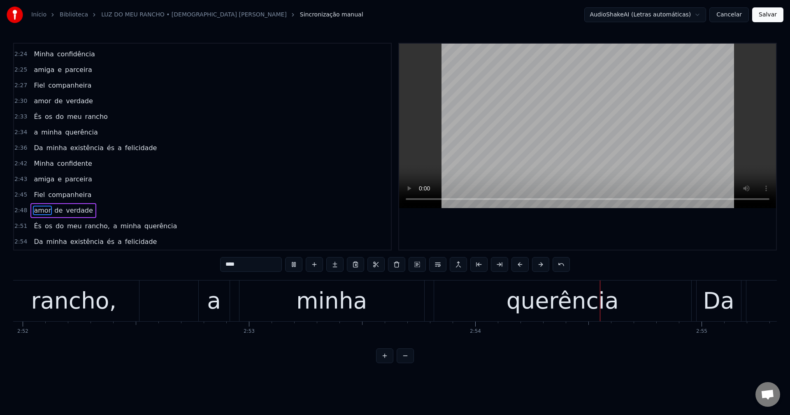
click at [44, 226] on span "os" at bounding box center [48, 225] width 9 height 9
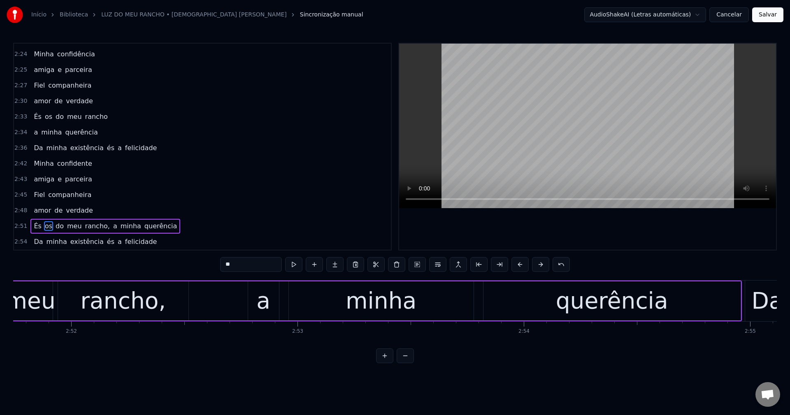
scroll to position [0, 38741]
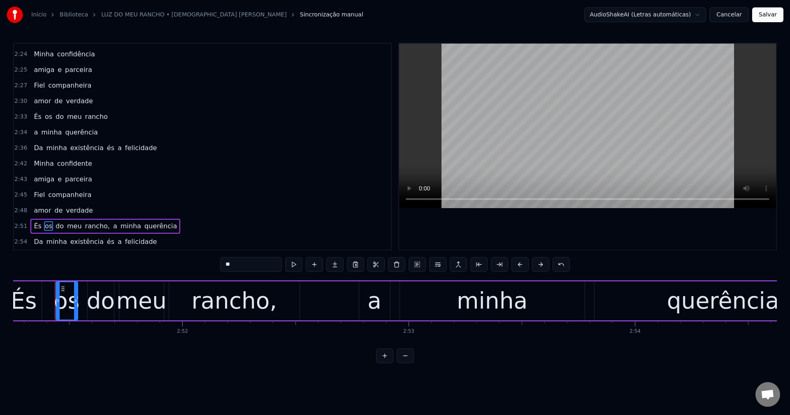
drag, startPoint x: 241, startPoint y: 265, endPoint x: 190, endPoint y: 272, distance: 51.5
click at [190, 272] on div "0:18 Se às vezes me esqueço 0:19 que é em função da lida 0:22 De dizer que a vi…" at bounding box center [394, 203] width 763 height 320
click at [92, 225] on span "rancho," at bounding box center [99, 225] width 26 height 9
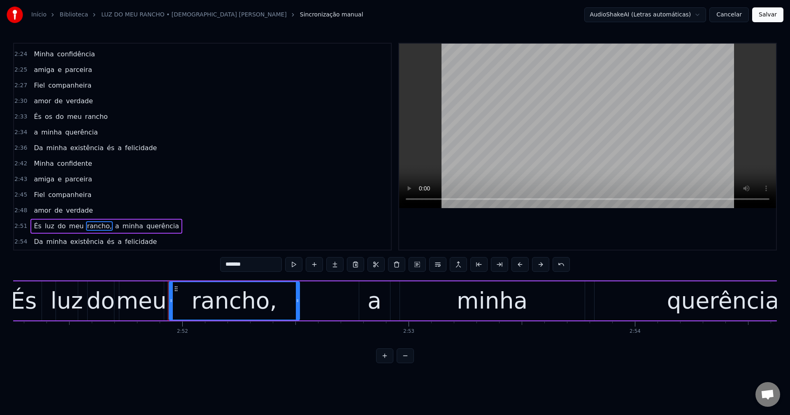
click at [256, 262] on input "*******" at bounding box center [251, 264] width 62 height 15
click at [112, 226] on span "a" at bounding box center [115, 225] width 6 height 9
type input "*"
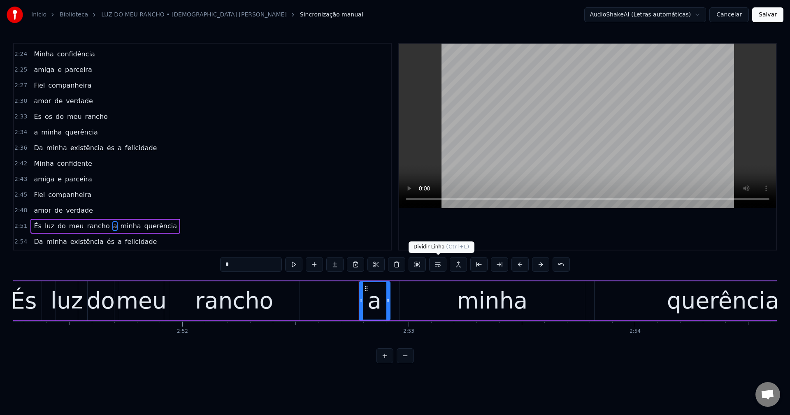
click at [442, 262] on button at bounding box center [437, 264] width 17 height 15
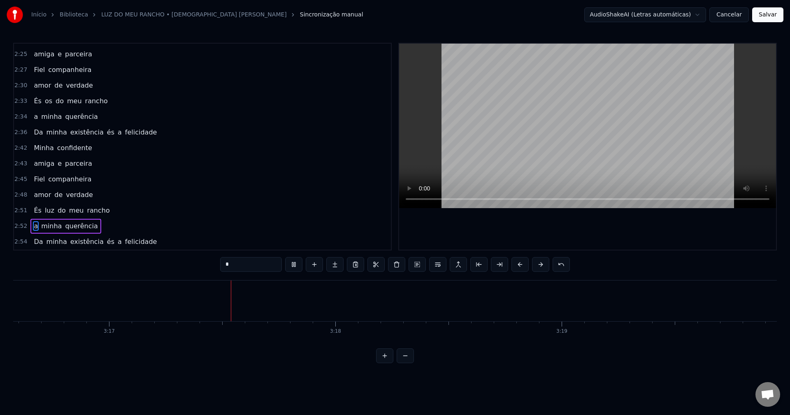
scroll to position [0, 44509]
drag, startPoint x: 647, startPoint y: 128, endPoint x: 624, endPoint y: 241, distance: 115.4
click at [592, 17] on button "Salvar" at bounding box center [767, 14] width 31 height 15
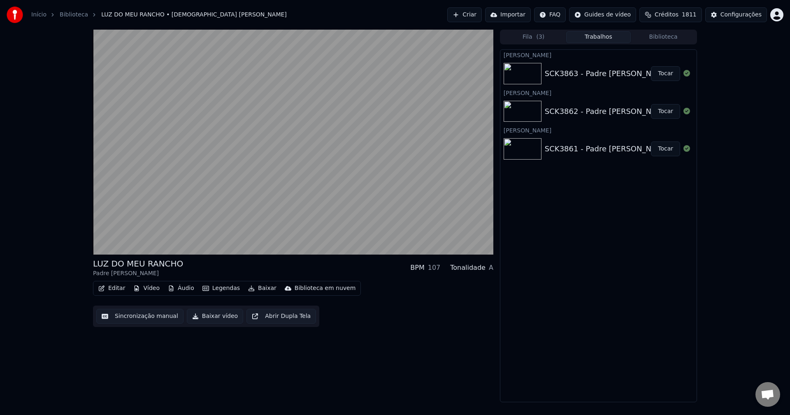
click at [592, 74] on button "Tocar" at bounding box center [665, 73] width 29 height 15
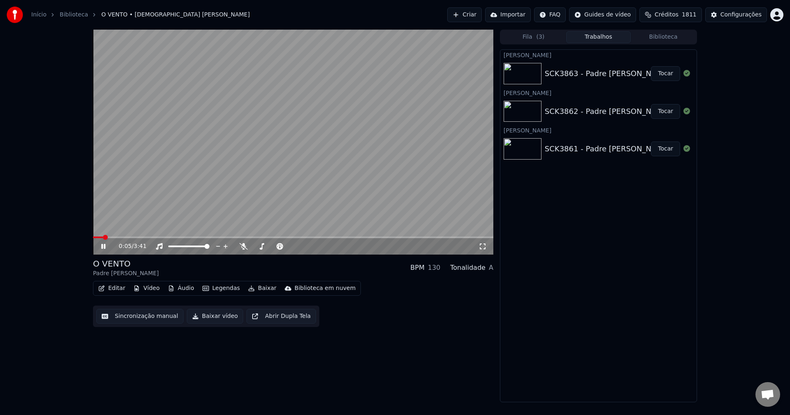
click at [389, 83] on video at bounding box center [293, 142] width 400 height 225
click at [149, 316] on button "Sincronização manual" at bounding box center [139, 316] width 87 height 15
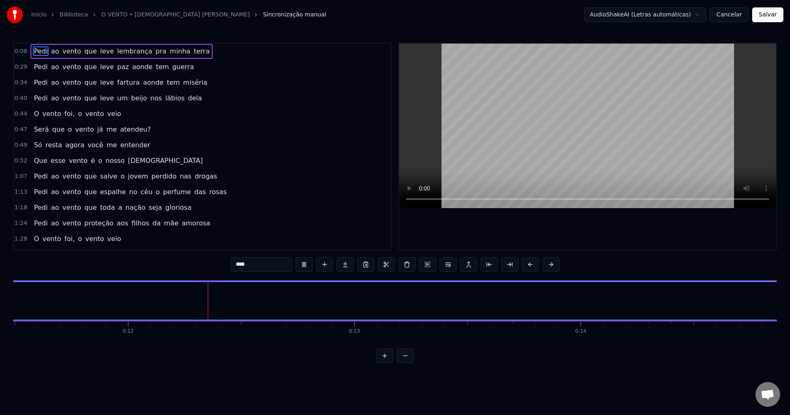
scroll to position [0, 2602]
click at [50, 53] on span "ao" at bounding box center [55, 50] width 10 height 9
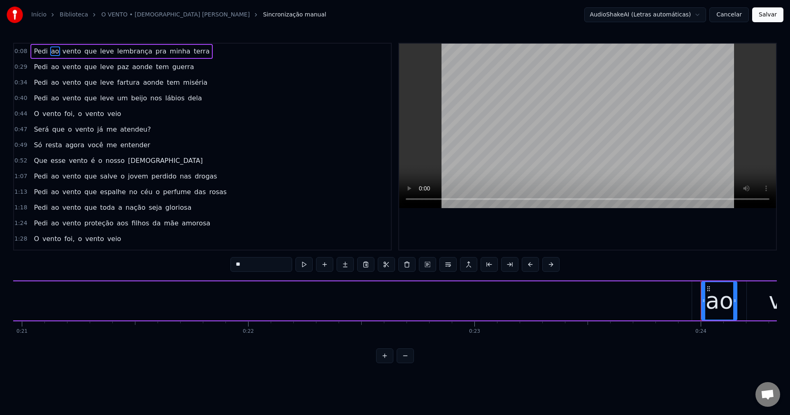
scroll to position [0, 5388]
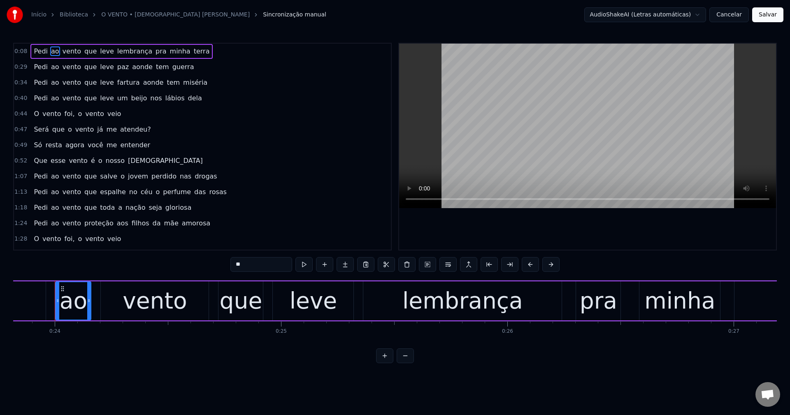
click at [37, 53] on span "Pedi" at bounding box center [41, 50] width 16 height 9
type input "****"
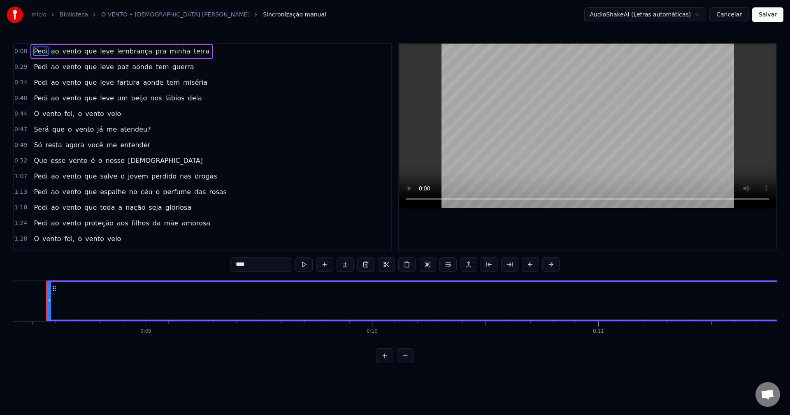
scroll to position [0, 1895]
drag, startPoint x: 260, startPoint y: 271, endPoint x: 220, endPoint y: 264, distance: 41.4
click at [220, 264] on div "0:08 Pedi ao vento que leve lembrança pra minha terra 0:29 Pedi ao vento que le…" at bounding box center [394, 203] width 763 height 320
drag, startPoint x: 408, startPoint y: 264, endPoint x: 353, endPoint y: 230, distance: 64.5
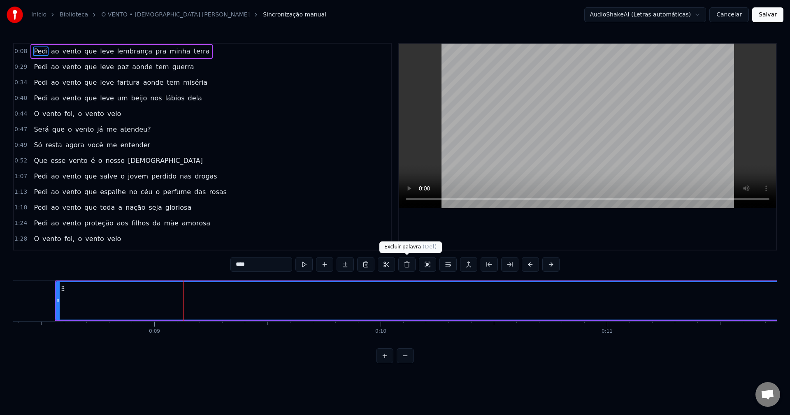
click at [408, 264] on button at bounding box center [406, 264] width 17 height 15
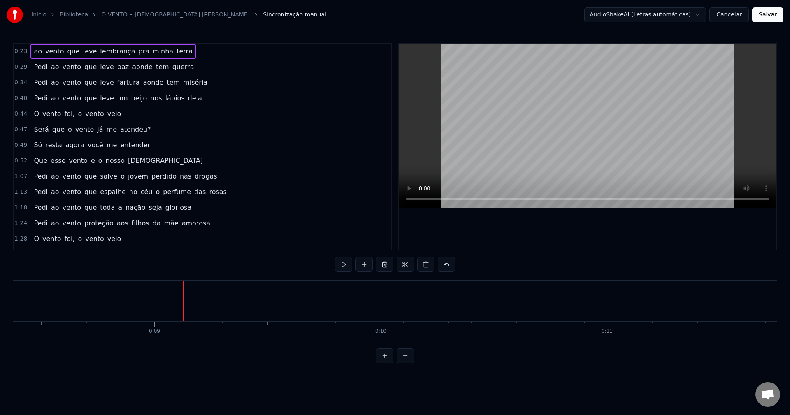
click at [34, 52] on span "ao" at bounding box center [38, 50] width 10 height 9
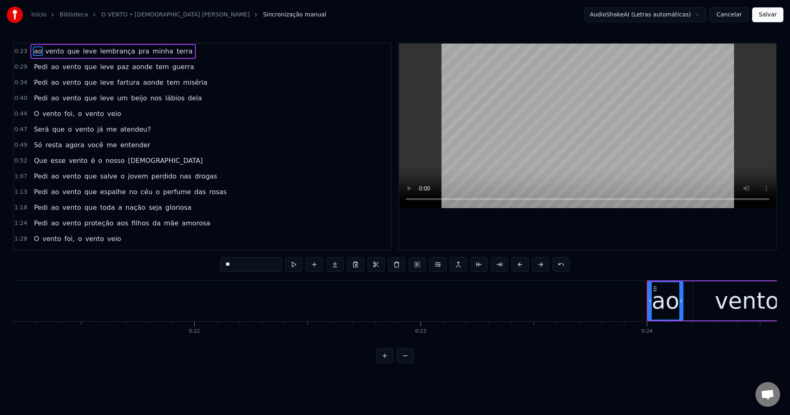
scroll to position [0, 5099]
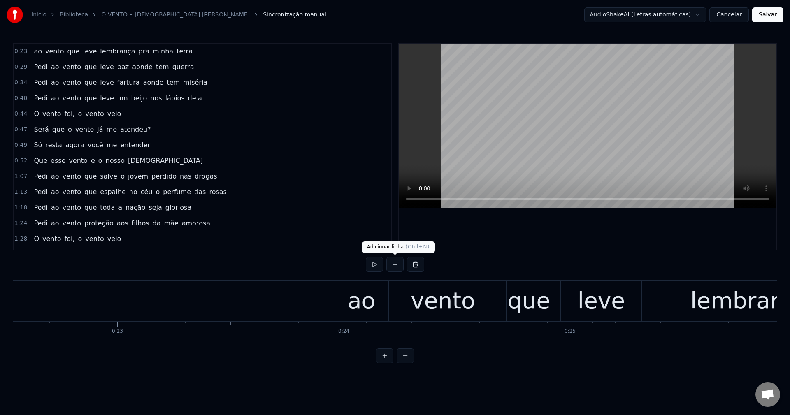
click at [398, 266] on button at bounding box center [394, 264] width 17 height 15
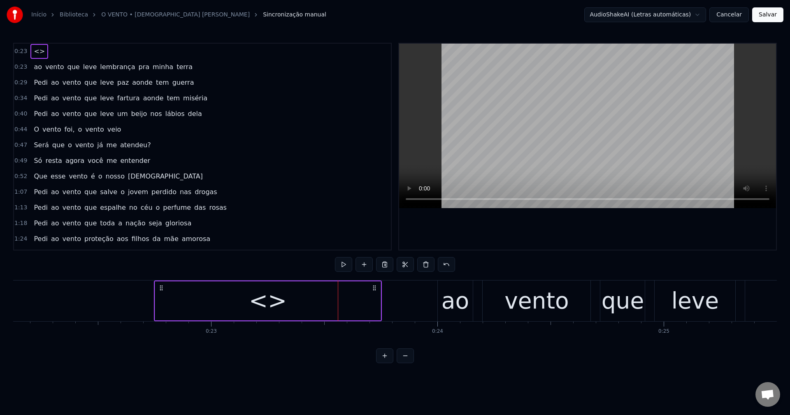
scroll to position [0, 5002]
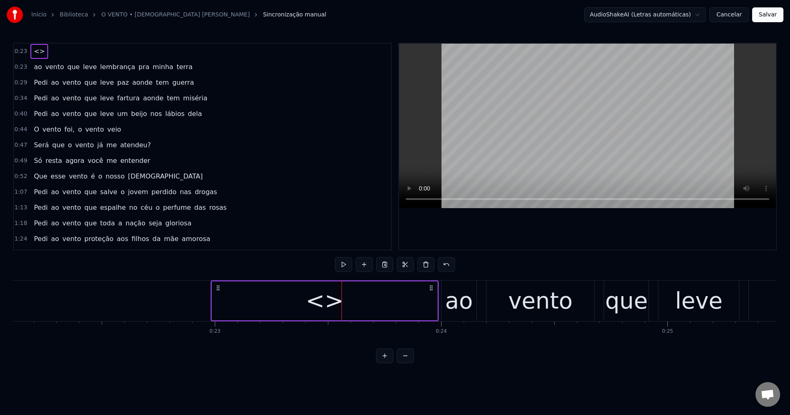
drag, startPoint x: 251, startPoint y: 287, endPoint x: 218, endPoint y: 288, distance: 33.4
click at [218, 288] on icon at bounding box center [218, 288] width 7 height 7
click at [243, 299] on div "<>" at bounding box center [324, 300] width 225 height 39
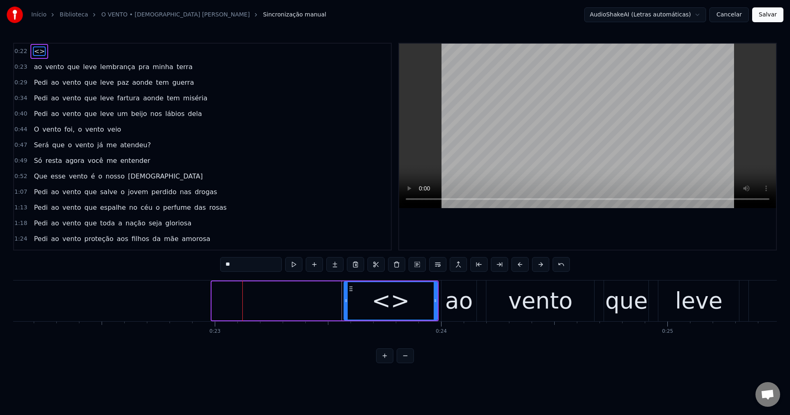
drag, startPoint x: 215, startPoint y: 301, endPoint x: 347, endPoint y: 293, distance: 132.3
click at [347, 293] on div at bounding box center [345, 300] width 3 height 37
drag, startPoint x: 266, startPoint y: 264, endPoint x: 143, endPoint y: 257, distance: 122.8
click at [143, 257] on div "0:23 <> 0:23 ao vento que leve lembrança pra minha terra 0:29 Pedi ao vento que…" at bounding box center [394, 203] width 763 height 320
paste input "**"
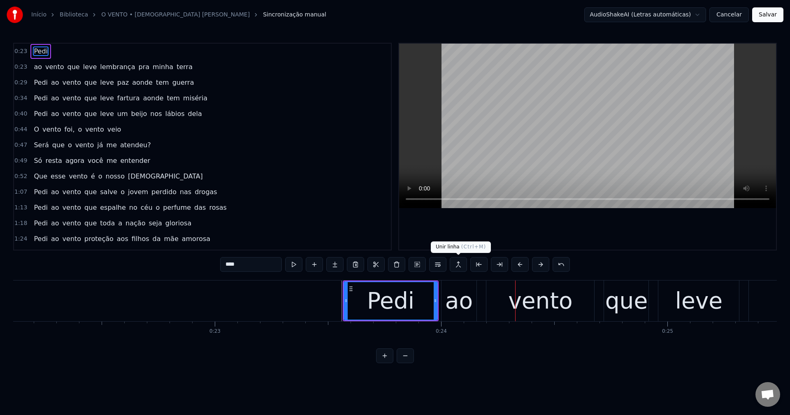
click at [455, 264] on button at bounding box center [458, 264] width 17 height 15
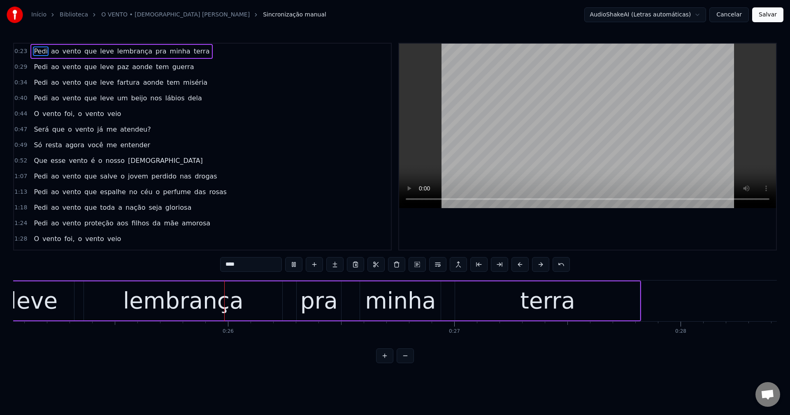
scroll to position [0, 5699]
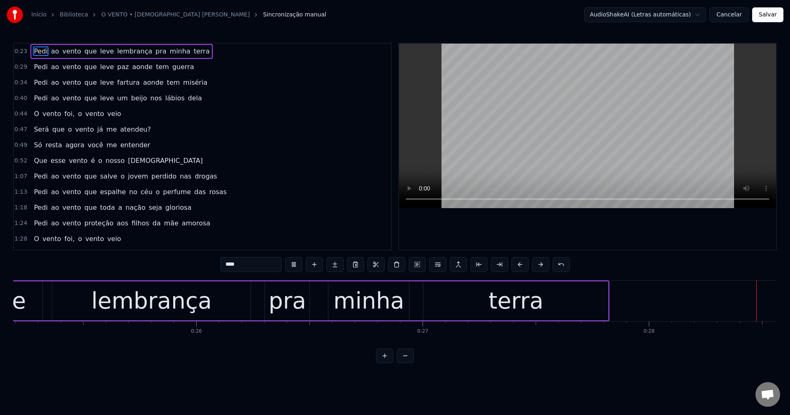
click at [84, 50] on span "que" at bounding box center [90, 50] width 14 height 9
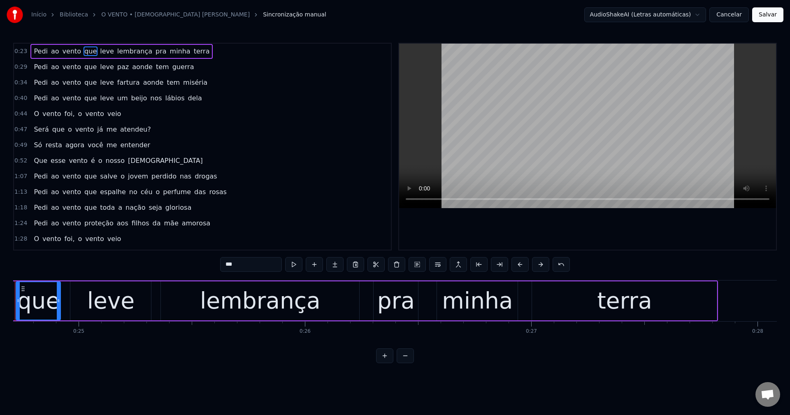
scroll to position [0, 5551]
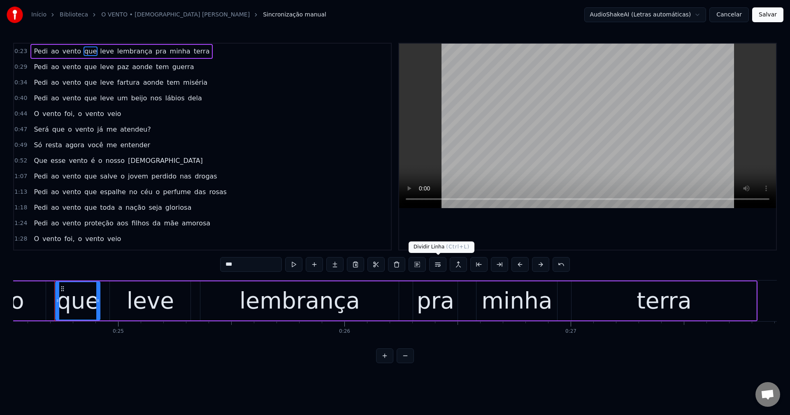
click at [438, 267] on button at bounding box center [437, 264] width 17 height 15
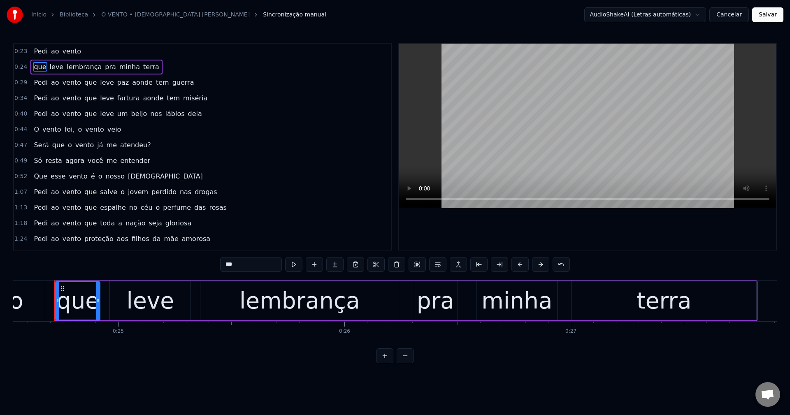
click at [104, 67] on span "pra" at bounding box center [110, 66] width 13 height 9
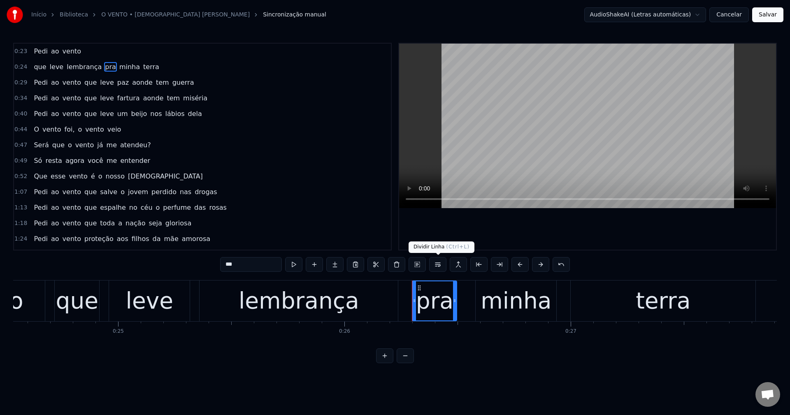
click at [438, 265] on button at bounding box center [437, 264] width 17 height 15
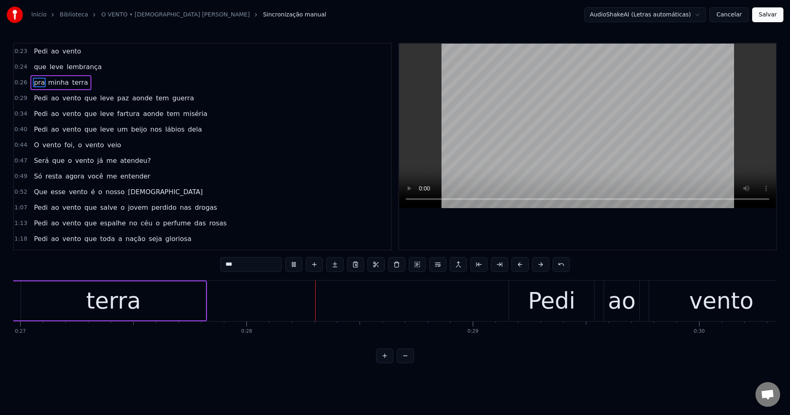
scroll to position [0, 6254]
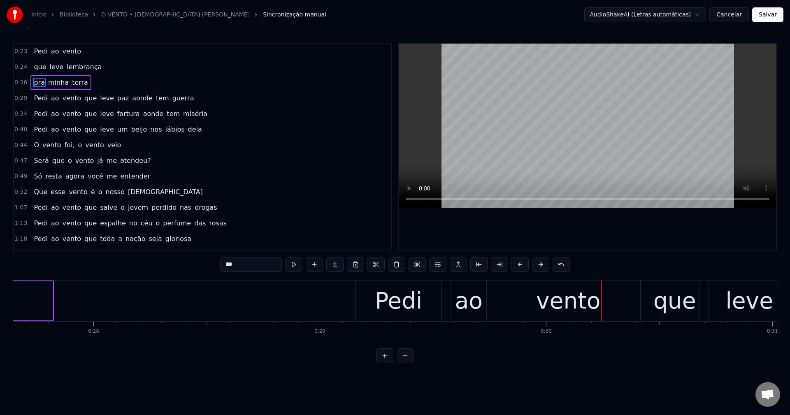
click at [84, 95] on span "que" at bounding box center [90, 97] width 14 height 9
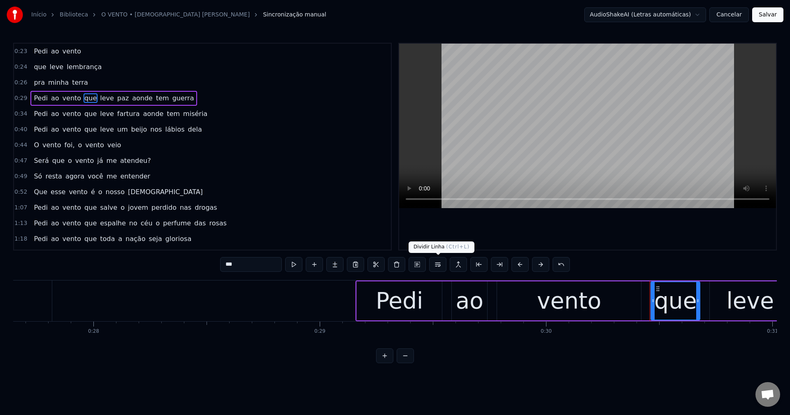
click at [443, 265] on button at bounding box center [437, 264] width 17 height 15
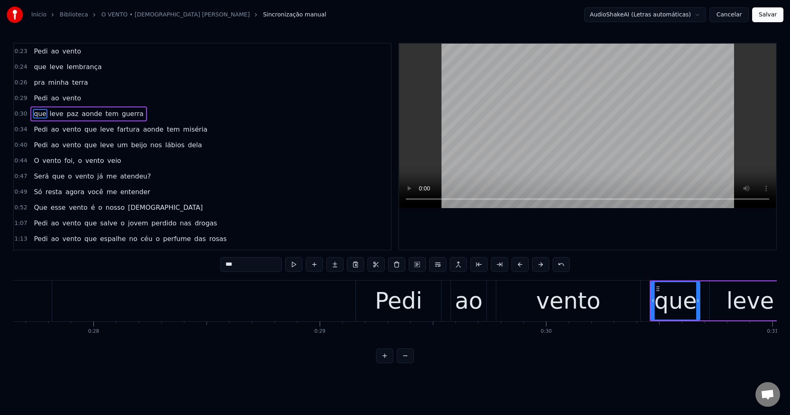
click at [82, 116] on span "aonde" at bounding box center [92, 113] width 22 height 9
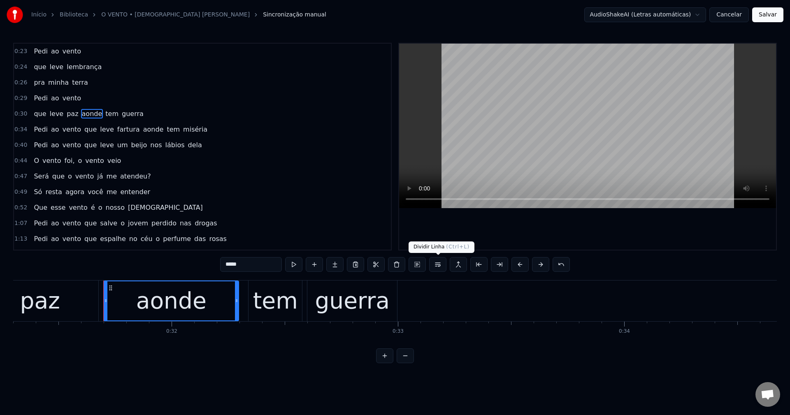
scroll to position [0, 7130]
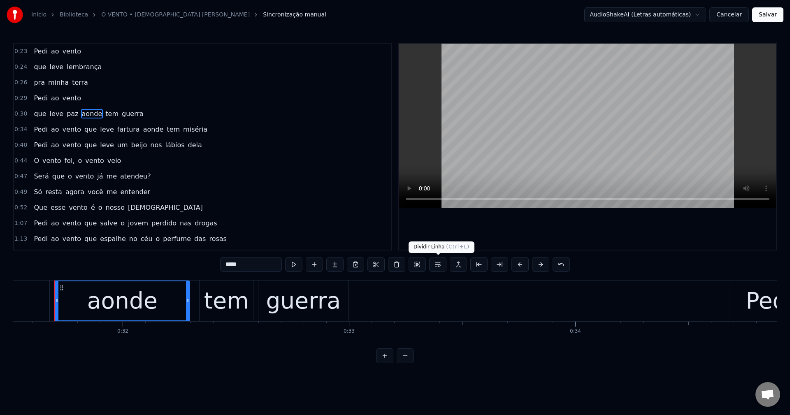
click at [438, 266] on button at bounding box center [437, 264] width 17 height 15
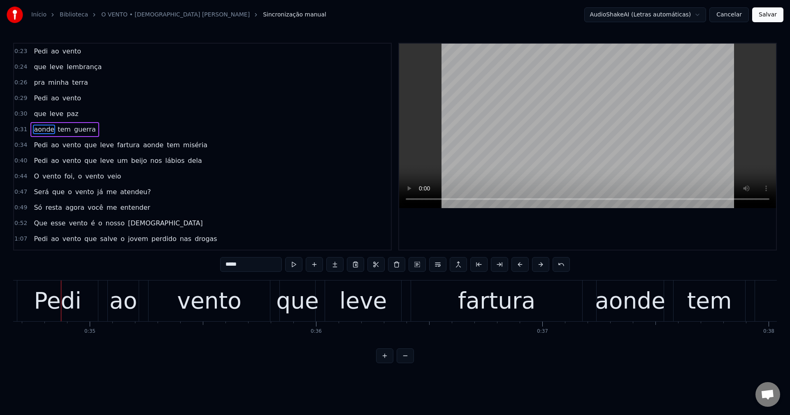
scroll to position [0, 7847]
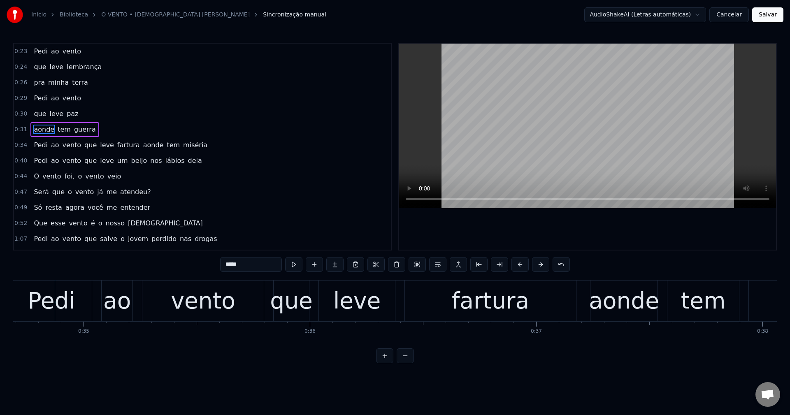
click at [85, 147] on span "que" at bounding box center [90, 144] width 14 height 9
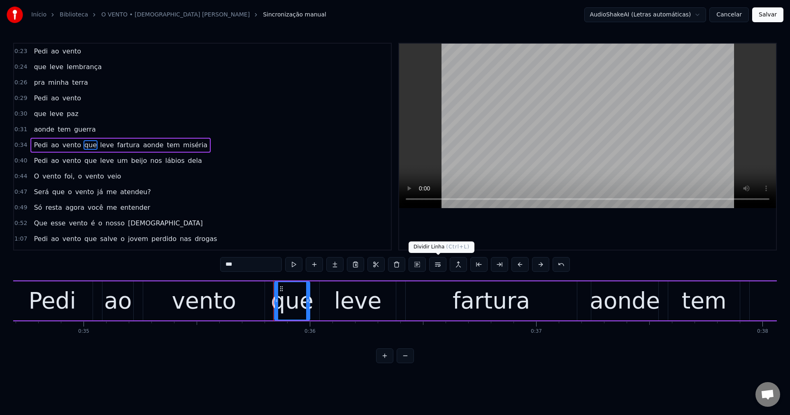
click at [434, 264] on button at bounding box center [437, 264] width 17 height 15
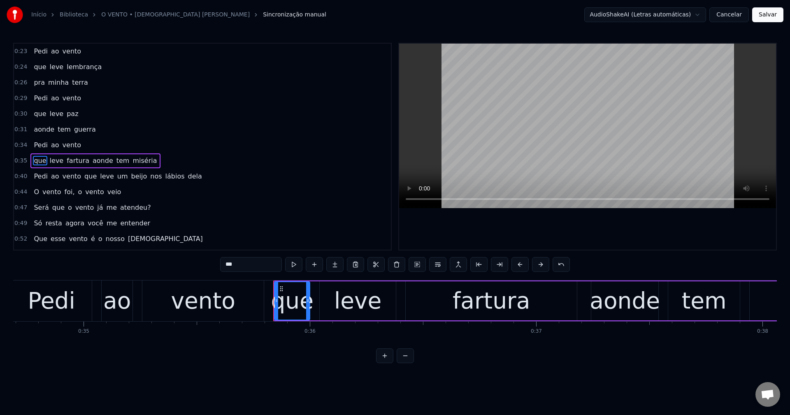
scroll to position [14, 0]
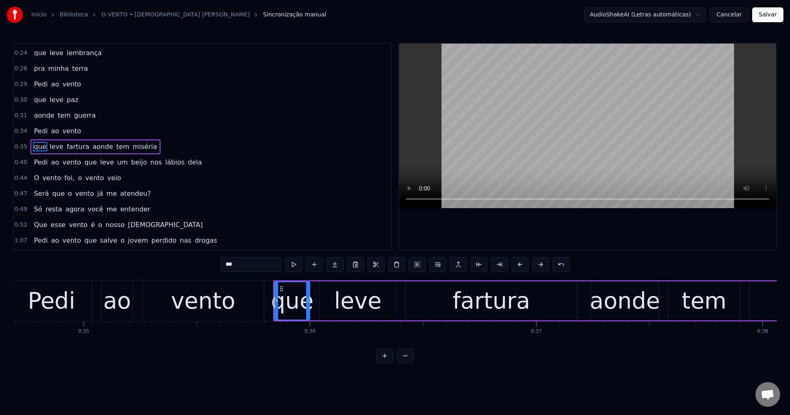
click at [92, 145] on span "aonde" at bounding box center [103, 146] width 22 height 9
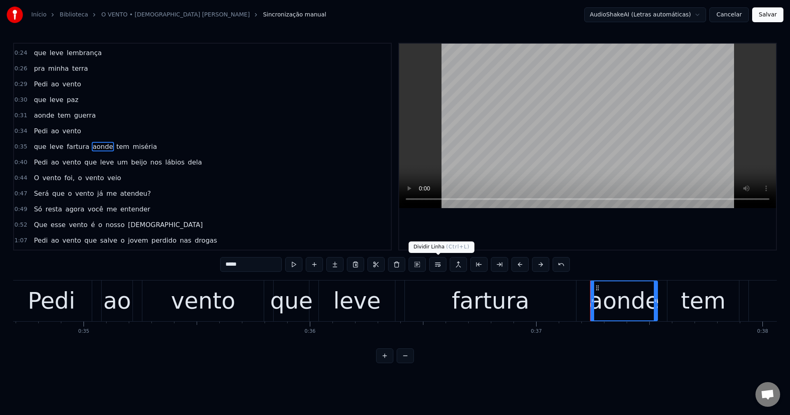
click at [440, 262] on button at bounding box center [437, 264] width 17 height 15
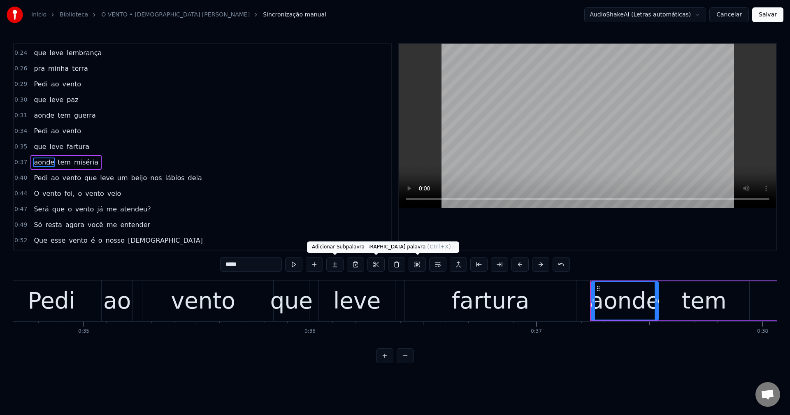
scroll to position [30, 0]
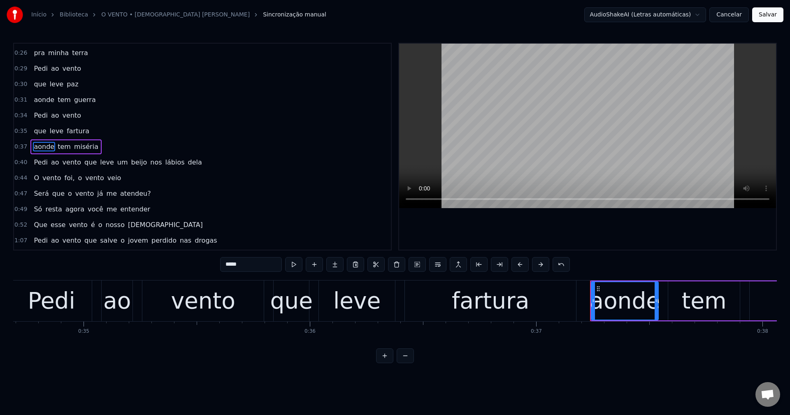
click at [84, 162] on span "que" at bounding box center [90, 162] width 14 height 9
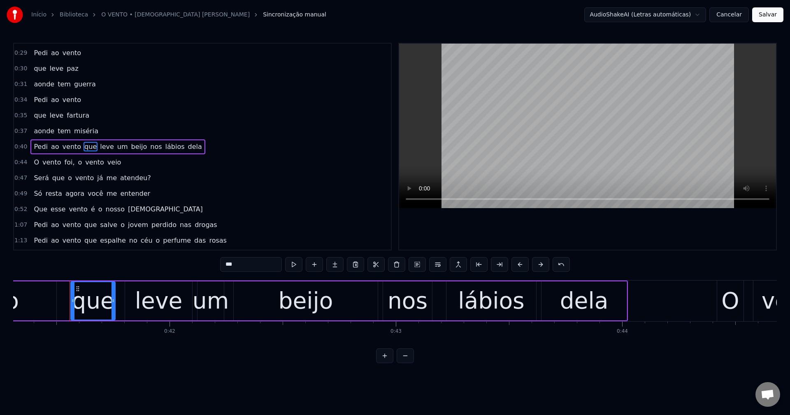
scroll to position [0, 9360]
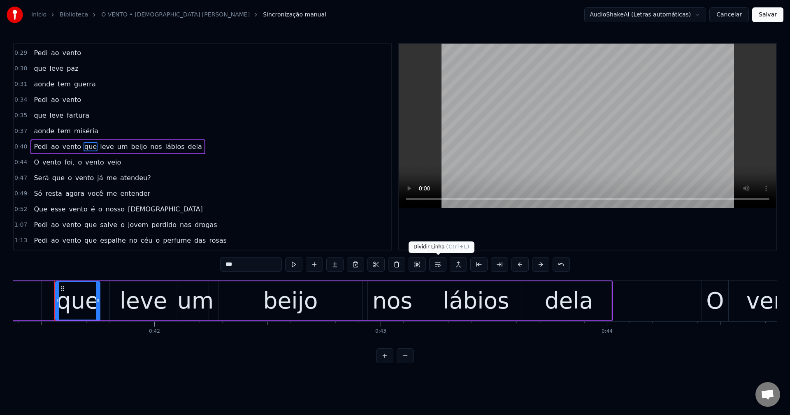
click at [438, 267] on button at bounding box center [437, 264] width 17 height 15
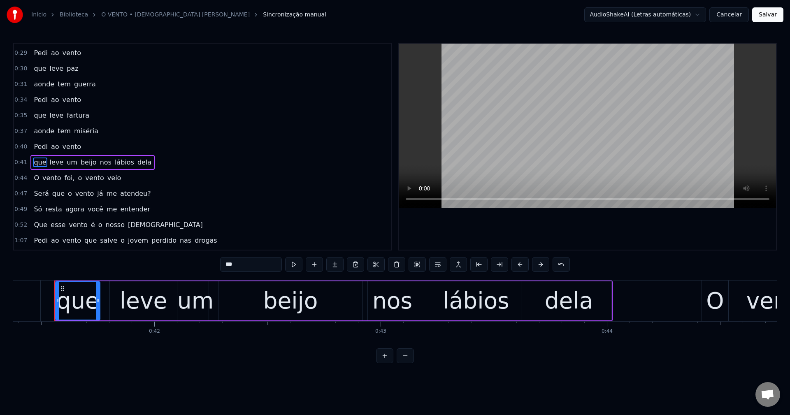
scroll to position [61, 0]
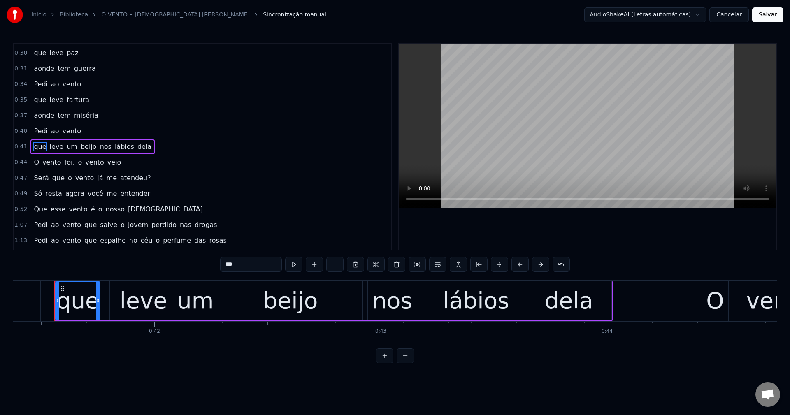
click at [99, 146] on span "nos" at bounding box center [105, 146] width 13 height 9
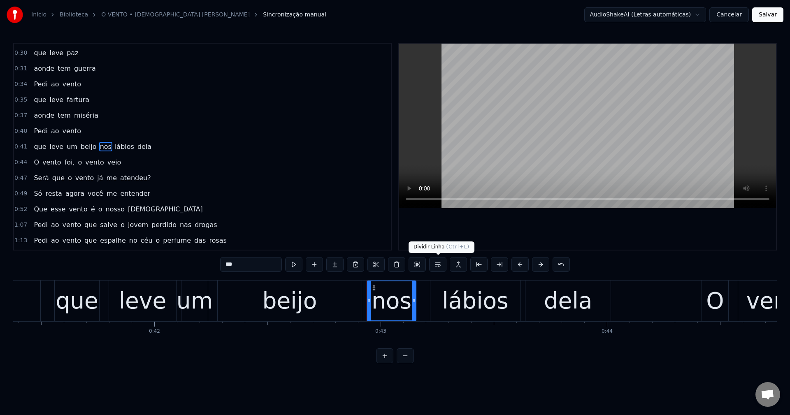
click at [439, 265] on button at bounding box center [437, 264] width 17 height 15
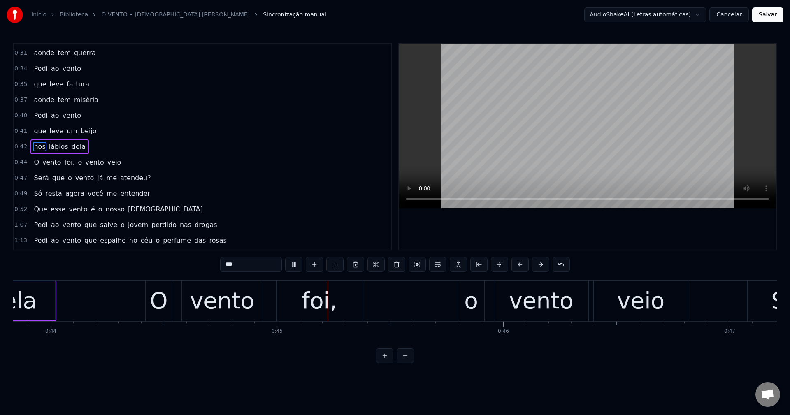
scroll to position [0, 10082]
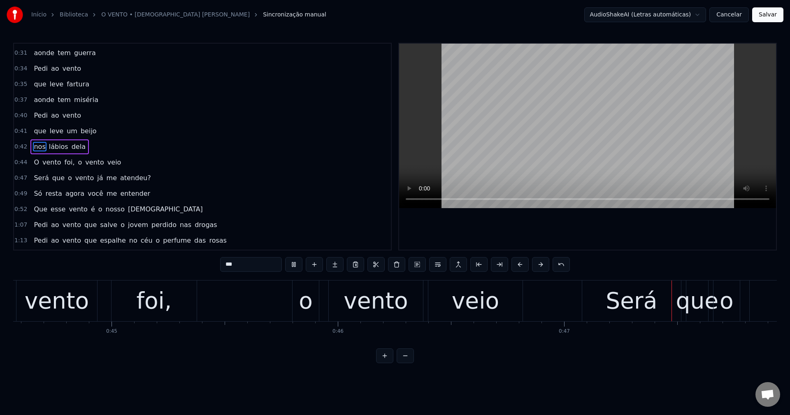
click at [64, 160] on span "foi," at bounding box center [70, 162] width 12 height 9
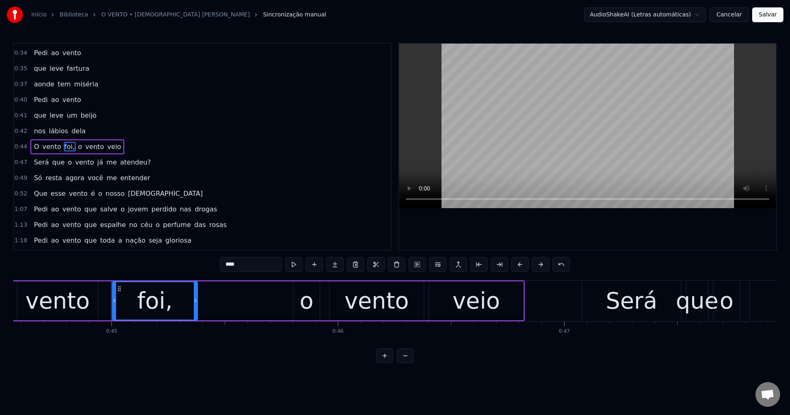
click at [261, 268] on input "****" at bounding box center [251, 264] width 62 height 15
click at [75, 146] on span "o" at bounding box center [78, 146] width 6 height 9
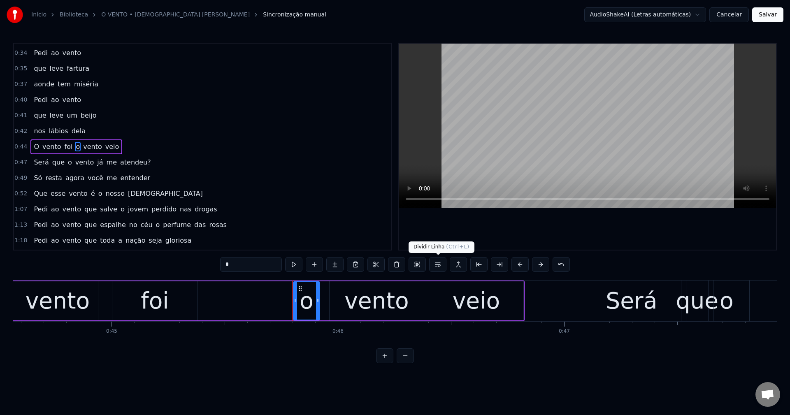
click at [440, 269] on button at bounding box center [437, 264] width 17 height 15
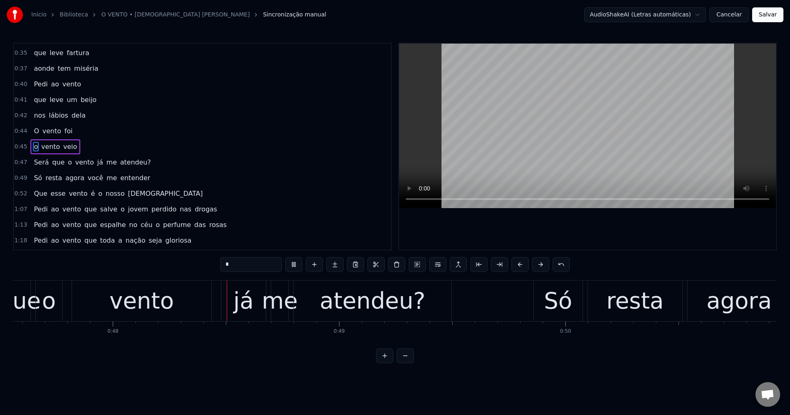
scroll to position [0, 10782]
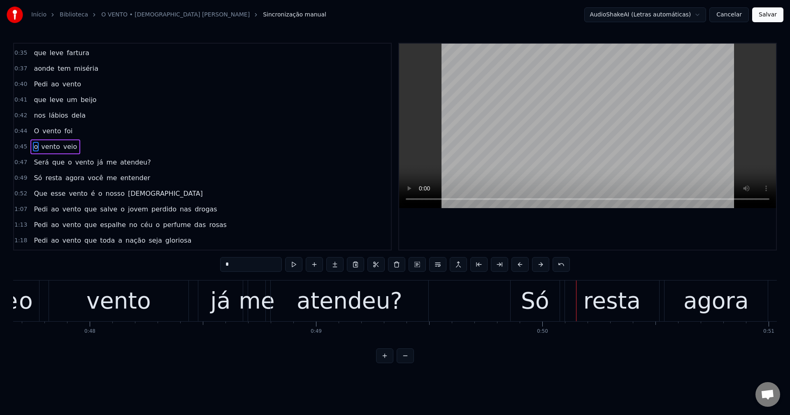
click at [123, 162] on span "atendeu?" at bounding box center [135, 162] width 32 height 9
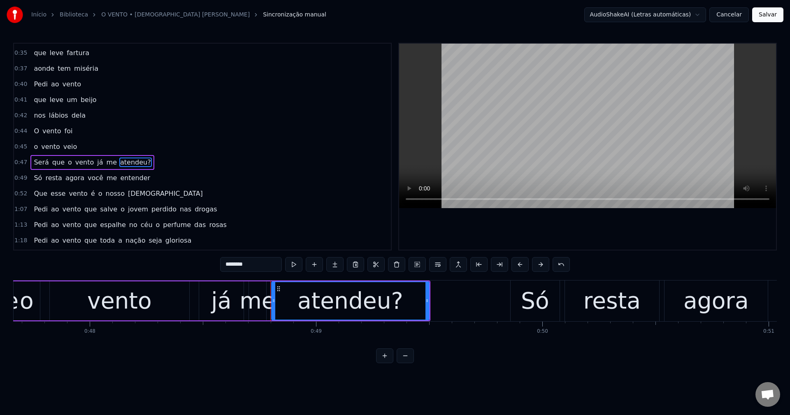
scroll to position [123, 0]
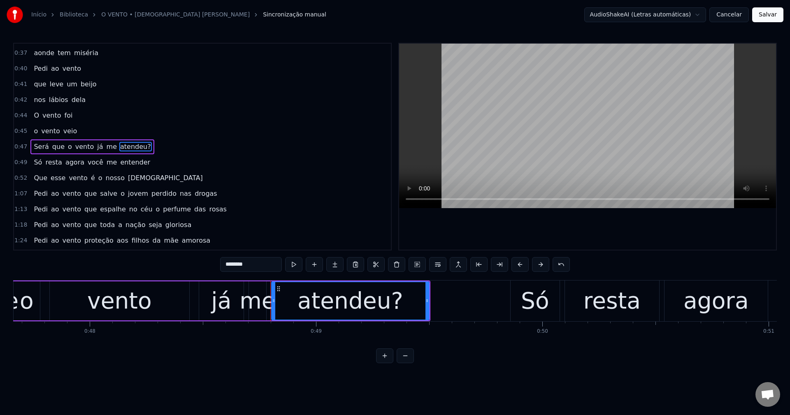
click at [261, 267] on input "********" at bounding box center [251, 264] width 62 height 15
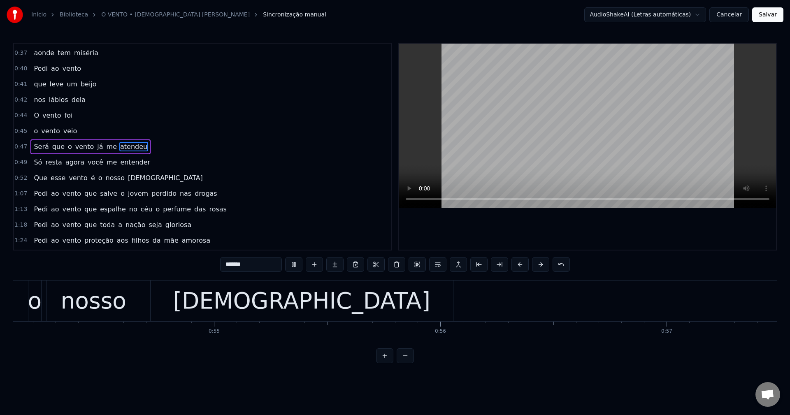
scroll to position [0, 12244]
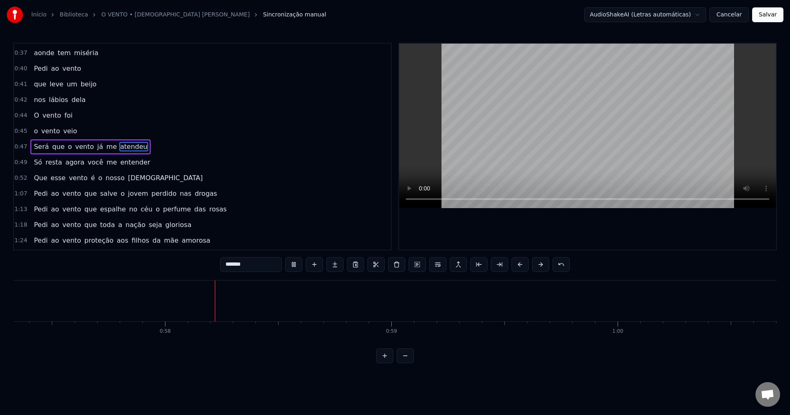
click at [41, 193] on span "Pedi" at bounding box center [41, 193] width 16 height 9
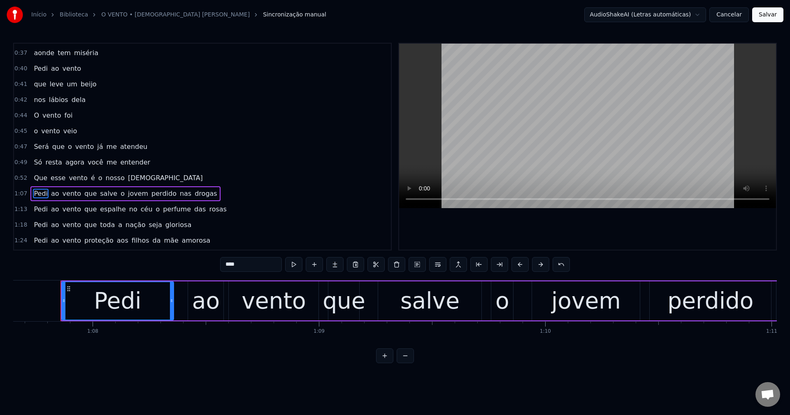
scroll to position [0, 15309]
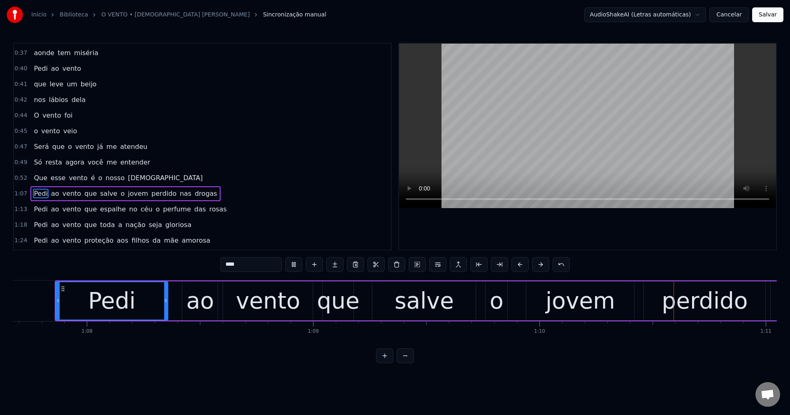
click at [86, 194] on span "que" at bounding box center [90, 193] width 14 height 9
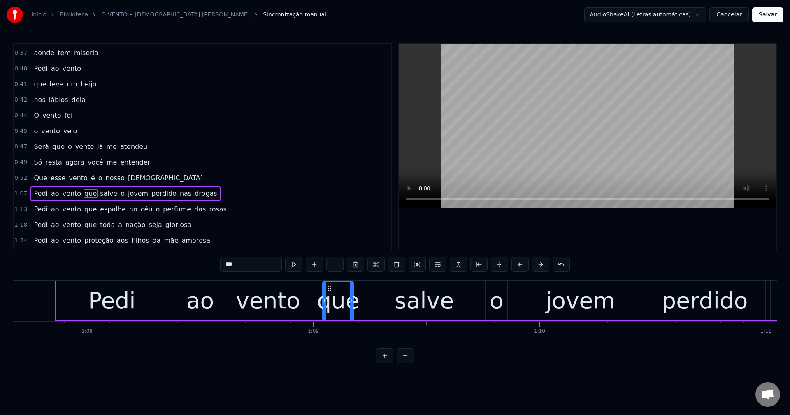
scroll to position [170, 0]
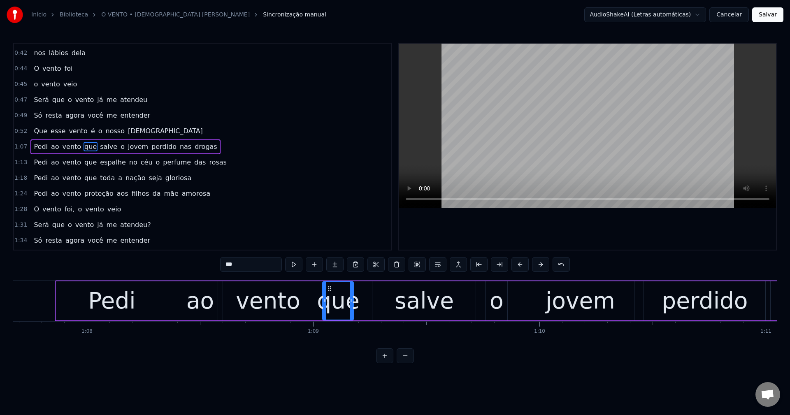
click at [151, 149] on span "perdido" at bounding box center [164, 146] width 27 height 9
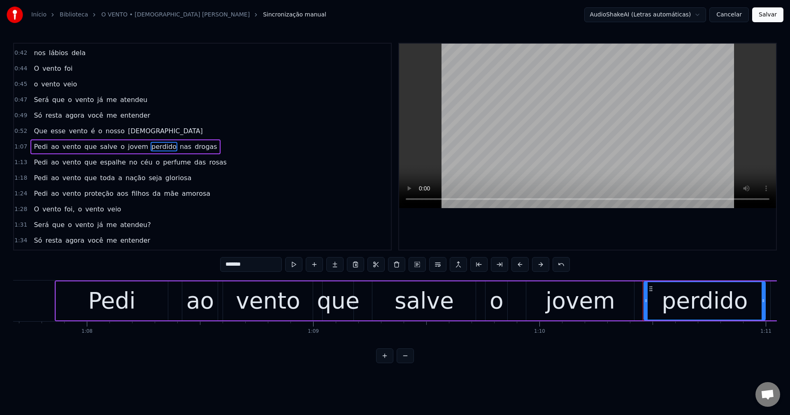
click at [84, 150] on span "que" at bounding box center [90, 146] width 14 height 9
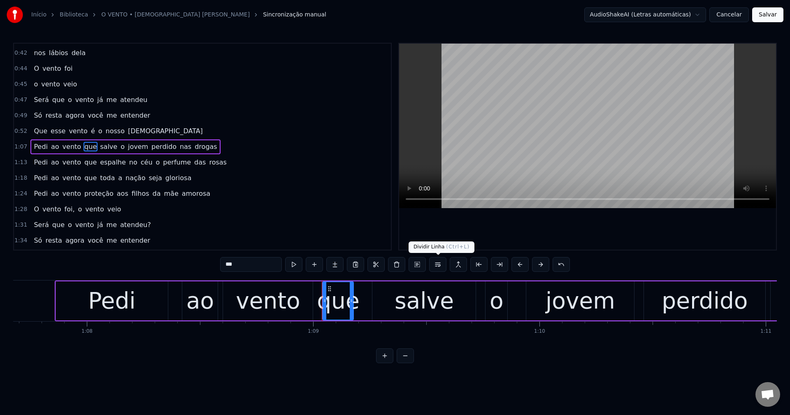
click at [443, 264] on button at bounding box center [437, 264] width 17 height 15
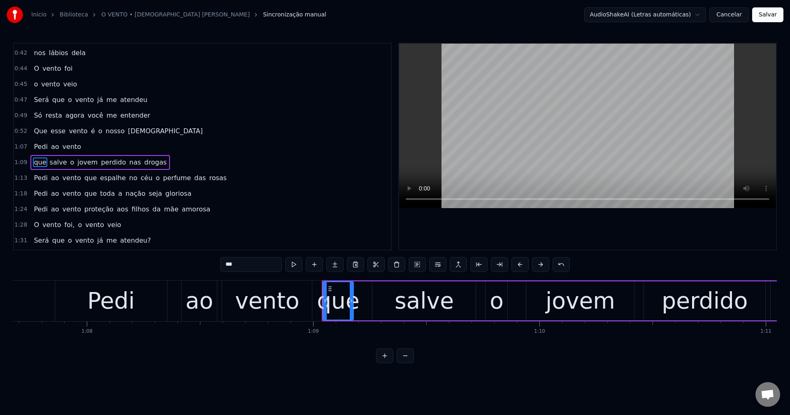
scroll to position [186, 0]
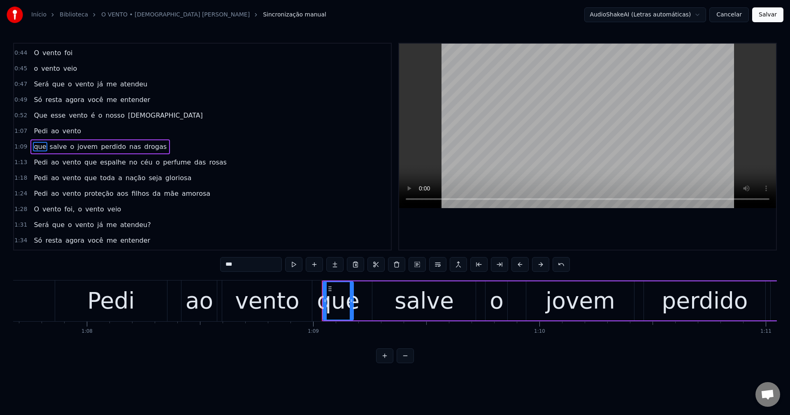
click at [104, 149] on span "perdido" at bounding box center [113, 146] width 27 height 9
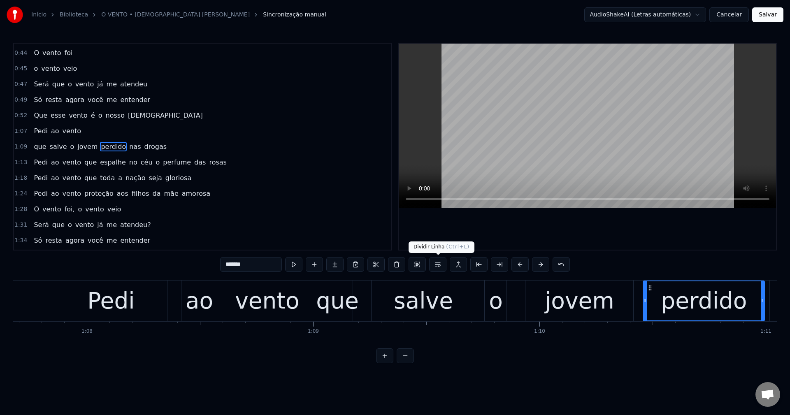
click at [436, 269] on button at bounding box center [437, 264] width 17 height 15
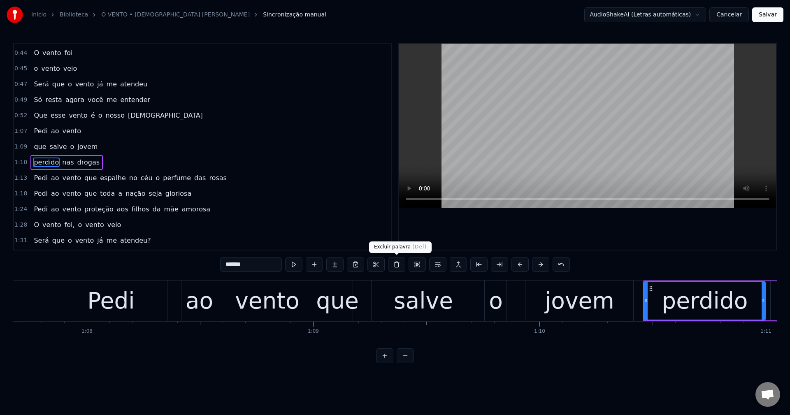
scroll to position [202, 0]
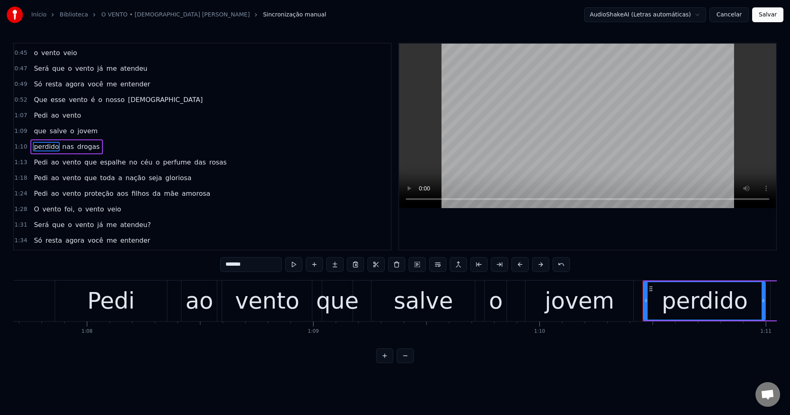
click at [85, 165] on span "que" at bounding box center [90, 162] width 14 height 9
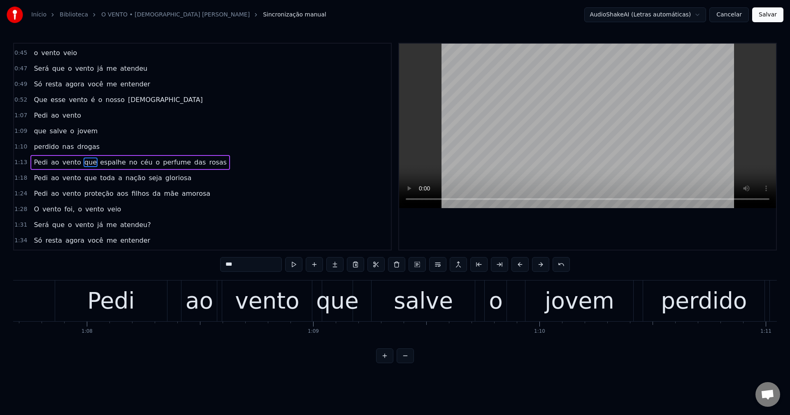
scroll to position [217, 0]
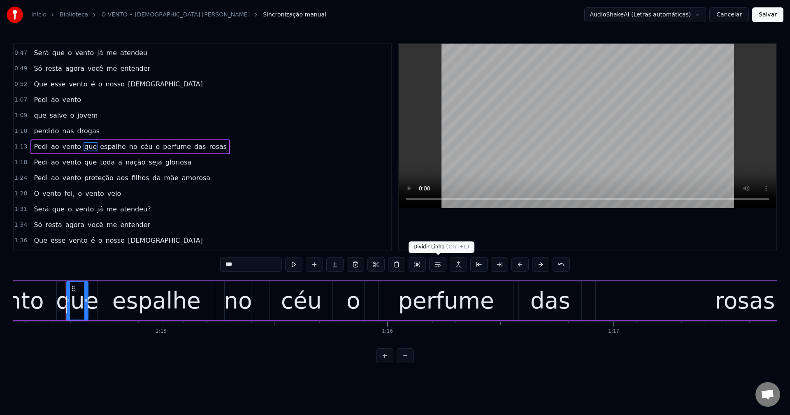
click at [436, 262] on button at bounding box center [437, 264] width 17 height 15
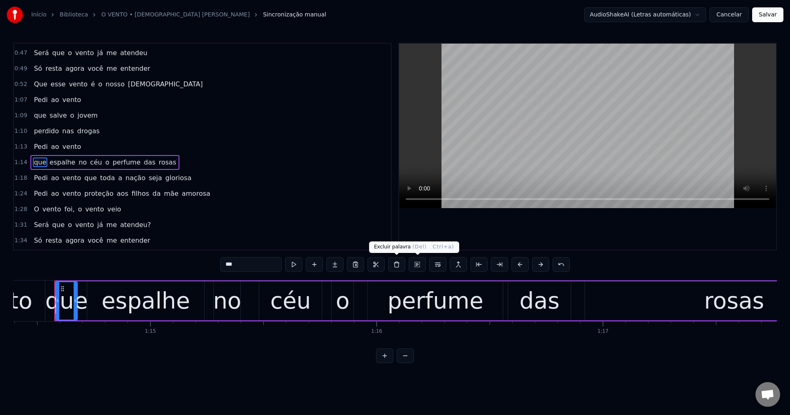
scroll to position [233, 0]
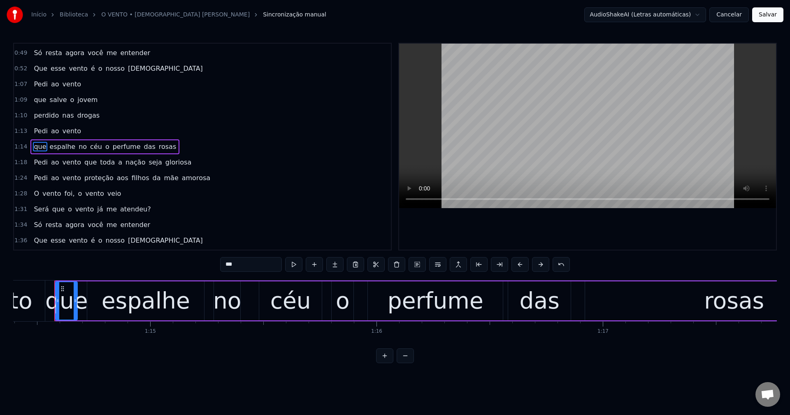
click at [104, 145] on span "o" at bounding box center [107, 147] width 6 height 10
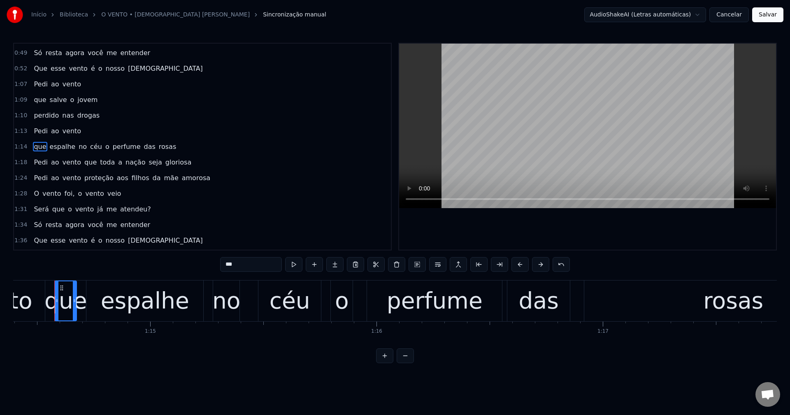
click at [104, 146] on span "o" at bounding box center [107, 146] width 6 height 9
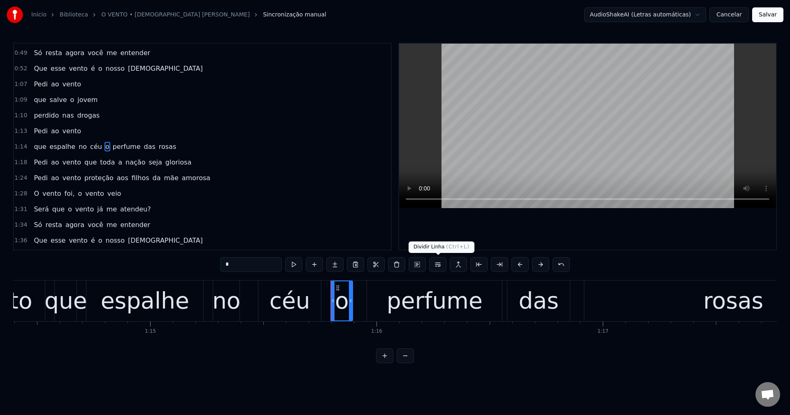
click at [436, 263] on button at bounding box center [437, 264] width 17 height 15
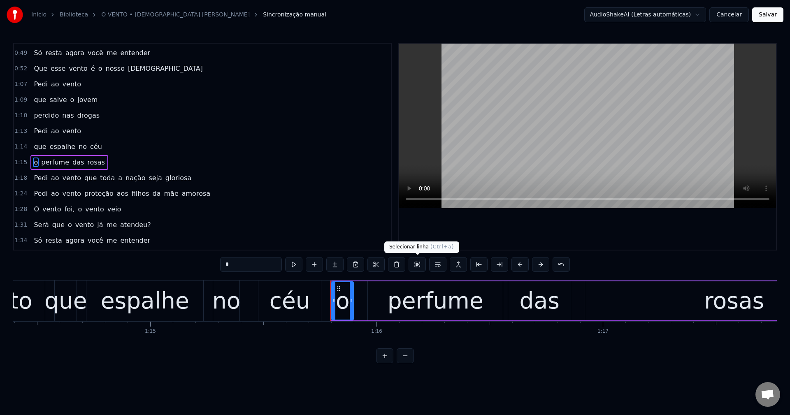
scroll to position [248, 0]
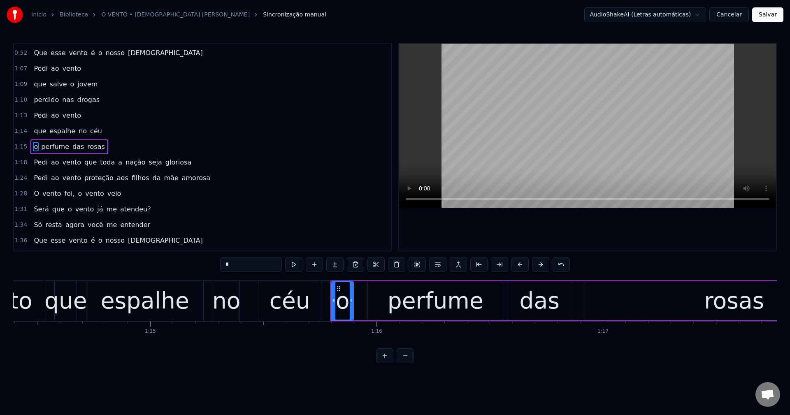
click at [83, 161] on span "que" at bounding box center [90, 162] width 14 height 9
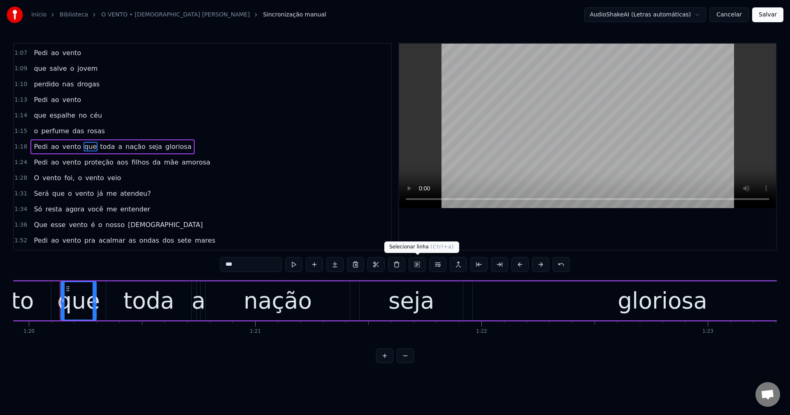
scroll to position [0, 18087]
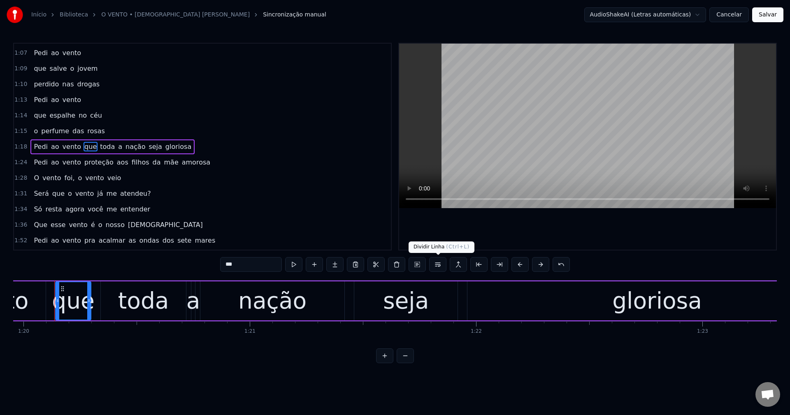
click at [436, 263] on button at bounding box center [437, 264] width 17 height 15
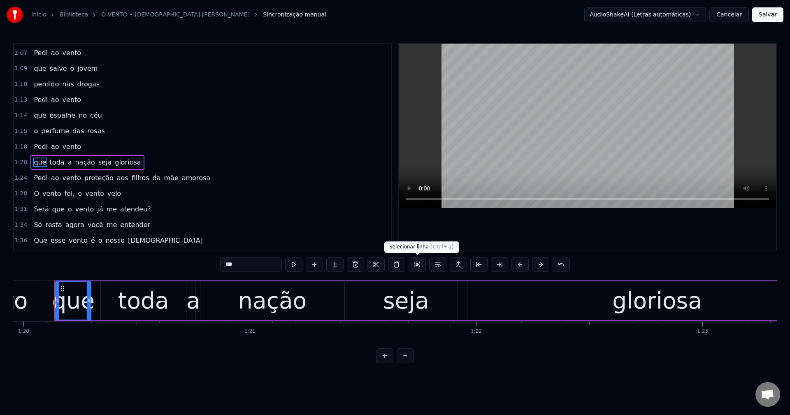
scroll to position [280, 0]
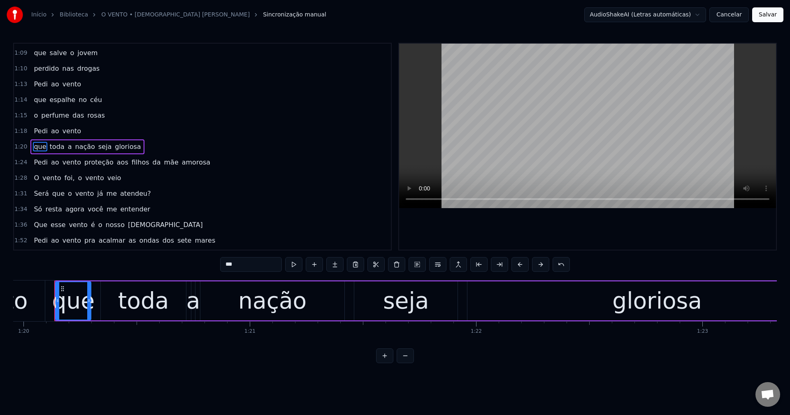
click at [98, 148] on span "seja" at bounding box center [104, 146] width 15 height 9
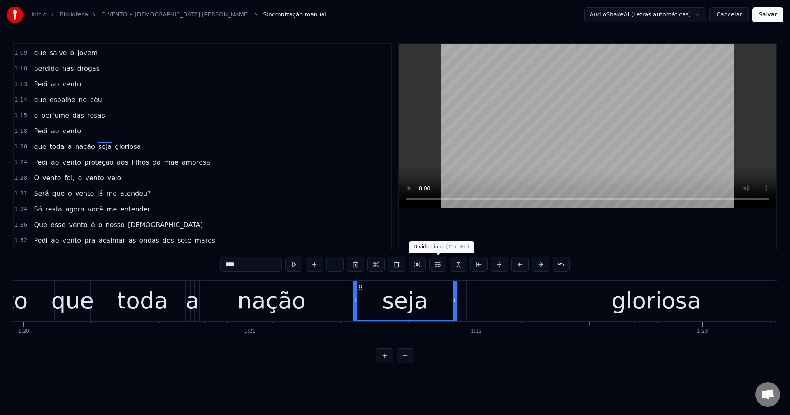
click at [438, 263] on button at bounding box center [437, 264] width 17 height 15
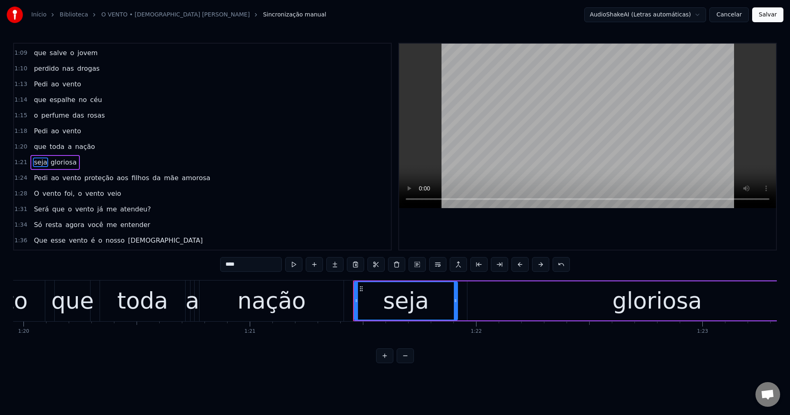
scroll to position [295, 0]
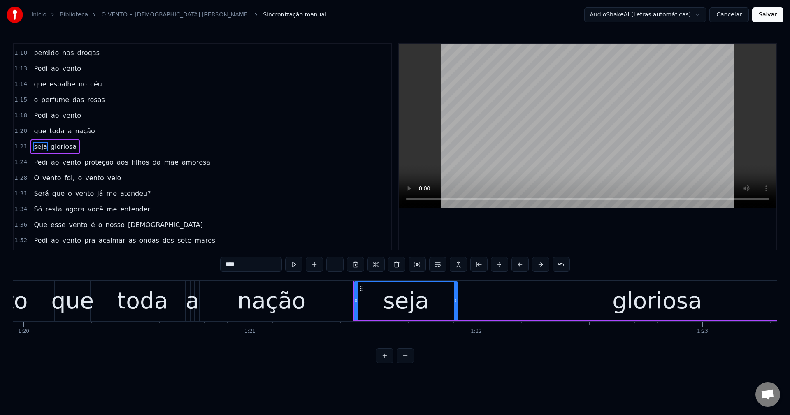
click at [89, 166] on span "proteção" at bounding box center [98, 162] width 31 height 9
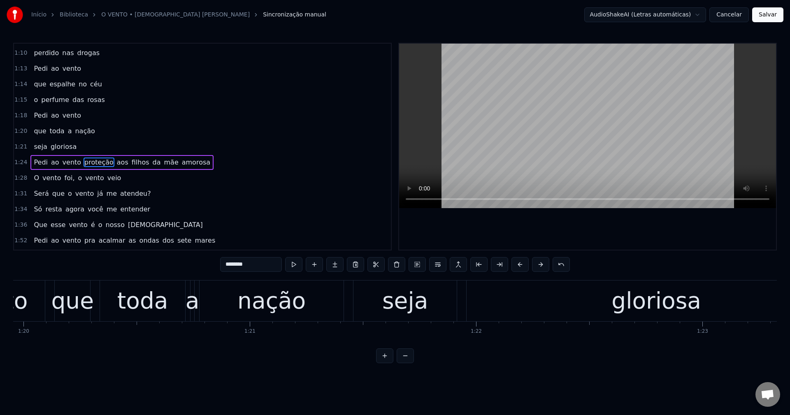
scroll to position [311, 0]
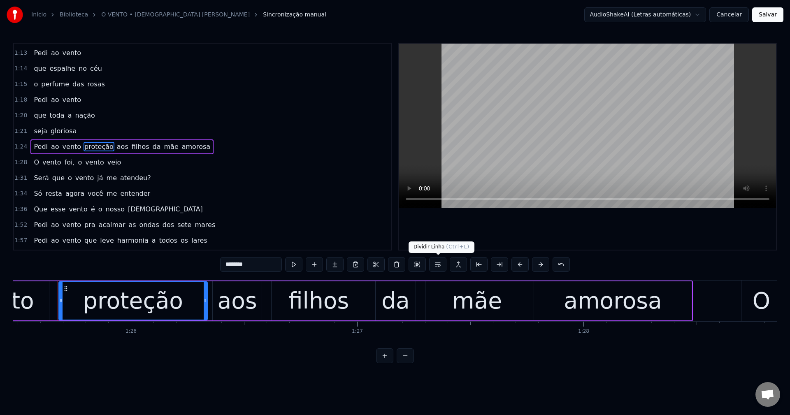
click at [436, 266] on button at bounding box center [437, 264] width 17 height 15
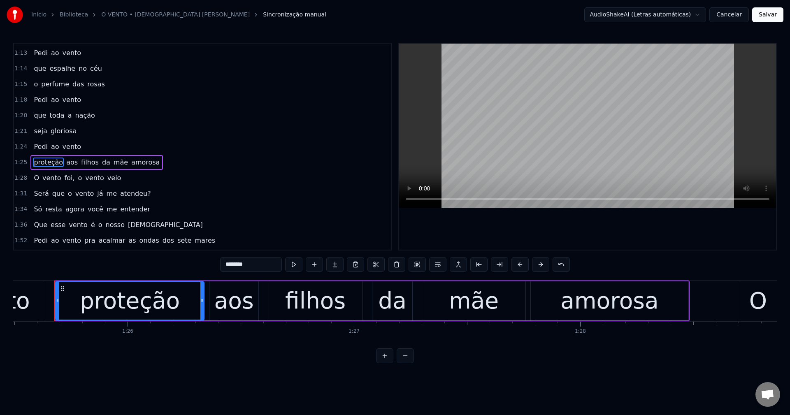
scroll to position [327, 0]
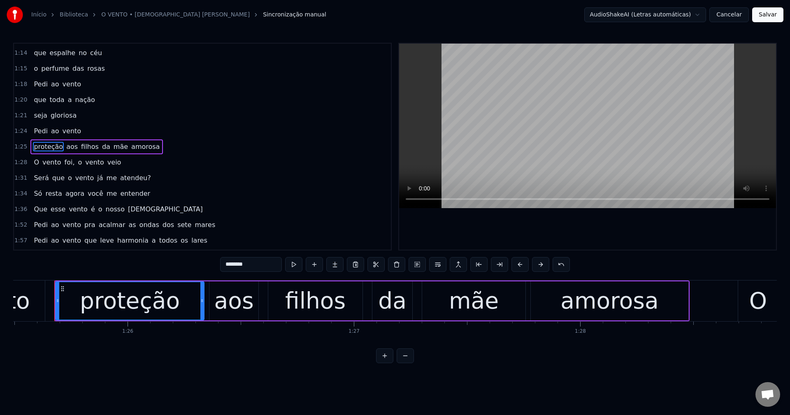
click at [101, 148] on span "da" at bounding box center [106, 146] width 10 height 9
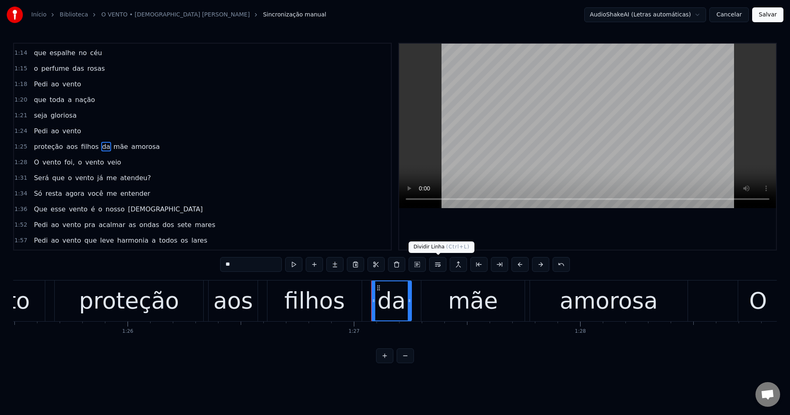
click at [441, 268] on button at bounding box center [437, 264] width 17 height 15
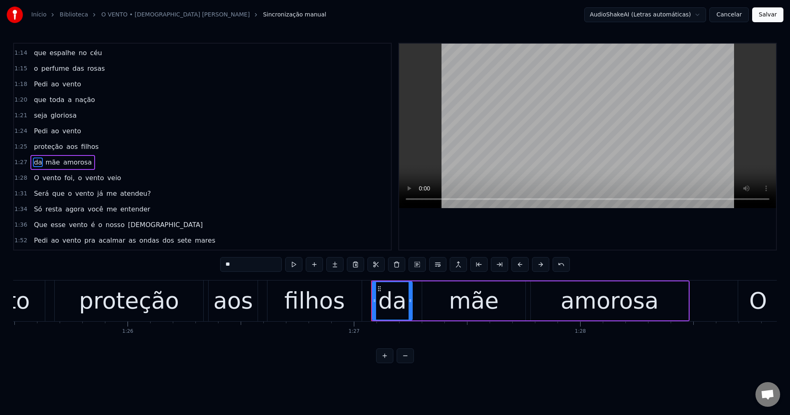
scroll to position [342, 0]
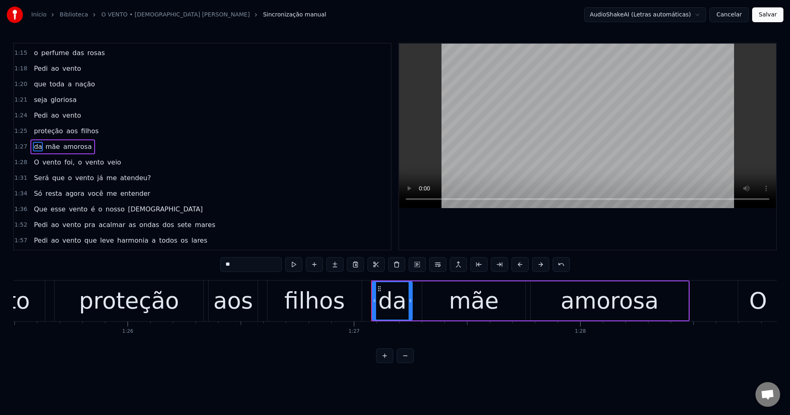
click at [64, 162] on span "foi," at bounding box center [70, 162] width 12 height 9
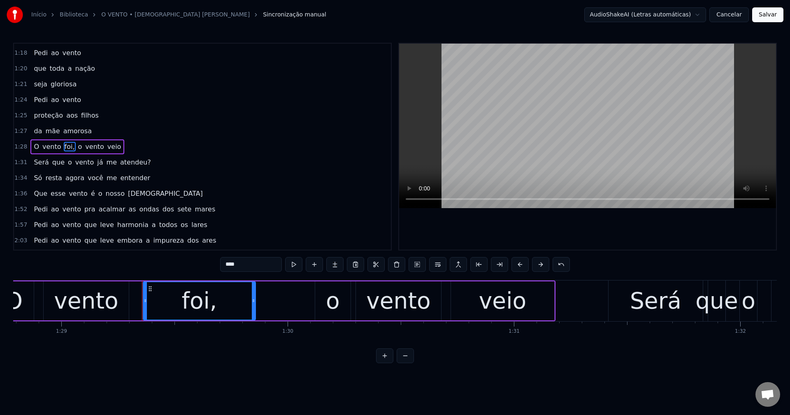
scroll to position [0, 20173]
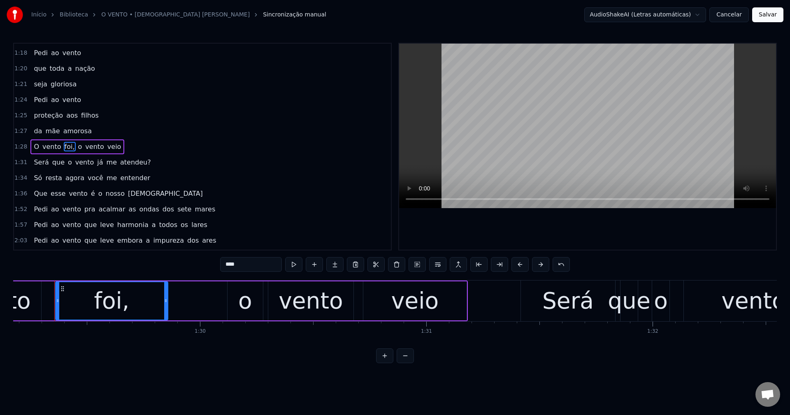
click at [245, 262] on input "****" at bounding box center [251, 264] width 62 height 15
click at [75, 145] on span "o" at bounding box center [78, 146] width 6 height 9
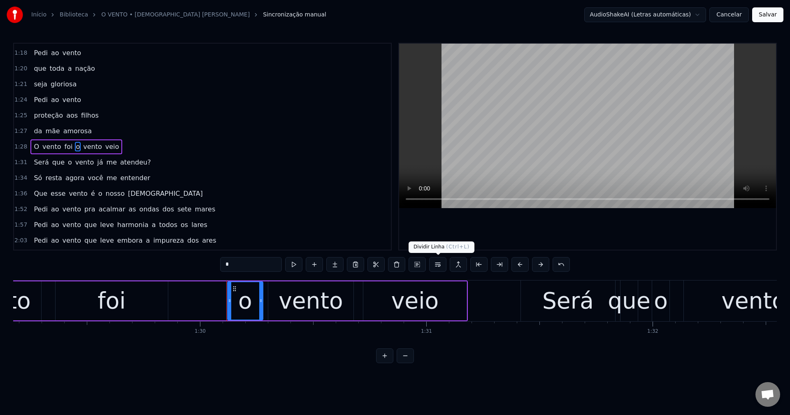
click at [437, 260] on button at bounding box center [437, 264] width 17 height 15
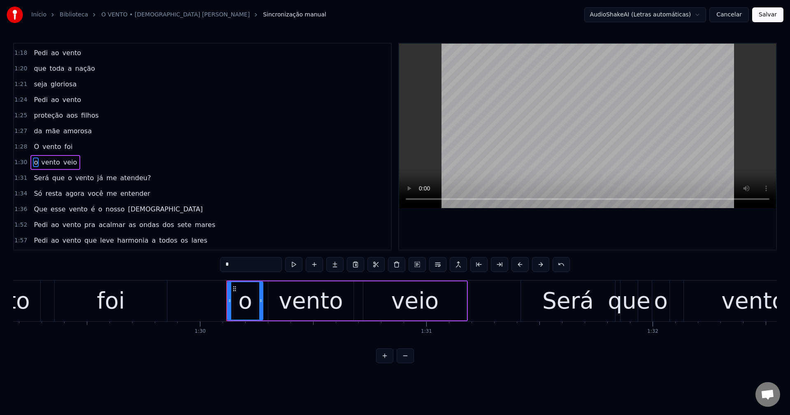
scroll to position [373, 0]
click at [130, 162] on span "atendeu?" at bounding box center [135, 162] width 32 height 9
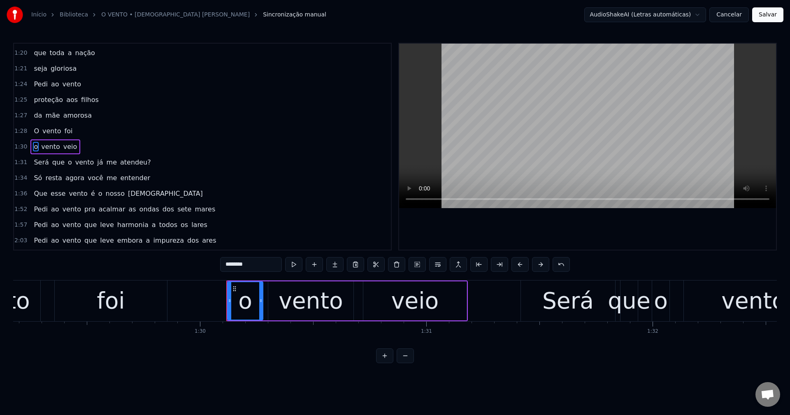
scroll to position [389, 0]
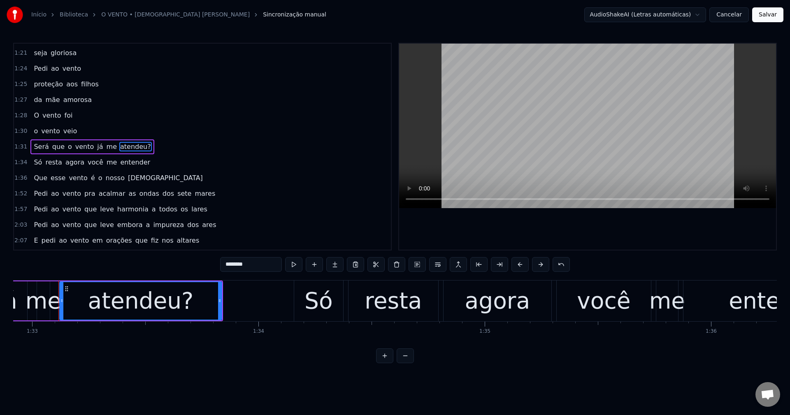
click at [261, 260] on input "********" at bounding box center [251, 264] width 62 height 15
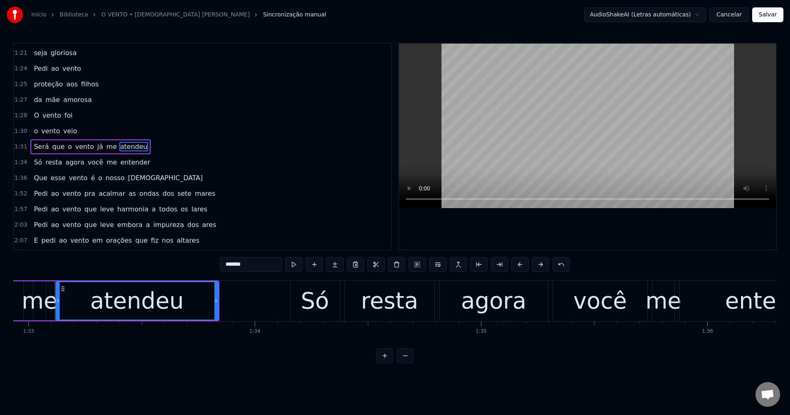
click at [83, 195] on span "pra" at bounding box center [89, 193] width 13 height 9
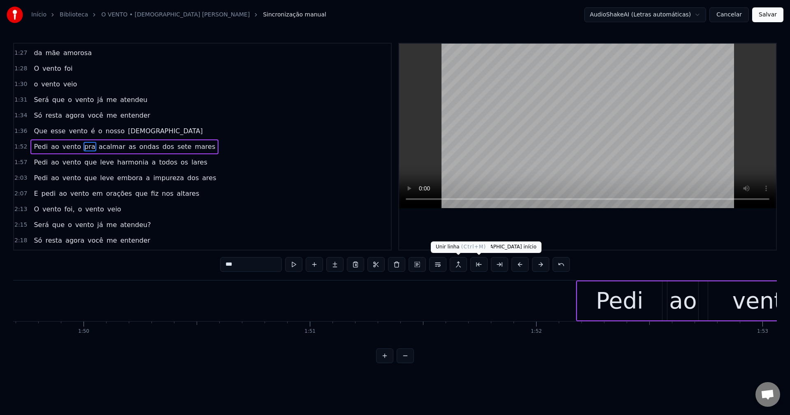
scroll to position [0, 25588]
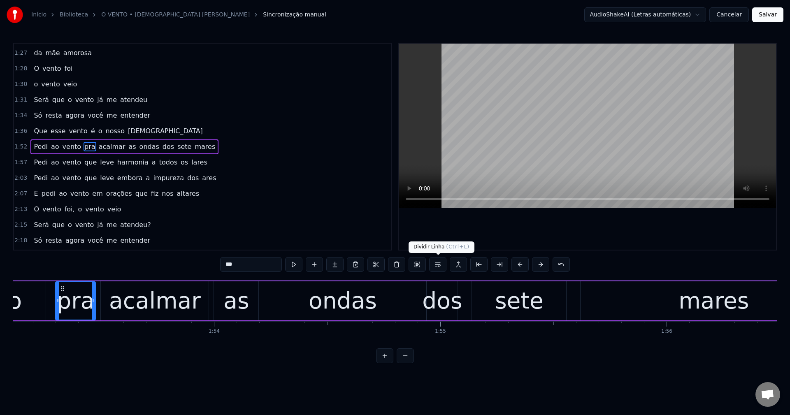
click at [437, 271] on button at bounding box center [437, 264] width 17 height 15
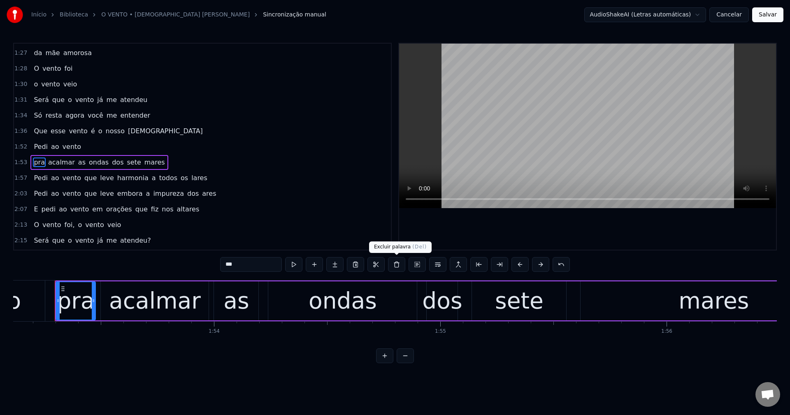
scroll to position [452, 0]
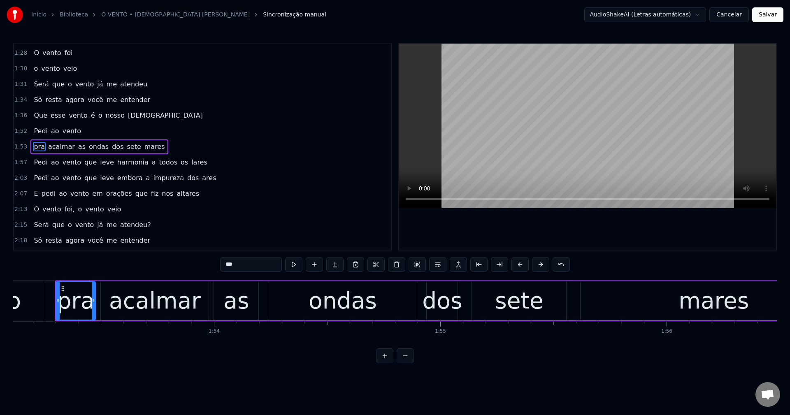
click at [111, 146] on span "dos" at bounding box center [117, 146] width 13 height 9
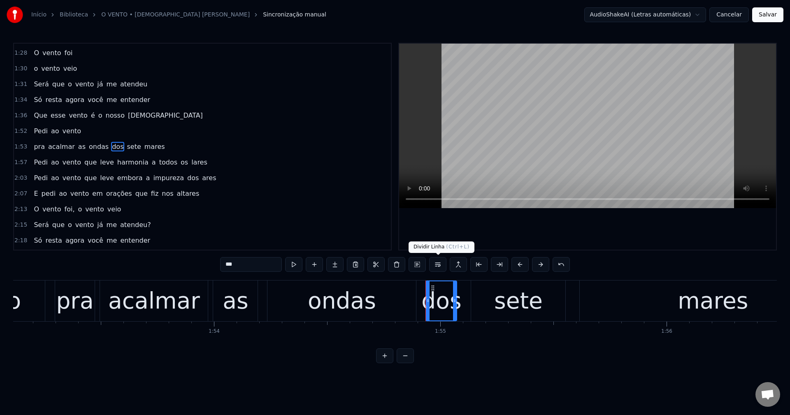
click at [434, 264] on button at bounding box center [437, 264] width 17 height 15
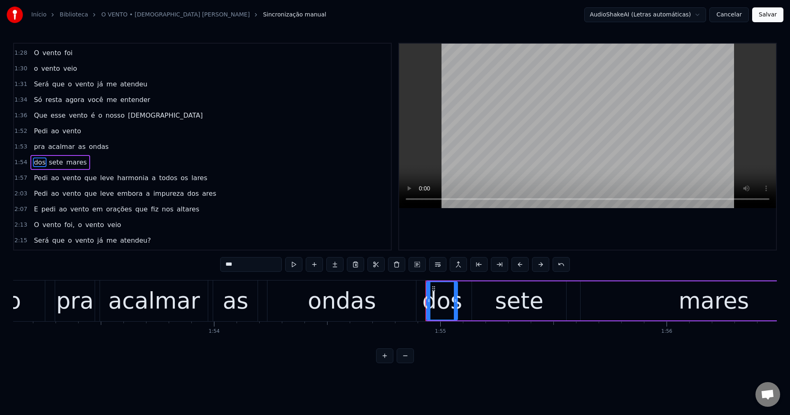
scroll to position [467, 0]
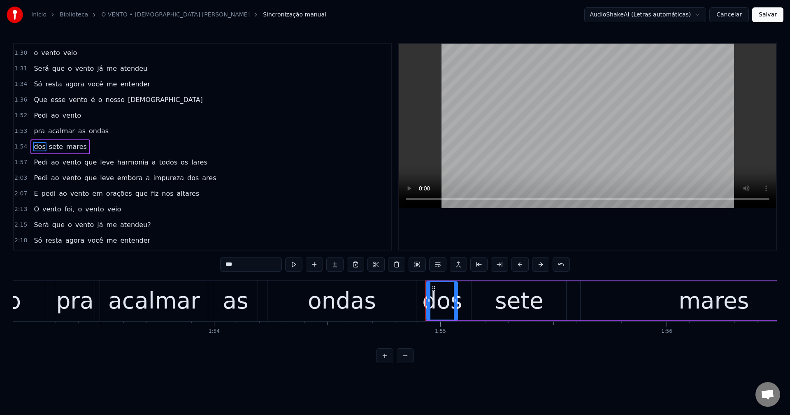
click at [83, 164] on span "que" at bounding box center [90, 162] width 14 height 9
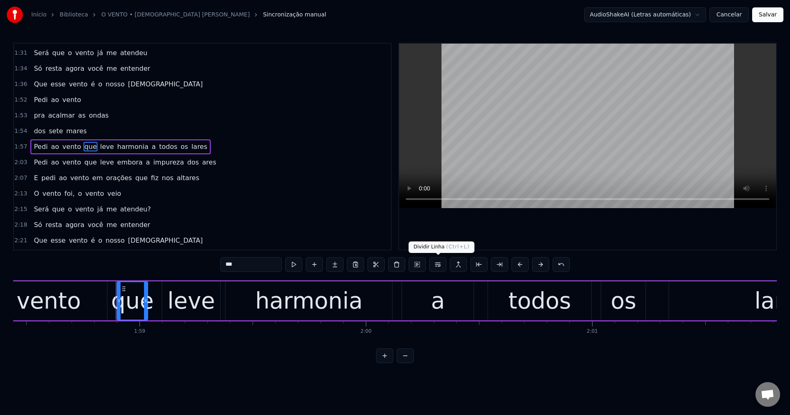
scroll to position [0, 26855]
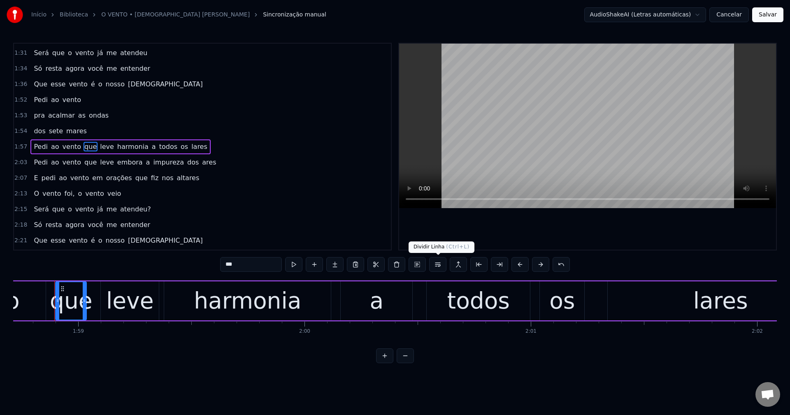
click at [434, 264] on button at bounding box center [437, 264] width 17 height 15
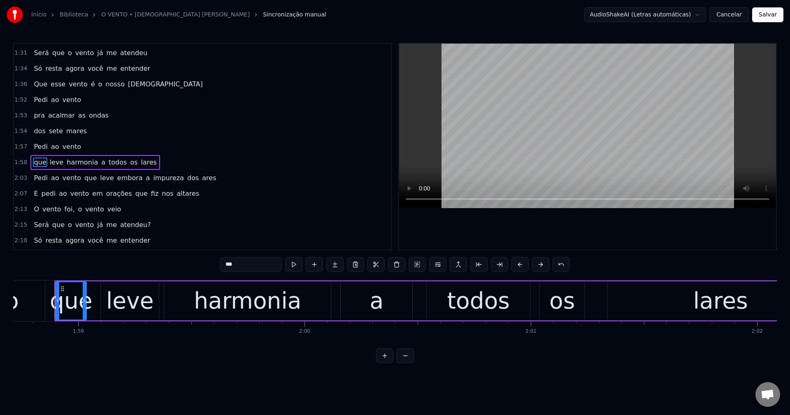
scroll to position [499, 0]
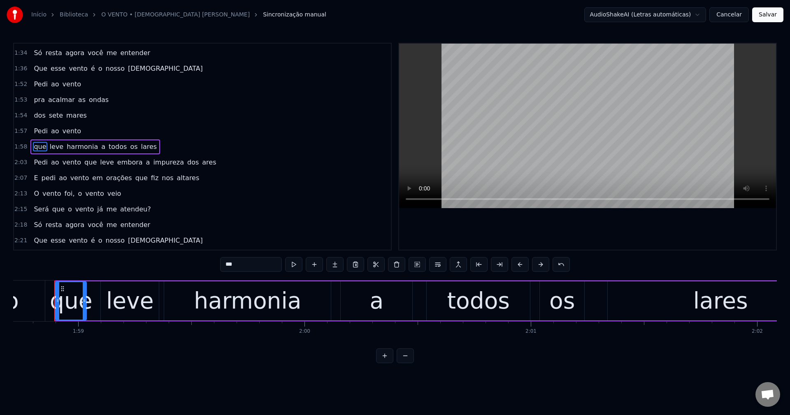
click at [100, 146] on span "a" at bounding box center [103, 146] width 6 height 9
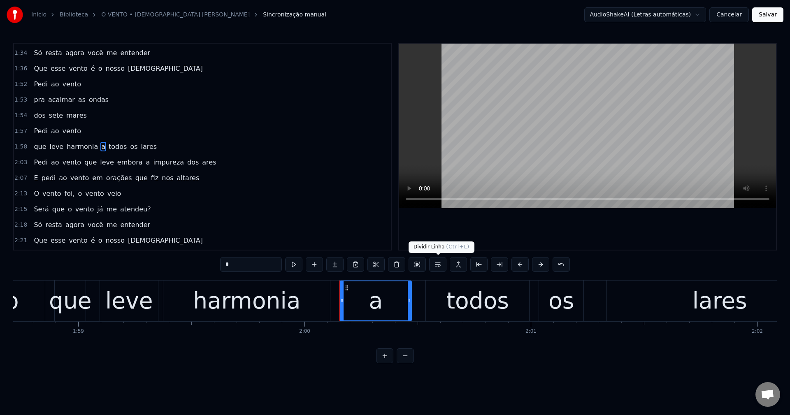
click at [434, 266] on button at bounding box center [437, 264] width 17 height 15
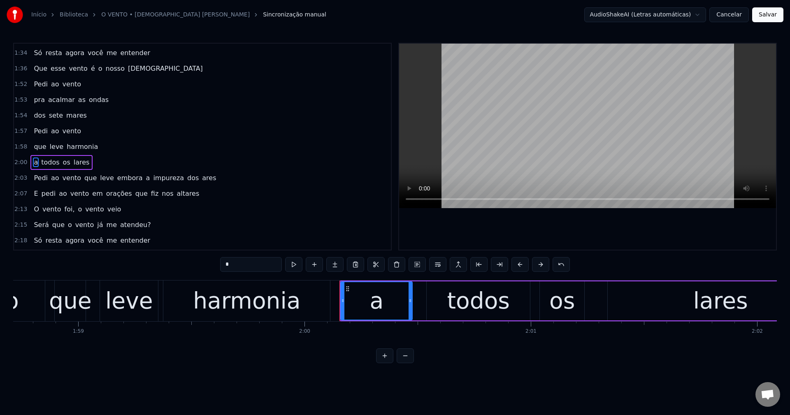
scroll to position [514, 0]
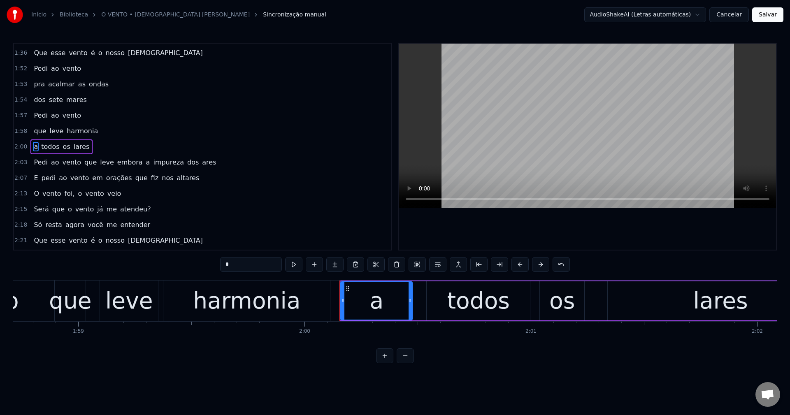
click at [83, 166] on span "que" at bounding box center [90, 162] width 14 height 9
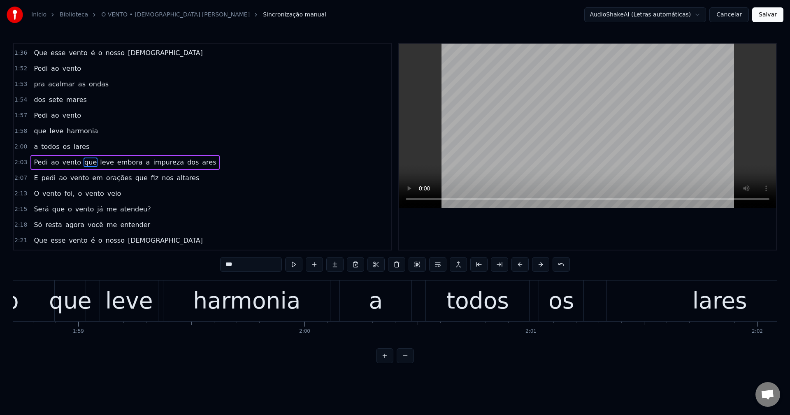
scroll to position [530, 0]
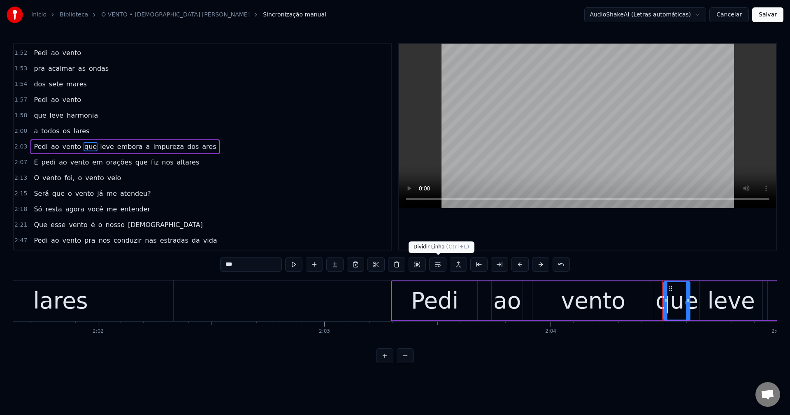
click at [438, 264] on button at bounding box center [437, 264] width 17 height 15
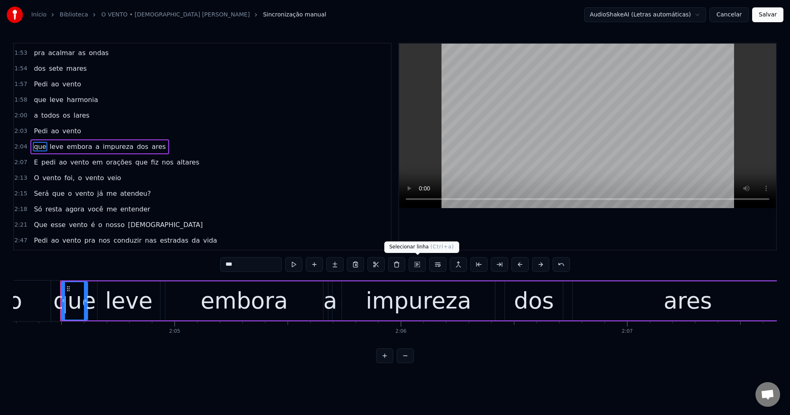
scroll to position [0, 0]
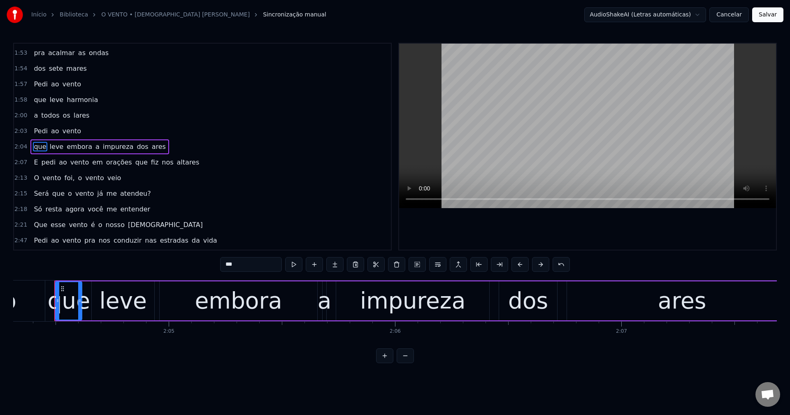
click at [102, 146] on span "impureza" at bounding box center [118, 147] width 32 height 10
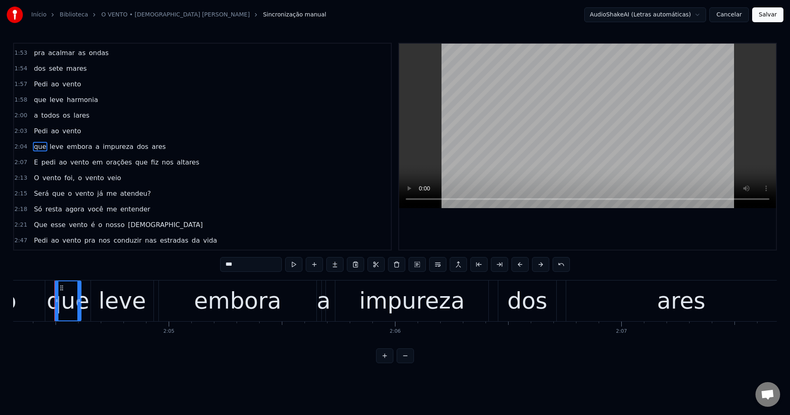
click at [95, 148] on span "a" at bounding box center [98, 146] width 6 height 9
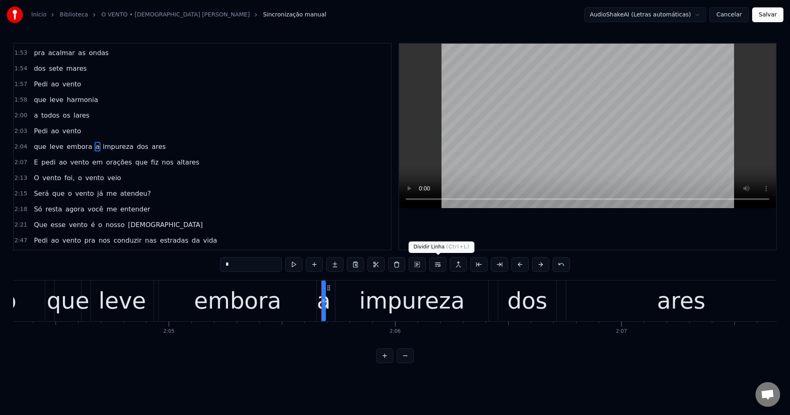
click at [444, 264] on button at bounding box center [437, 264] width 17 height 15
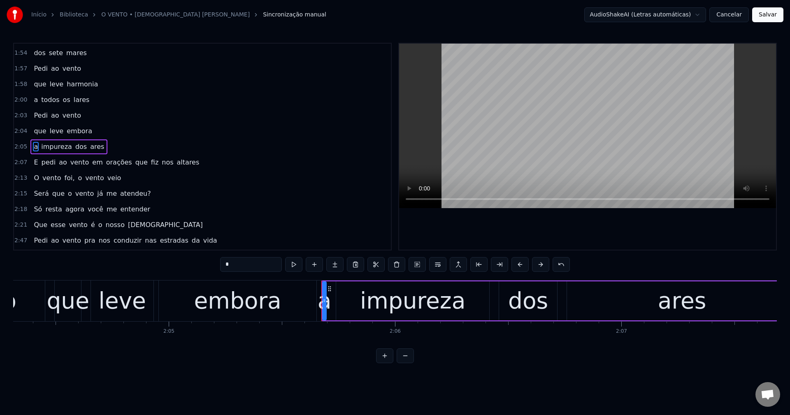
click at [91, 162] on span "em" at bounding box center [97, 162] width 12 height 9
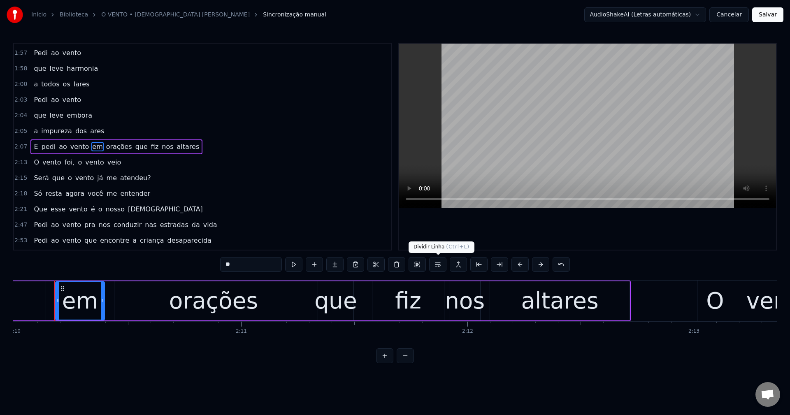
click at [435, 267] on button at bounding box center [437, 264] width 17 height 15
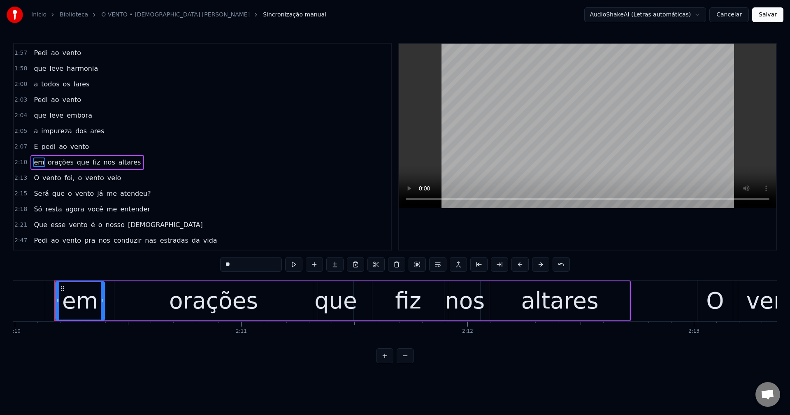
scroll to position [592, 0]
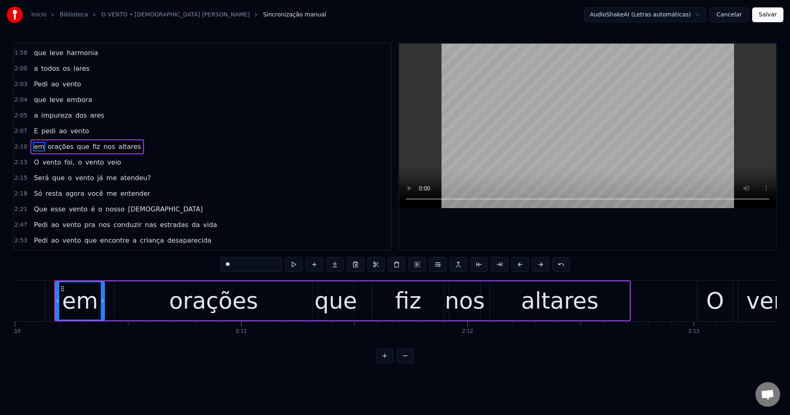
click at [76, 149] on span "que" at bounding box center [83, 146] width 14 height 9
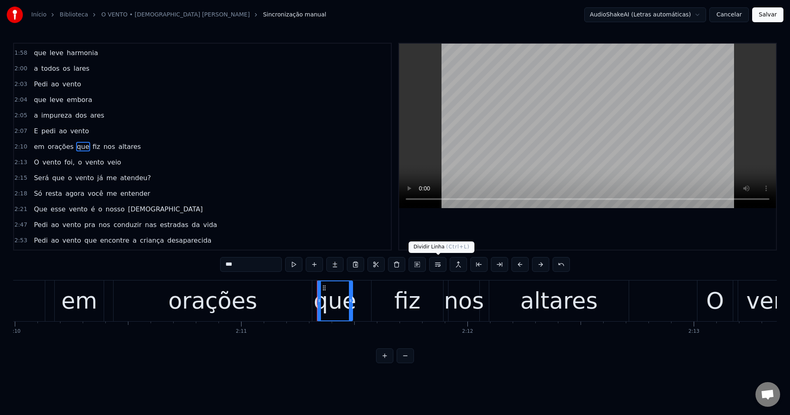
click at [439, 267] on button at bounding box center [437, 264] width 17 height 15
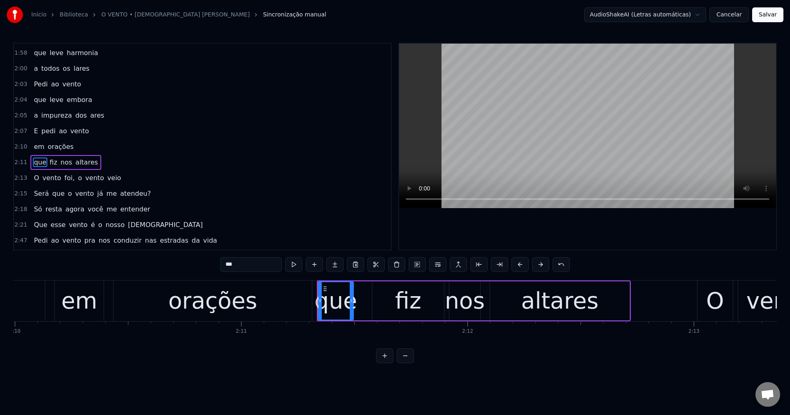
scroll to position [608, 0]
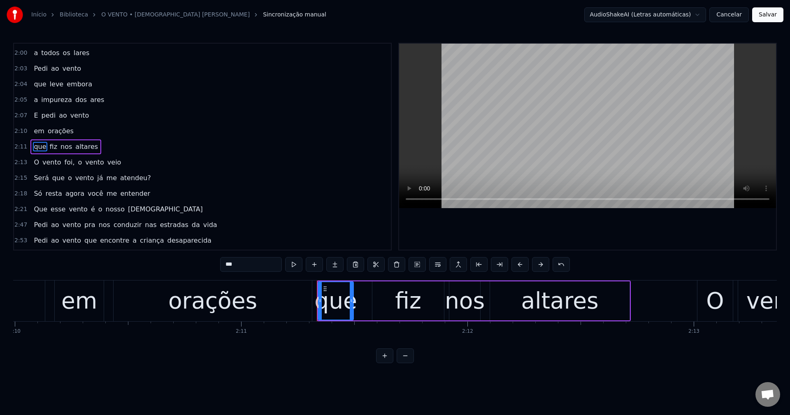
click at [64, 162] on span "foi," at bounding box center [70, 162] width 12 height 9
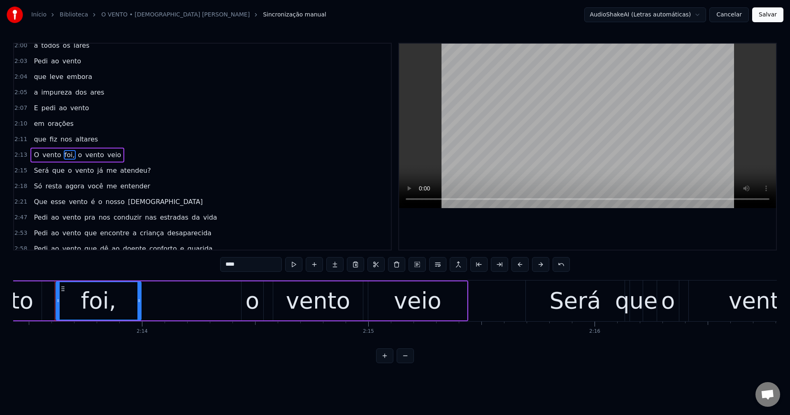
scroll to position [0, 30185]
click at [246, 266] on input "****" at bounding box center [251, 264] width 62 height 15
click at [75, 154] on span "o" at bounding box center [78, 154] width 6 height 9
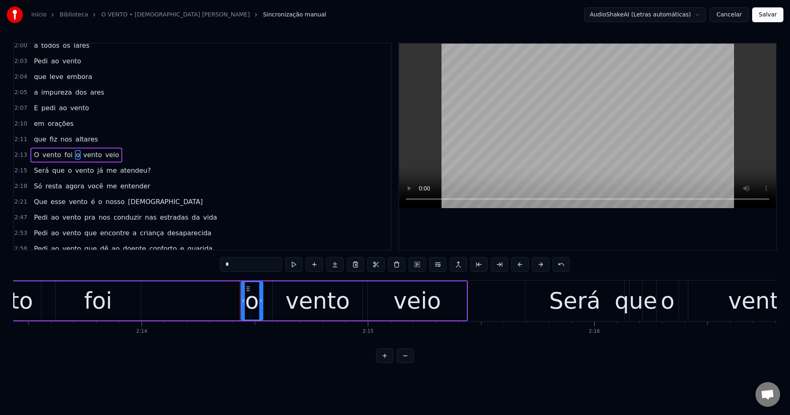
scroll to position [624, 0]
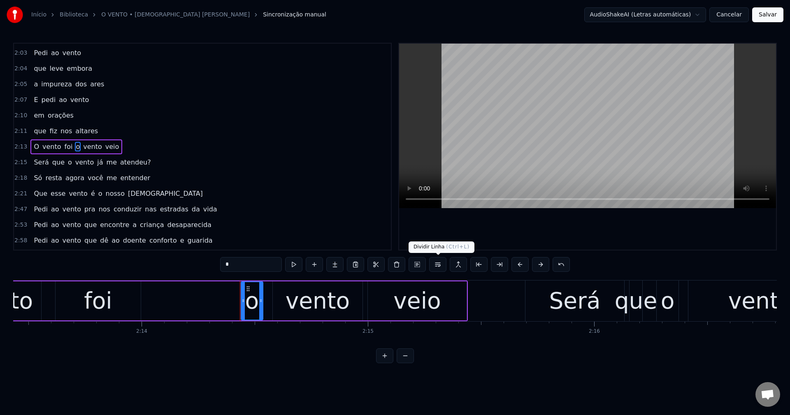
click at [437, 265] on button at bounding box center [437, 264] width 17 height 15
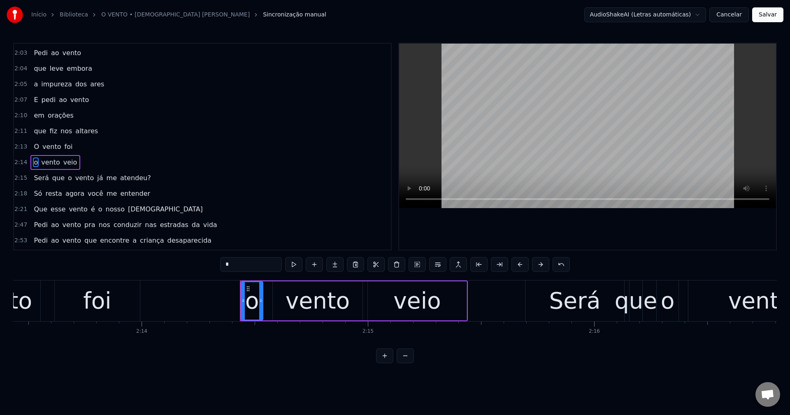
scroll to position [639, 0]
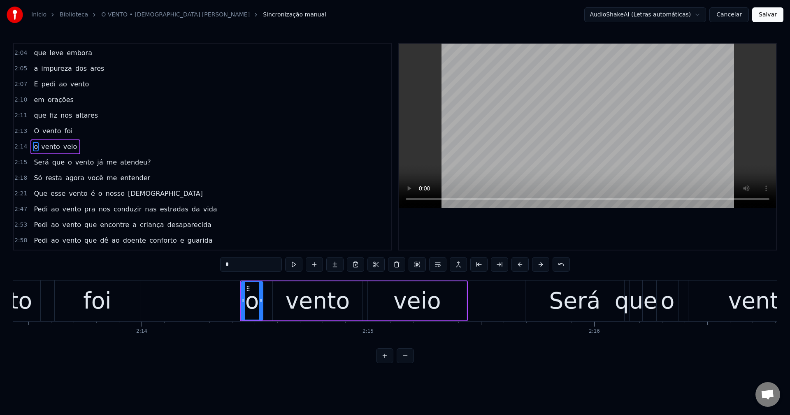
click at [128, 165] on span "atendeu?" at bounding box center [135, 162] width 32 height 9
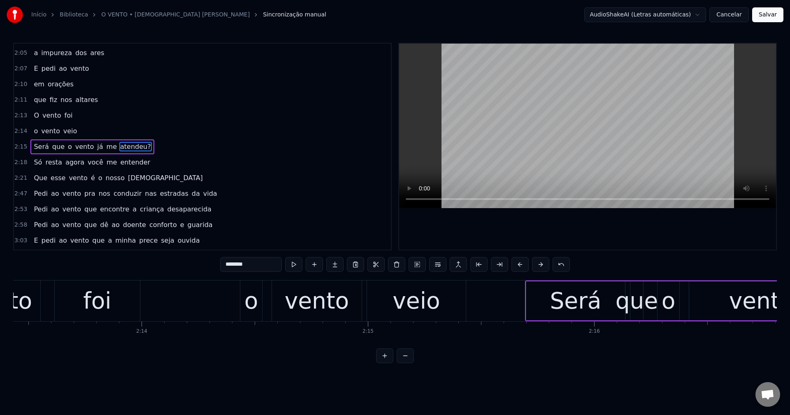
click at [266, 265] on input "********" at bounding box center [251, 264] width 62 height 15
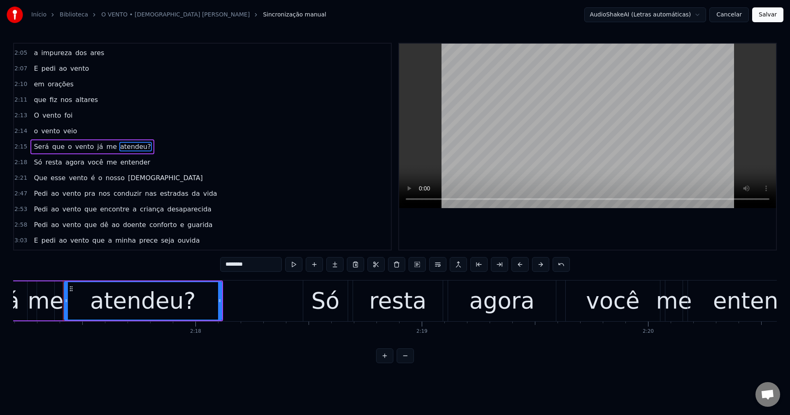
scroll to position [0, 31044]
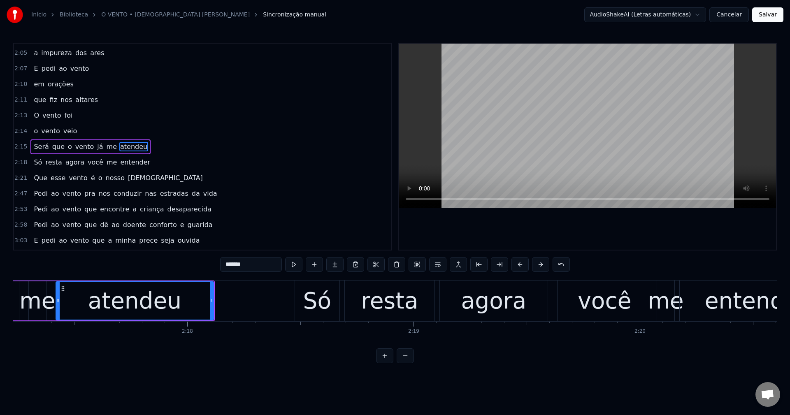
click at [83, 192] on span "pra" at bounding box center [89, 193] width 13 height 9
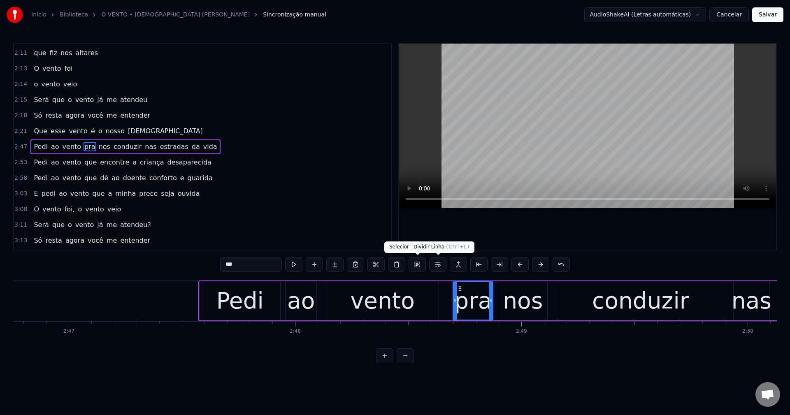
scroll to position [0, 38121]
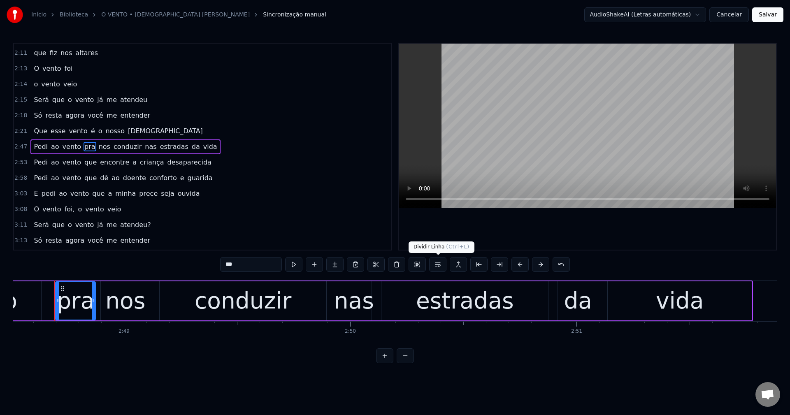
click at [434, 264] on button at bounding box center [437, 264] width 17 height 15
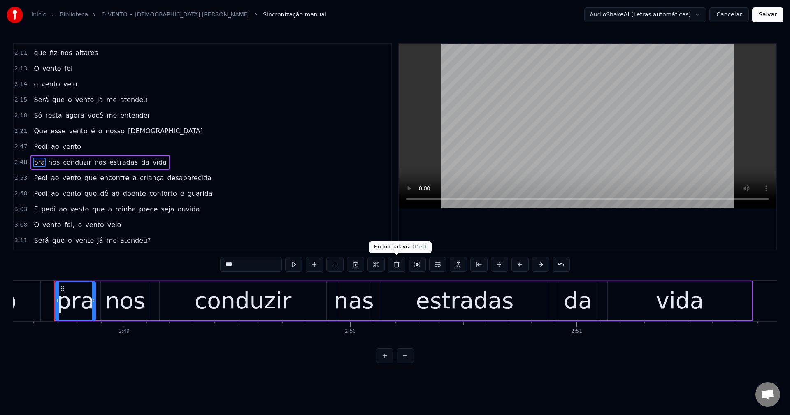
scroll to position [717, 0]
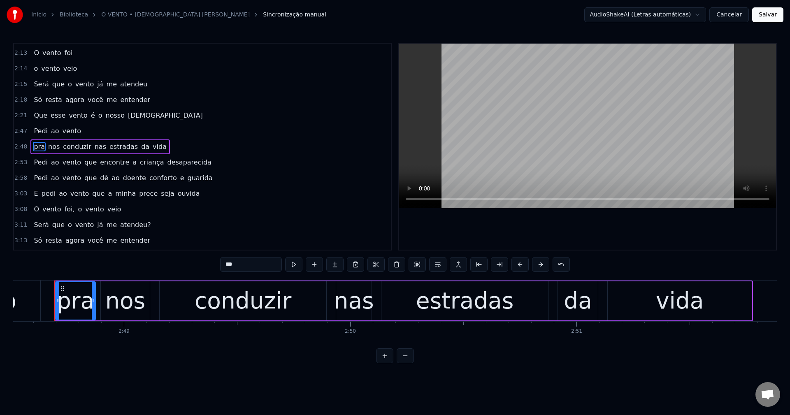
click at [94, 147] on span "nas" at bounding box center [100, 146] width 13 height 9
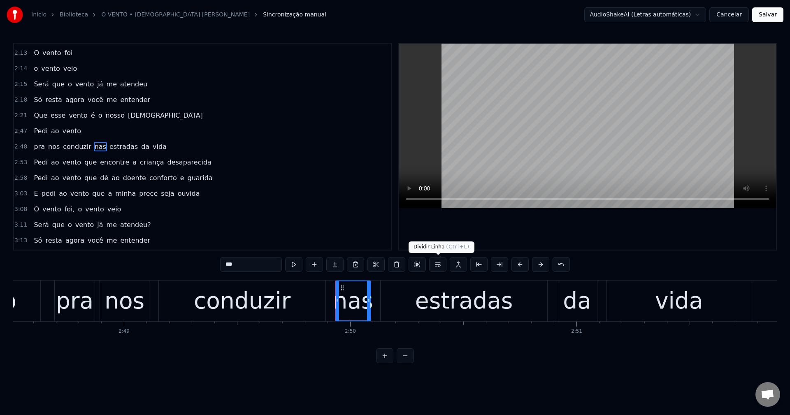
click at [443, 267] on button at bounding box center [437, 264] width 17 height 15
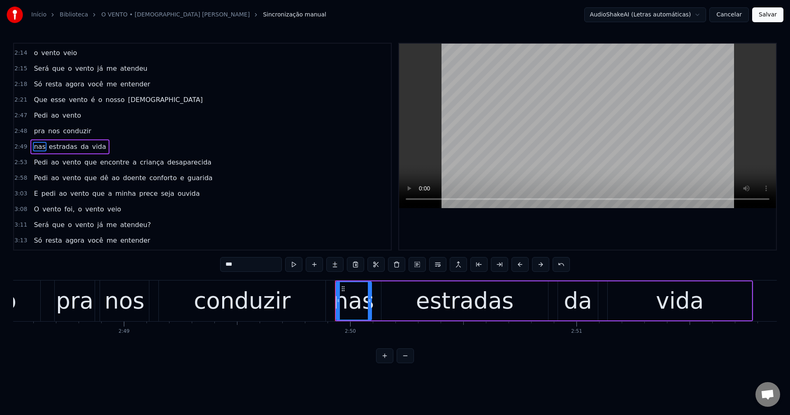
click at [85, 164] on span "que" at bounding box center [90, 162] width 14 height 9
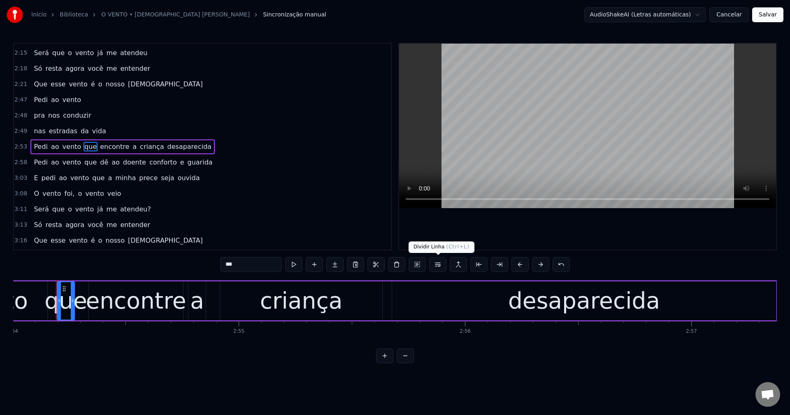
scroll to position [0, 39365]
click at [440, 269] on button at bounding box center [437, 264] width 17 height 15
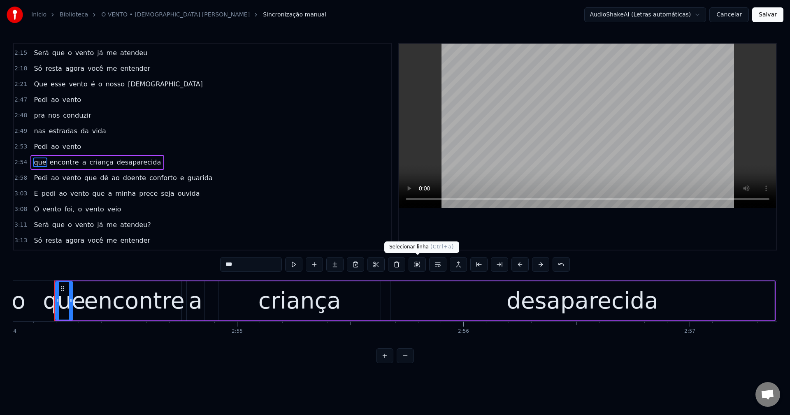
scroll to position [764, 0]
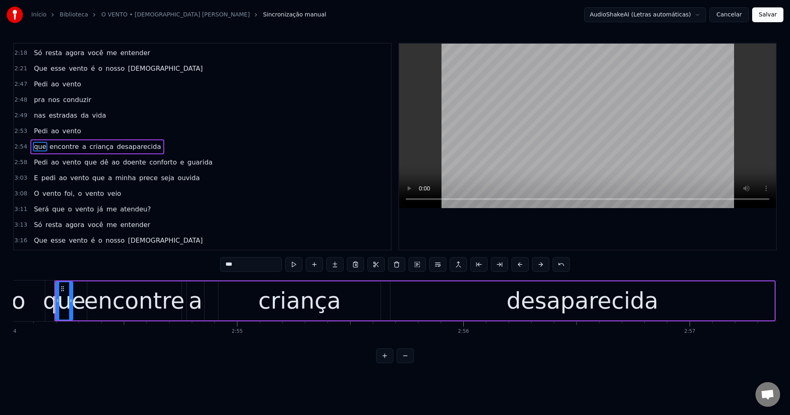
click at [81, 147] on span "a" at bounding box center [84, 146] width 6 height 9
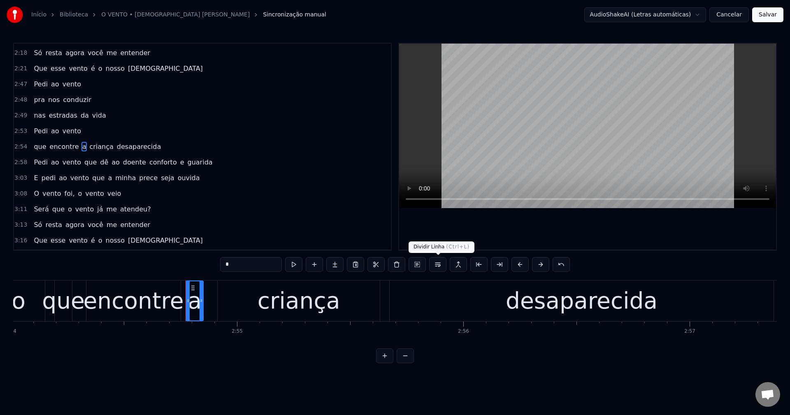
click at [441, 264] on button at bounding box center [437, 264] width 17 height 15
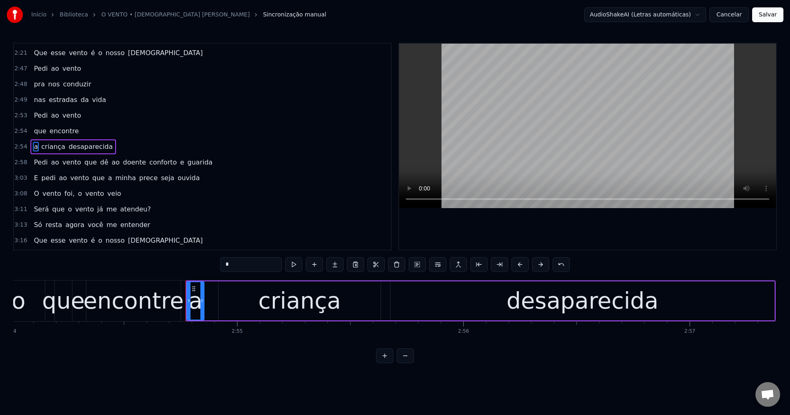
click at [85, 165] on span "que" at bounding box center [90, 162] width 14 height 9
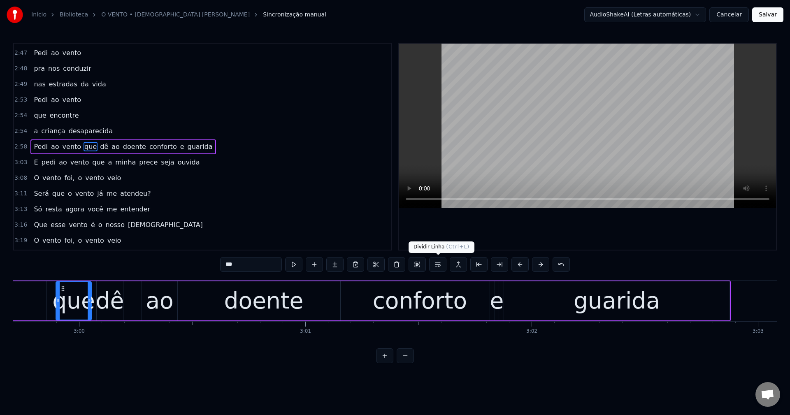
click at [436, 267] on button at bounding box center [437, 264] width 17 height 15
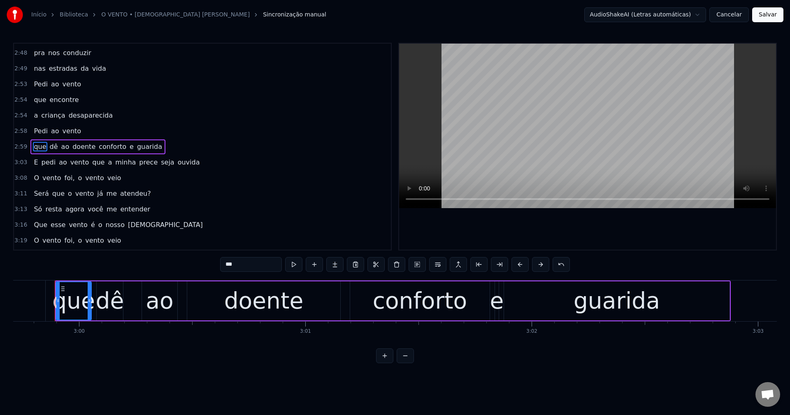
click at [98, 149] on span "conforto" at bounding box center [112, 146] width 29 height 9
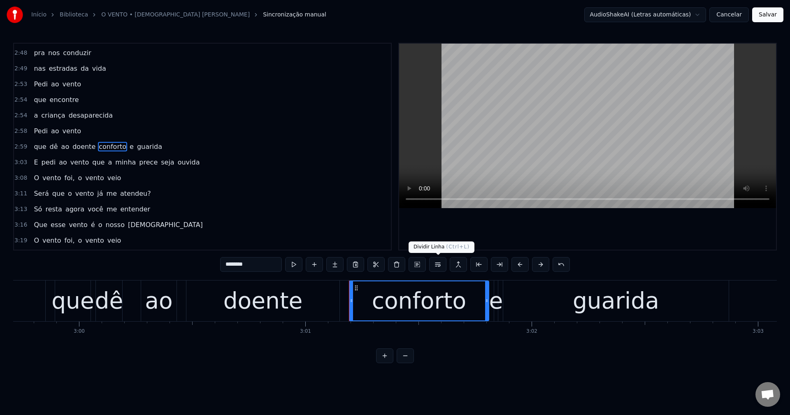
click at [434, 265] on button at bounding box center [437, 264] width 17 height 15
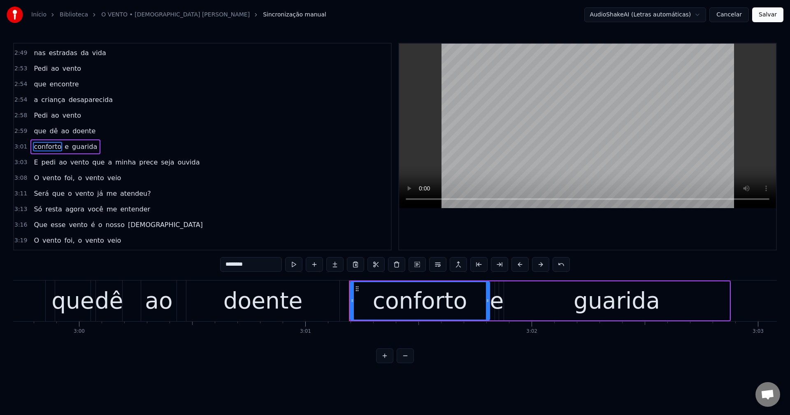
click at [91, 162] on span "que" at bounding box center [98, 162] width 14 height 9
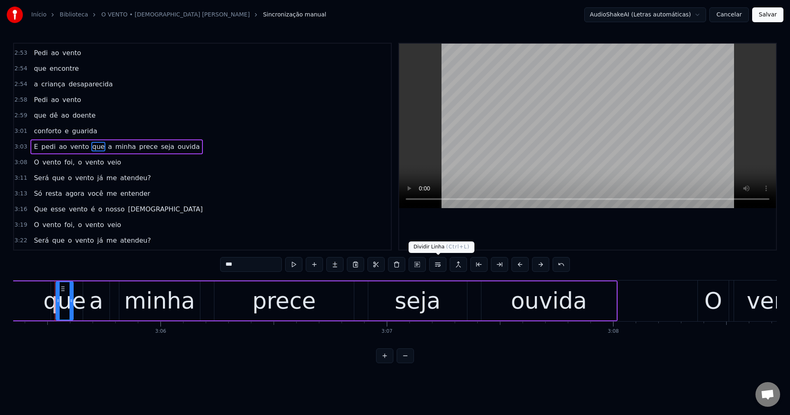
click at [441, 265] on button at bounding box center [437, 264] width 17 height 15
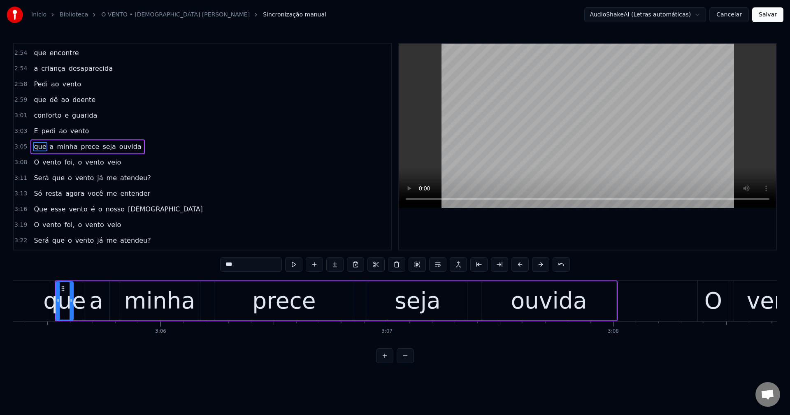
click at [87, 148] on span "prece" at bounding box center [90, 146] width 20 height 9
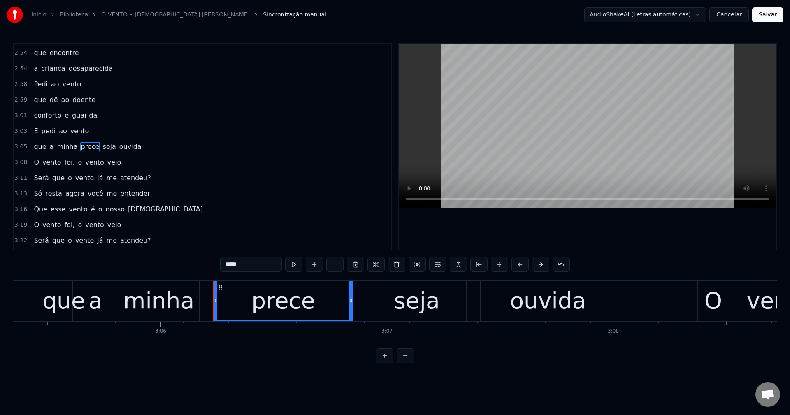
click at [102, 148] on span "seja" at bounding box center [109, 146] width 15 height 9
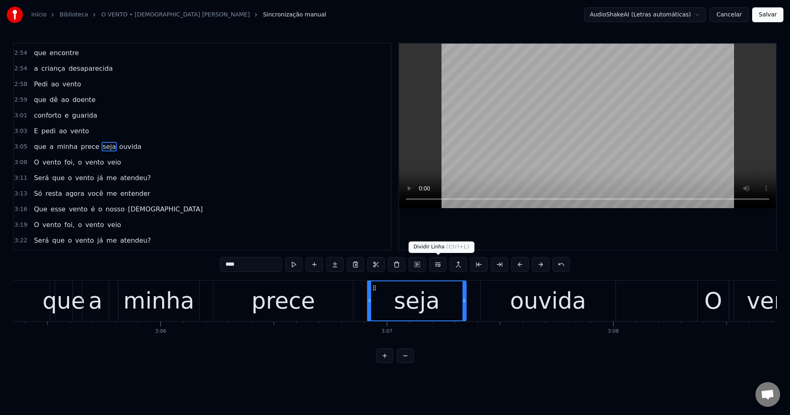
click at [441, 266] on button at bounding box center [437, 264] width 17 height 15
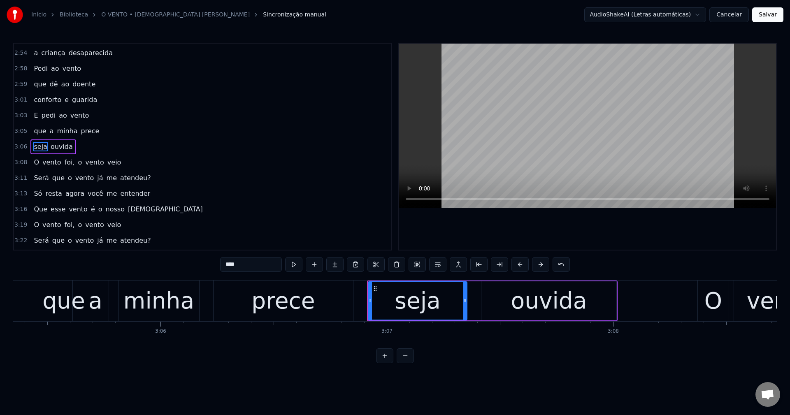
click at [64, 161] on span "foi," at bounding box center [70, 162] width 12 height 9
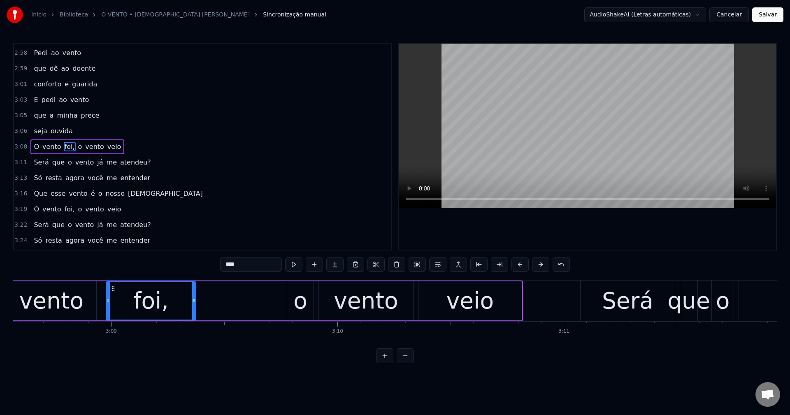
scroll to position [0, 42708]
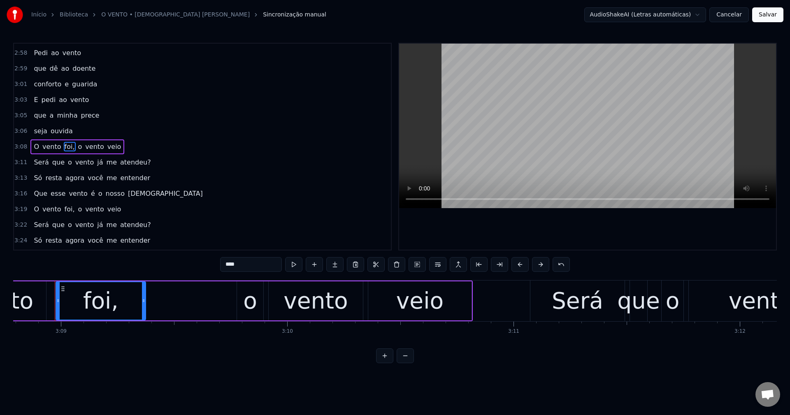
click at [256, 269] on input "****" at bounding box center [251, 264] width 62 height 15
click at [75, 150] on span "o" at bounding box center [78, 146] width 6 height 9
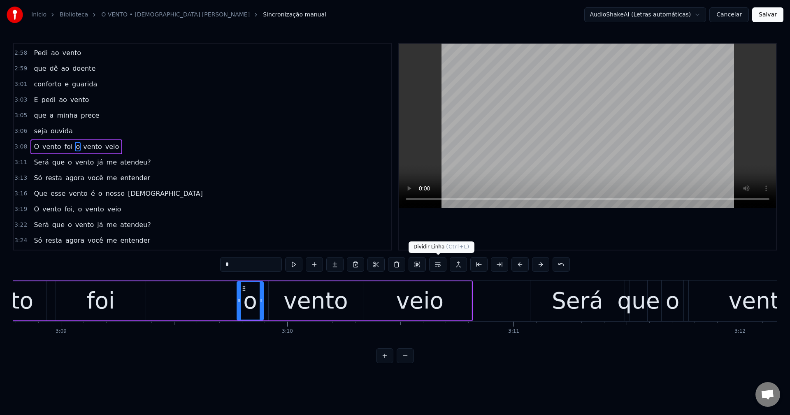
click at [440, 266] on button at bounding box center [437, 264] width 17 height 15
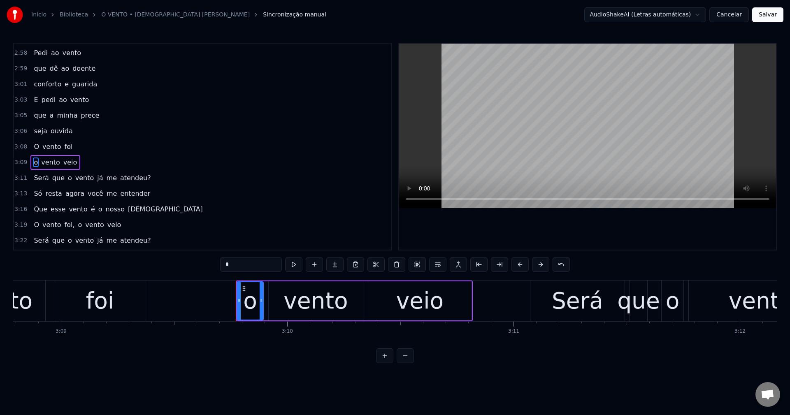
scroll to position [905, 0]
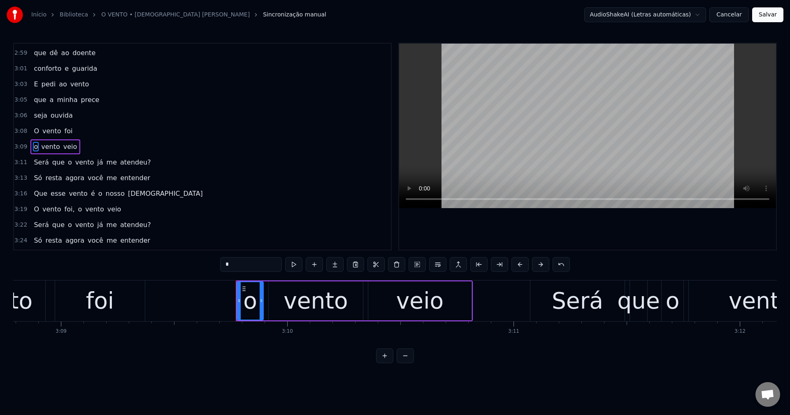
click at [119, 165] on span "atendeu?" at bounding box center [135, 162] width 32 height 9
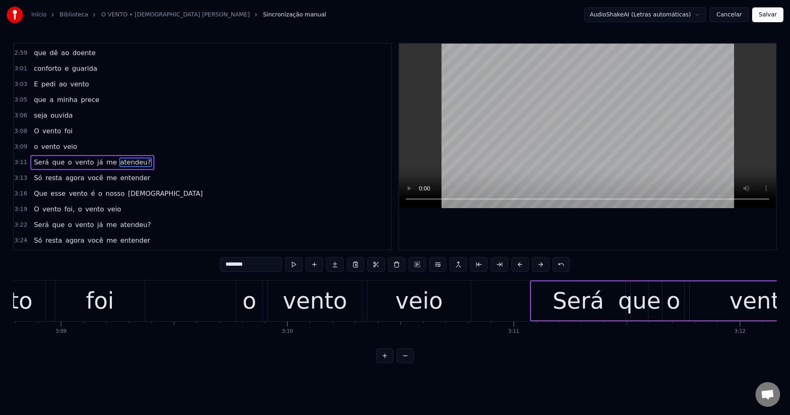
scroll to position [919, 0]
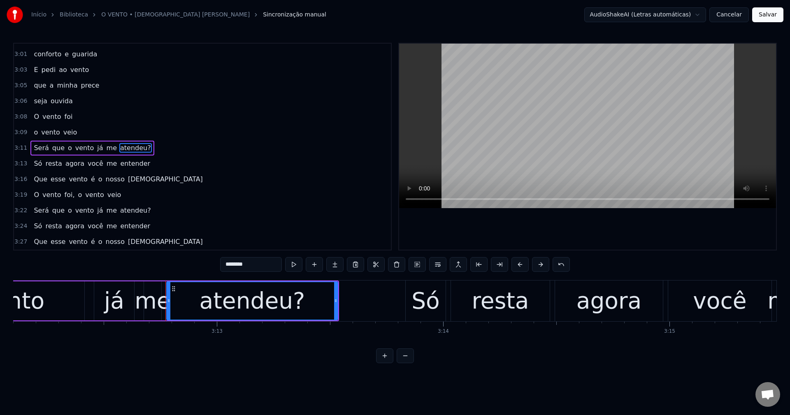
click at [261, 262] on input "********" at bounding box center [251, 264] width 62 height 15
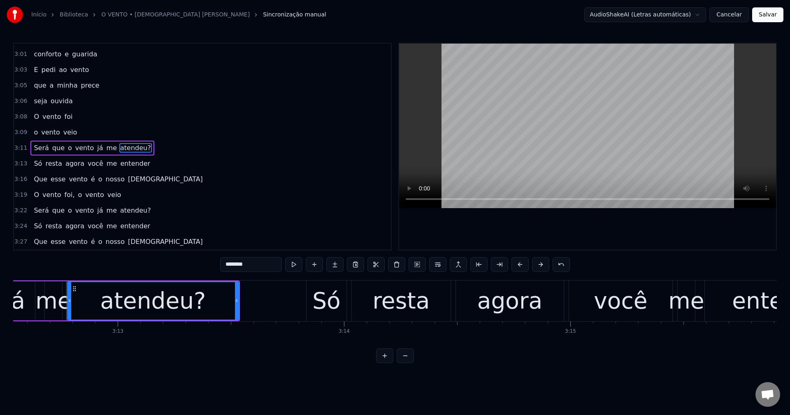
scroll to position [0, 43567]
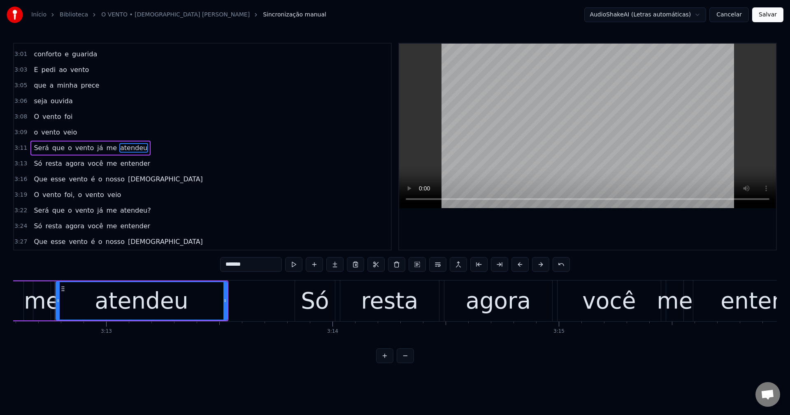
click at [64, 198] on span "foi," at bounding box center [70, 194] width 12 height 9
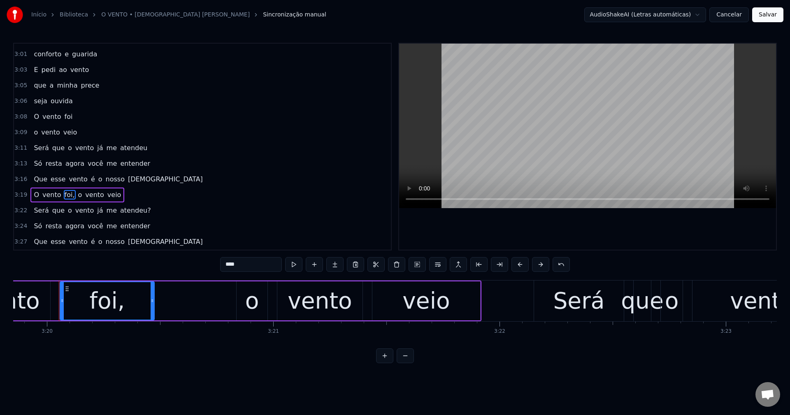
scroll to position [0, 45214]
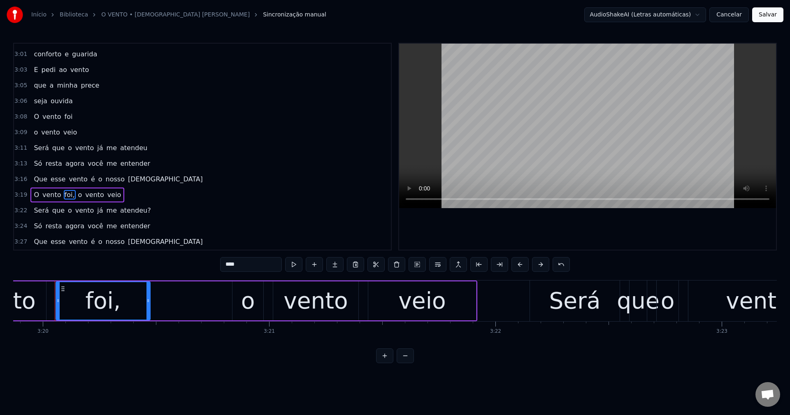
click at [254, 267] on input "****" at bounding box center [251, 264] width 62 height 15
click at [75, 196] on span "o" at bounding box center [78, 194] width 6 height 9
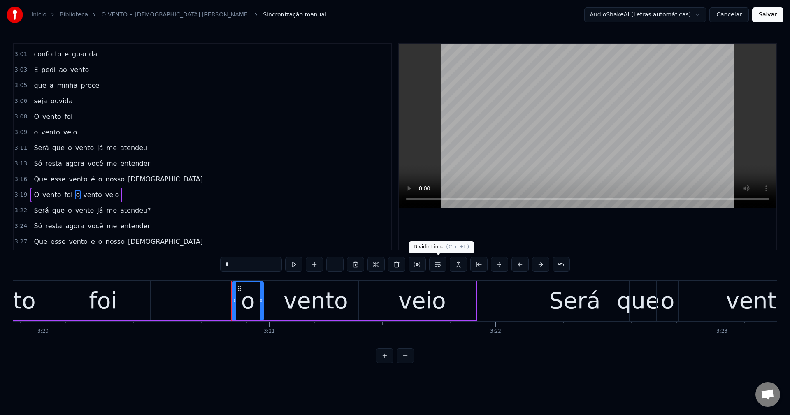
click at [435, 266] on button at bounding box center [437, 264] width 17 height 15
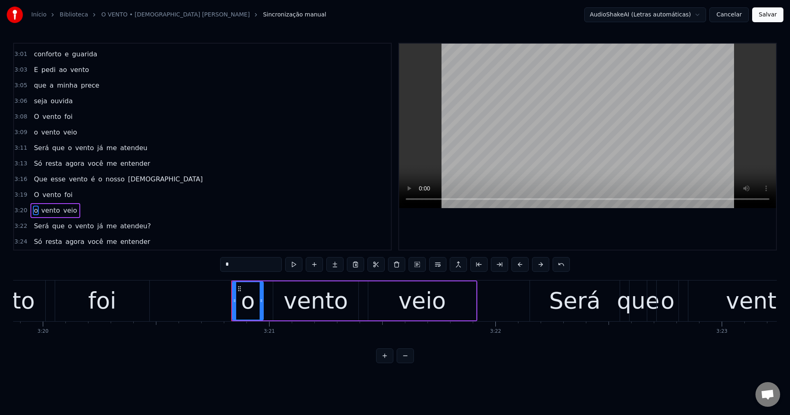
scroll to position [935, 0]
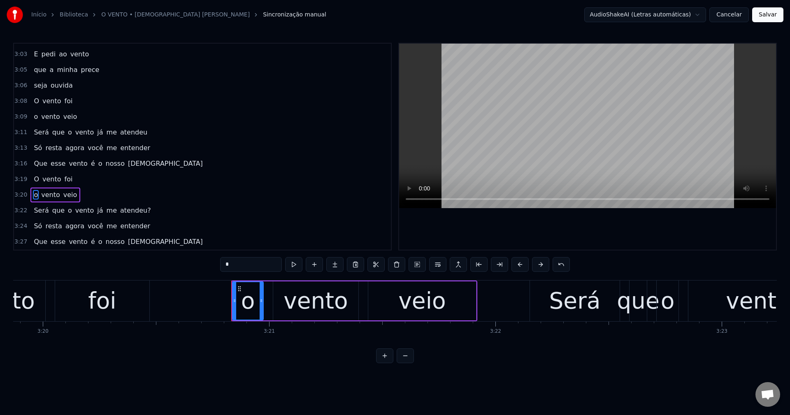
click at [128, 214] on span "atendeu?" at bounding box center [135, 210] width 32 height 9
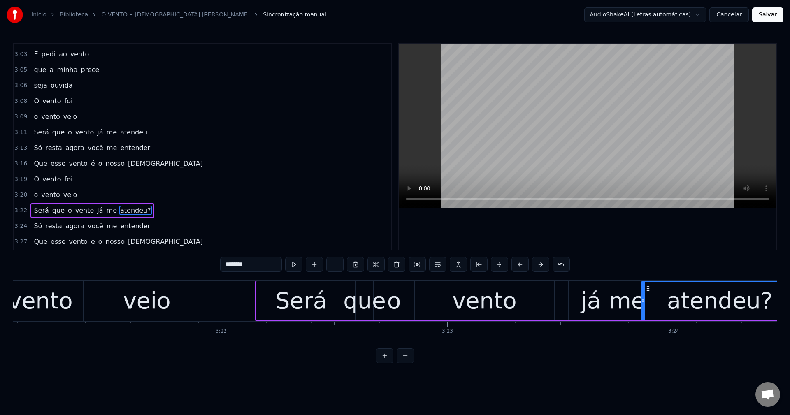
click at [260, 263] on input "********" at bounding box center [251, 264] width 62 height 15
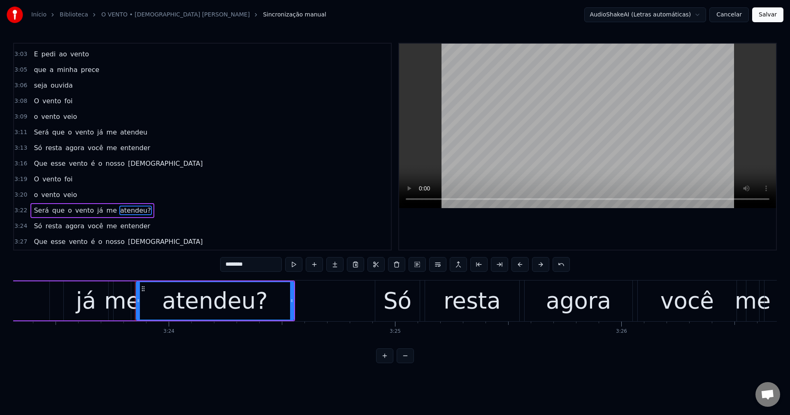
scroll to position [0, 46074]
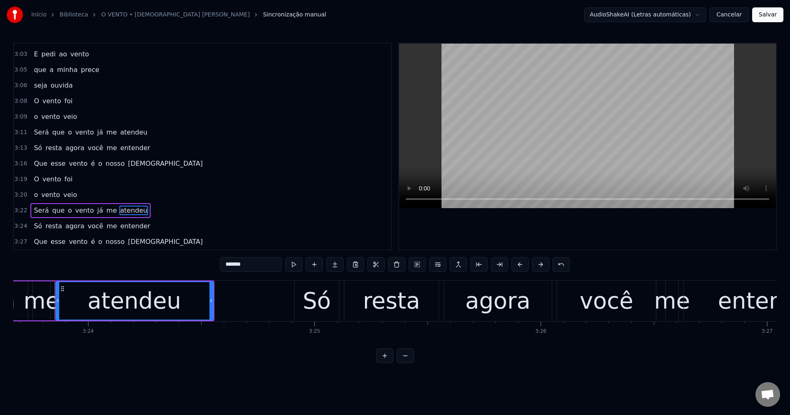
type input "*******"
click at [592, 16] on button "Salvar" at bounding box center [767, 14] width 31 height 15
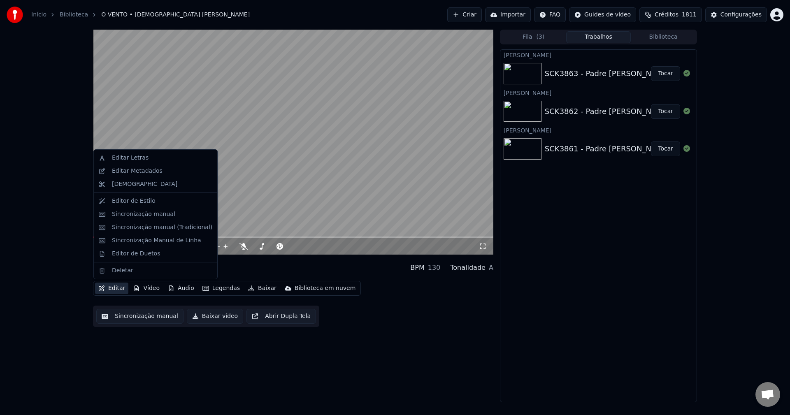
click at [116, 291] on button "Editar" at bounding box center [111, 289] width 33 height 12
click at [124, 180] on div "[DEMOGRAPHIC_DATA]" at bounding box center [144, 184] width 65 height 8
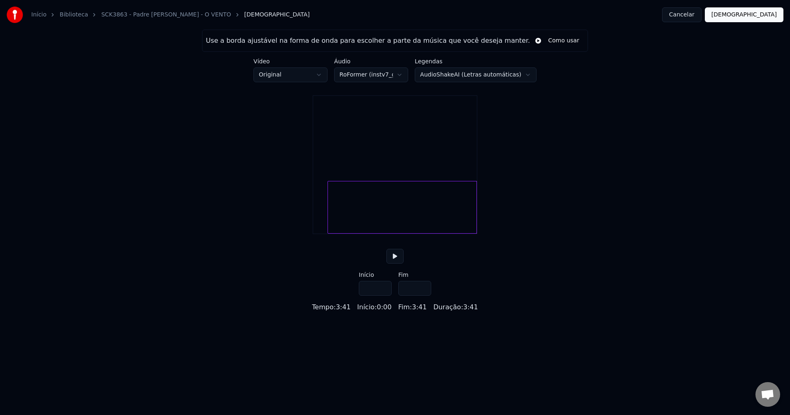
click at [329, 222] on div at bounding box center [329, 207] width 2 height 52
type input "****"
click at [392, 264] on button at bounding box center [394, 256] width 17 height 15
click at [363, 74] on html "Início Biblioteca SCK3863 - Padre [PERSON_NAME] - O VENTO Cortar Cancelar Corta…" at bounding box center [395, 156] width 790 height 312
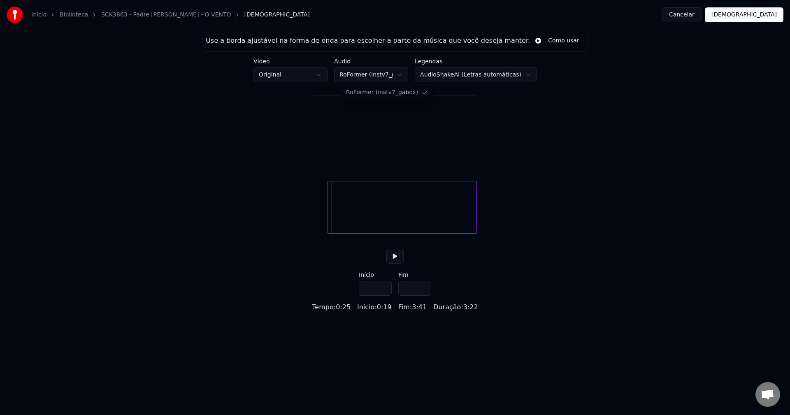
click at [363, 74] on html "Início Biblioteca SCK3863 - Padre [PERSON_NAME] - O VENTO Cortar Cancelar Corta…" at bounding box center [395, 156] width 790 height 312
click at [313, 219] on div at bounding box center [395, 207] width 164 height 53
click at [390, 264] on button at bounding box center [394, 256] width 17 height 15
click at [438, 74] on html "Início Biblioteca SCK3863 - Padre [PERSON_NAME] - O VENTO Cortar Cancelar Corta…" at bounding box center [395, 156] width 790 height 312
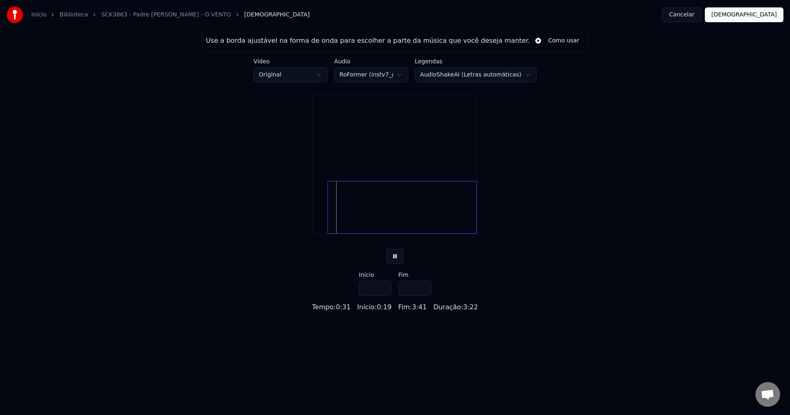
click at [592, 18] on button "Cancelar" at bounding box center [681, 14] width 39 height 15
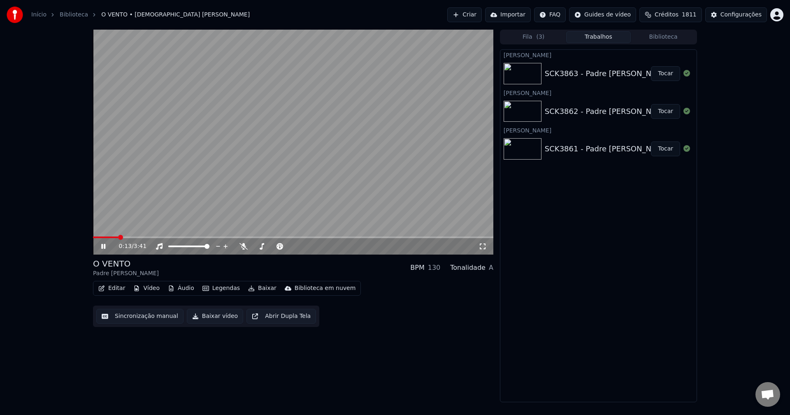
click at [114, 320] on button "Sincronização manual" at bounding box center [139, 316] width 87 height 15
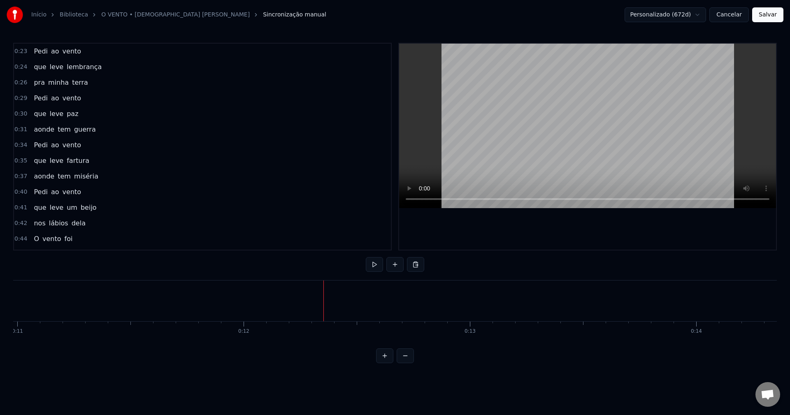
scroll to position [0, 2650]
click at [592, 13] on button "Cancelar" at bounding box center [728, 14] width 39 height 15
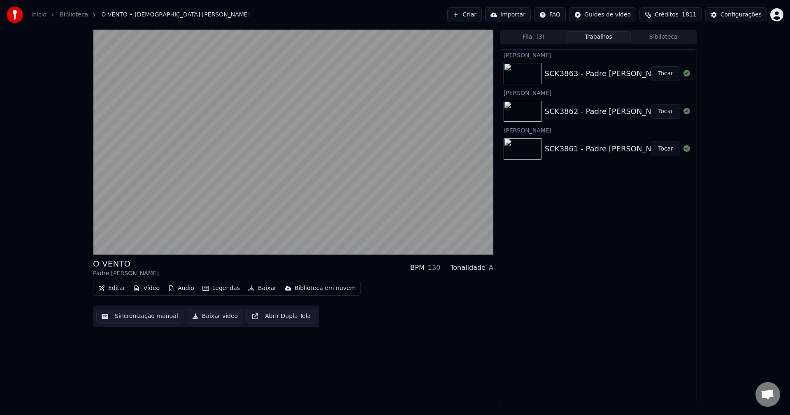
click at [592, 35] on button "Biblioteca" at bounding box center [663, 37] width 65 height 12
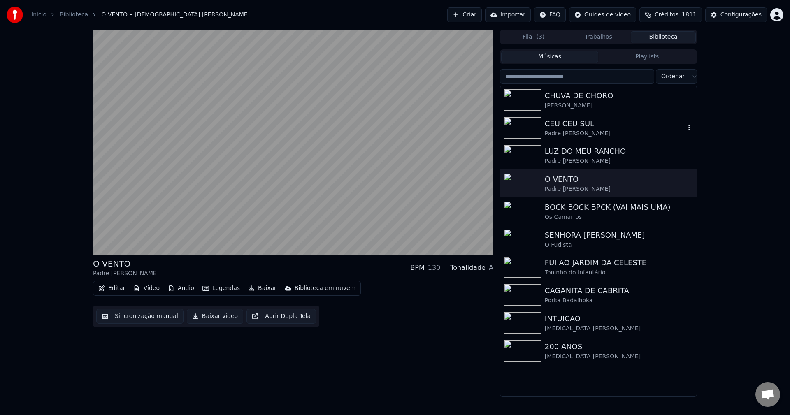
click at [563, 123] on div "CEU CEU SUL" at bounding box center [615, 124] width 140 height 12
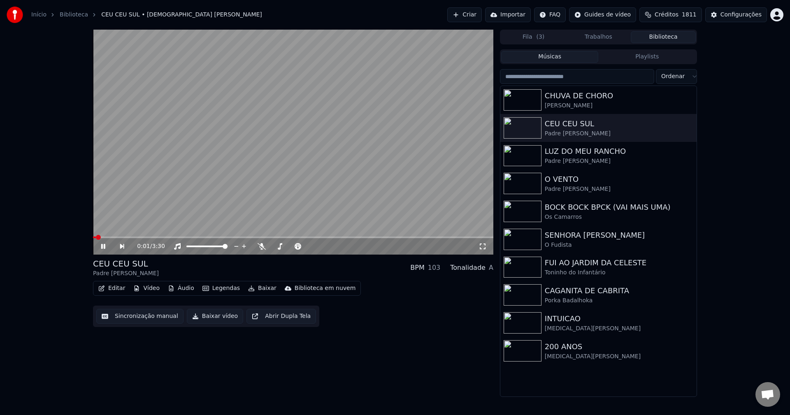
click at [218, 286] on button "Legendas" at bounding box center [221, 289] width 44 height 12
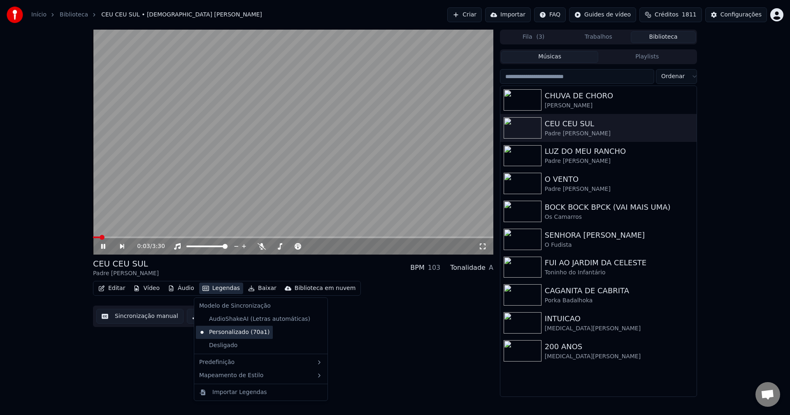
click at [236, 334] on div "Personalizado (70a1)" at bounding box center [234, 332] width 77 height 13
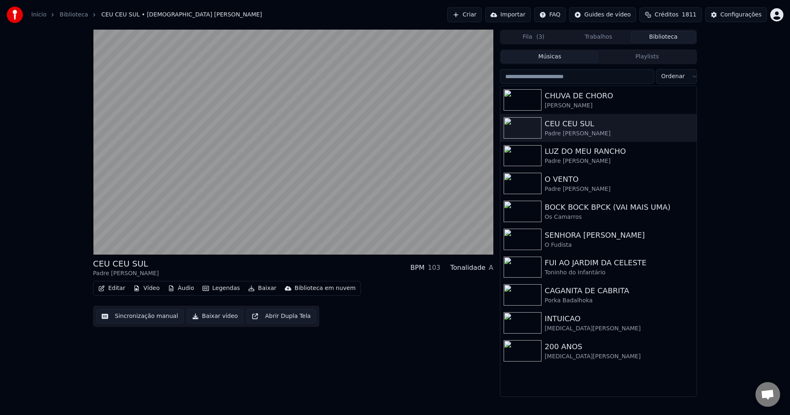
click at [221, 315] on button "Baixar vídeo" at bounding box center [215, 316] width 56 height 15
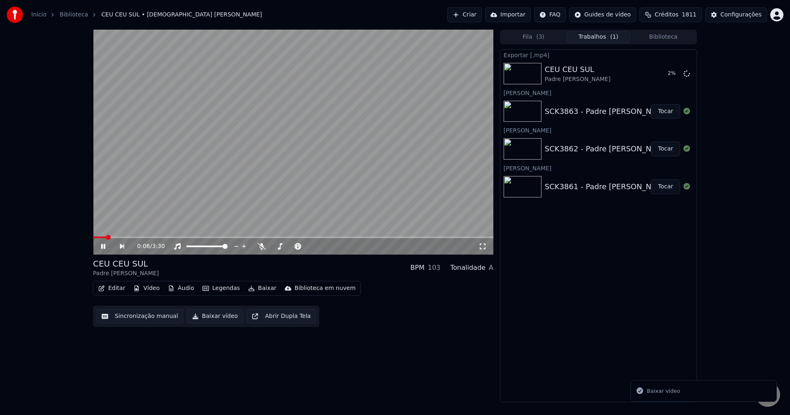
click at [592, 39] on button "Biblioteca" at bounding box center [663, 37] width 65 height 12
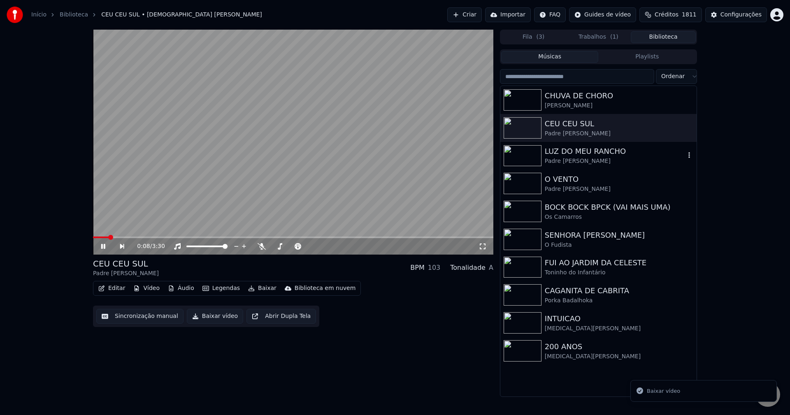
click at [572, 147] on div "LUZ DO MEU RANCHO" at bounding box center [615, 152] width 140 height 12
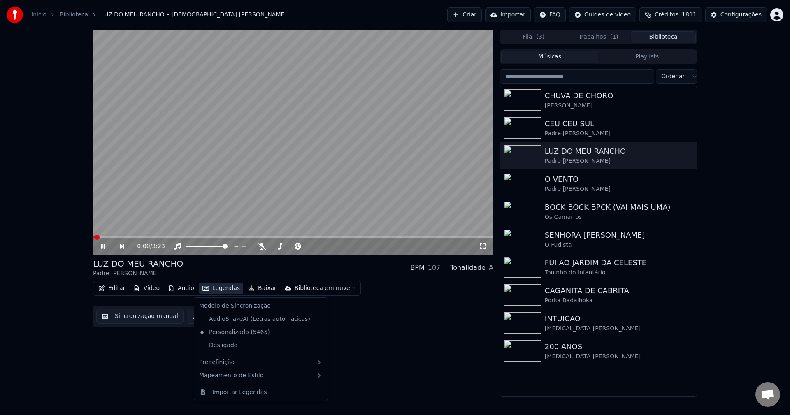
click at [210, 289] on button "Legendas" at bounding box center [221, 289] width 44 height 12
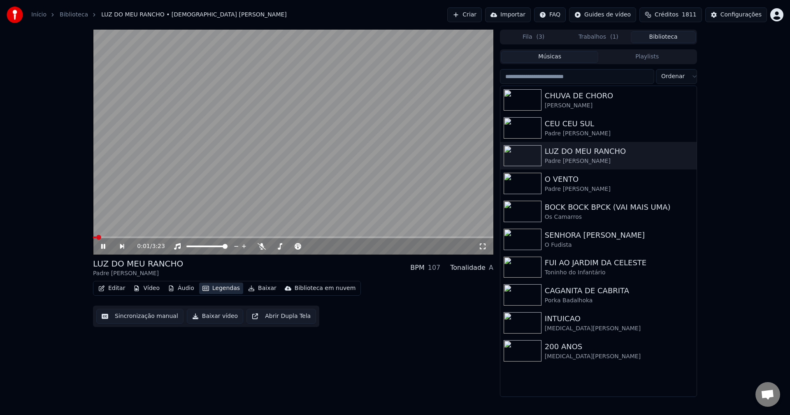
click at [210, 289] on button "Legendas" at bounding box center [221, 289] width 44 height 12
click at [198, 318] on button "Baixar vídeo" at bounding box center [215, 316] width 56 height 15
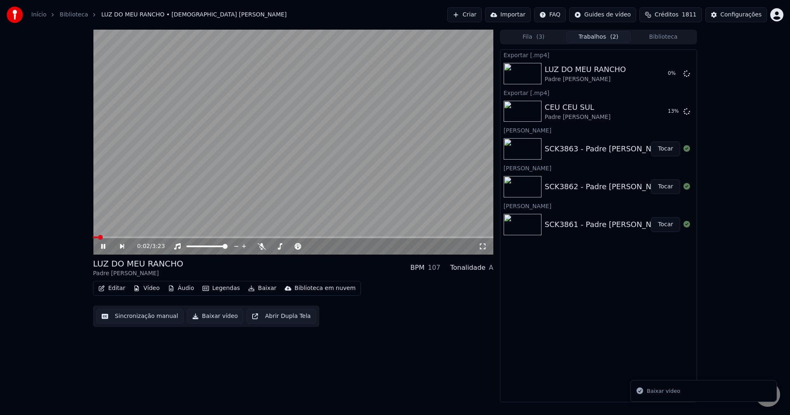
click at [592, 37] on button "Biblioteca" at bounding box center [663, 37] width 65 height 12
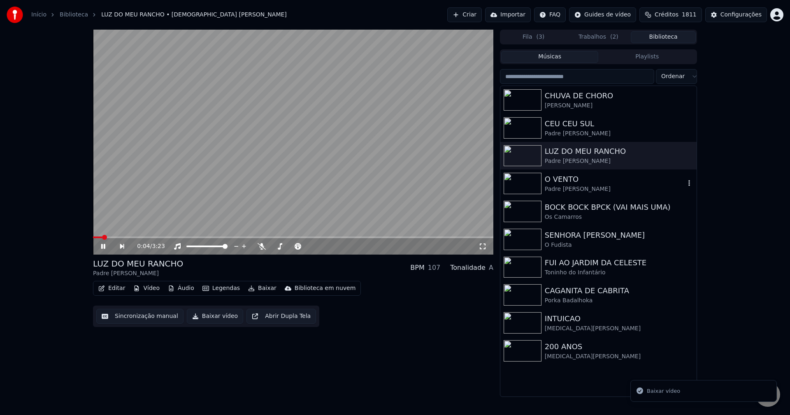
click at [583, 179] on div "O VENTO" at bounding box center [615, 180] width 140 height 12
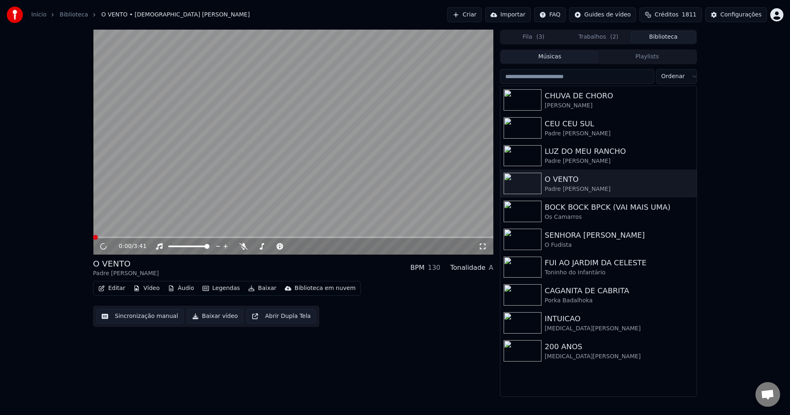
click at [221, 288] on button "Legendas" at bounding box center [221, 289] width 44 height 12
click at [211, 316] on button "Baixar vídeo" at bounding box center [215, 316] width 56 height 15
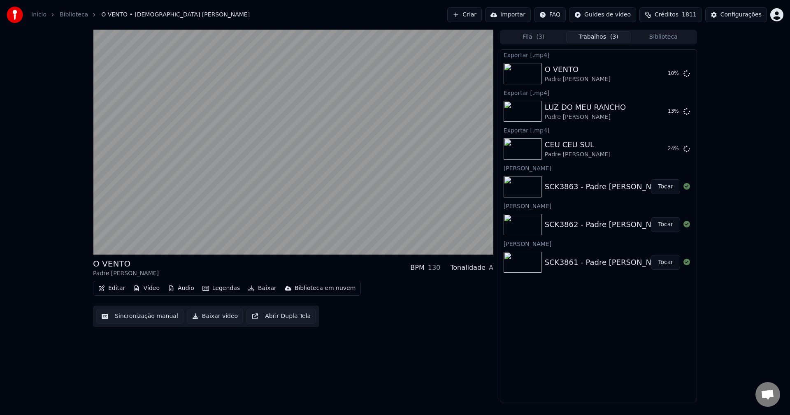
click at [335, 121] on video at bounding box center [293, 142] width 400 height 225
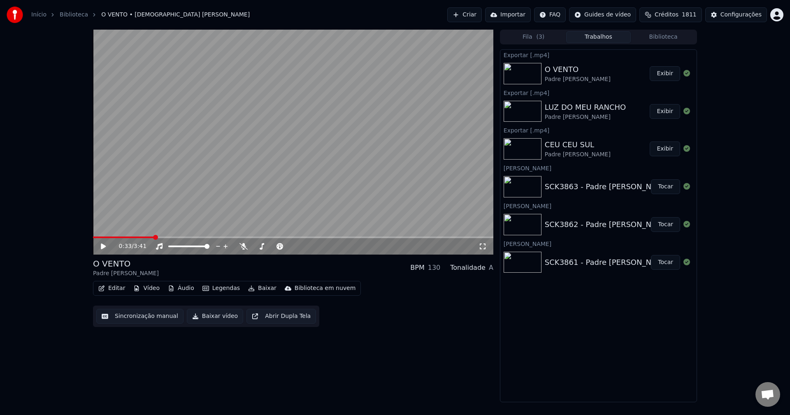
click at [592, 73] on button "Exibir" at bounding box center [664, 73] width 30 height 15
